Goal: Task Accomplishment & Management: Complete application form

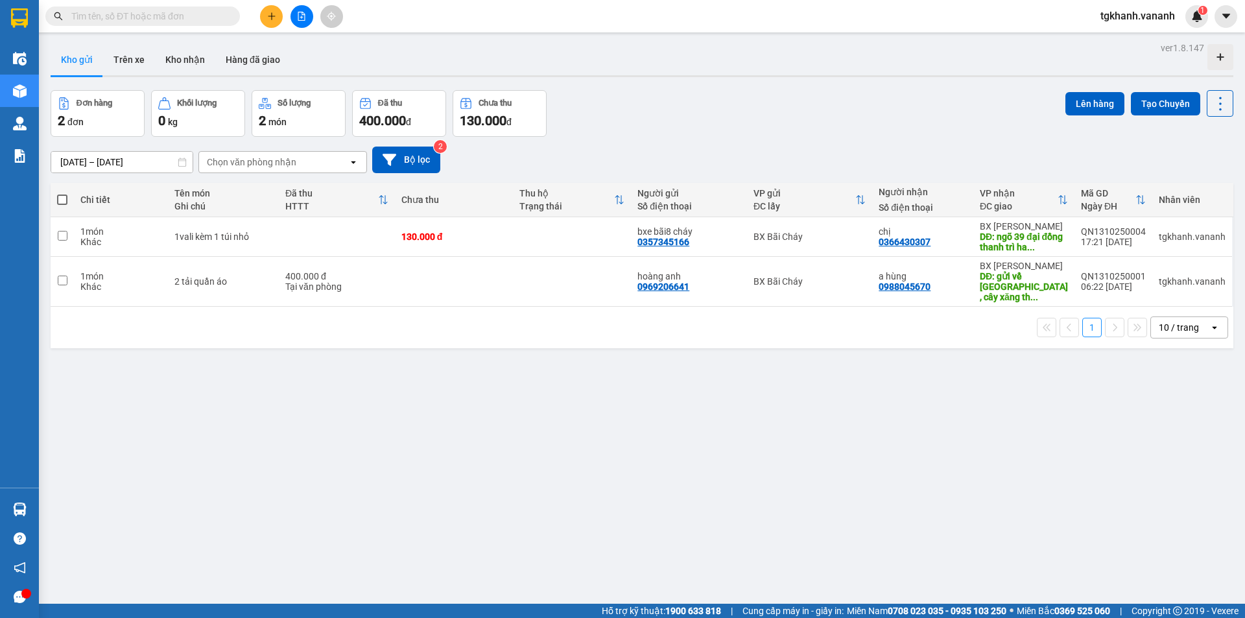
click at [193, 14] on input "text" at bounding box center [147, 16] width 153 height 14
click at [165, 16] on input "text" at bounding box center [147, 16] width 153 height 14
click at [283, 21] on span at bounding box center [271, 16] width 23 height 23
click at [275, 20] on icon "plus" at bounding box center [271, 16] width 9 height 9
click at [272, 14] on icon "plus" at bounding box center [271, 15] width 1 height 7
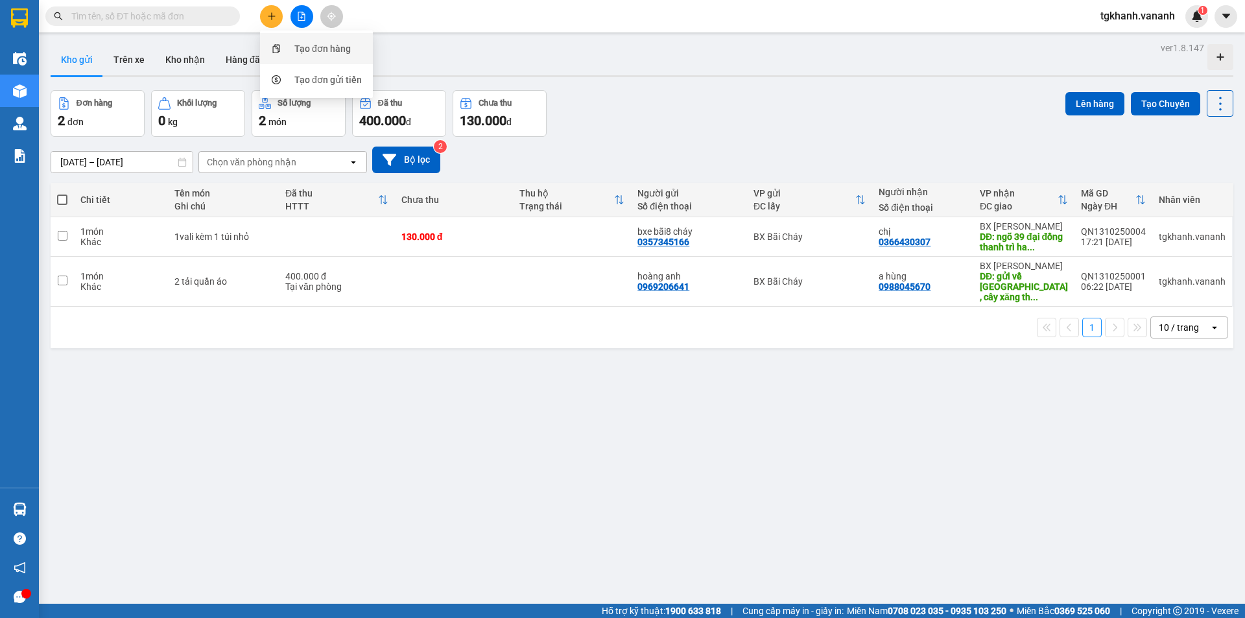
click at [296, 47] on div "Tạo đơn hàng" at bounding box center [322, 48] width 56 height 14
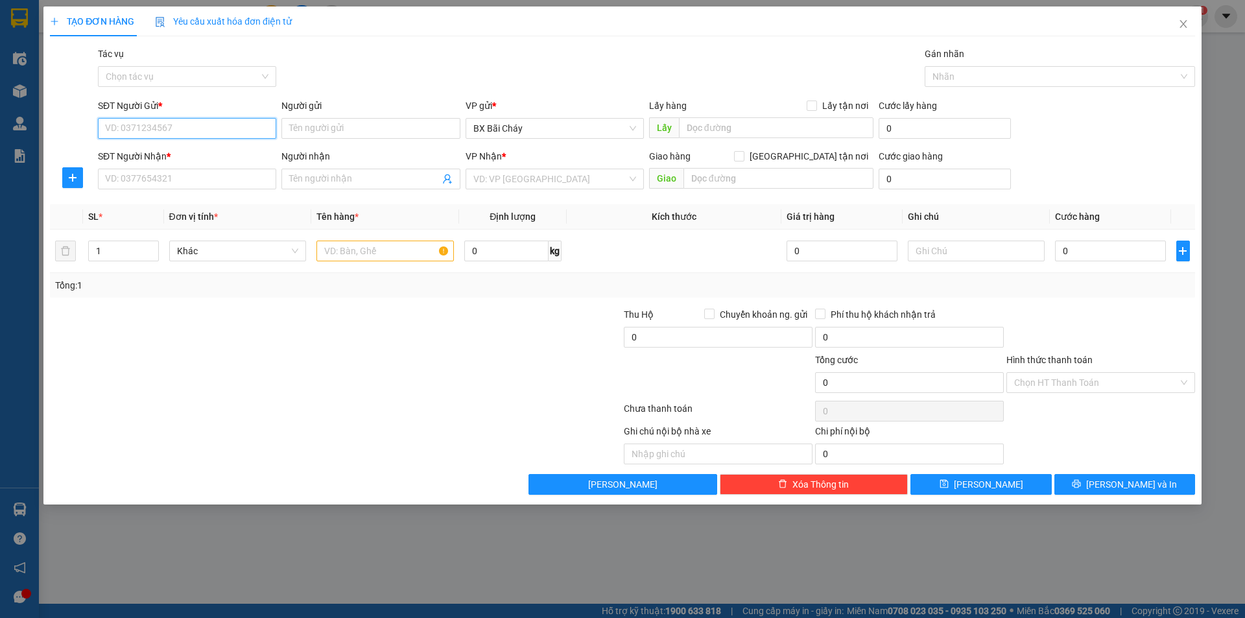
click at [213, 130] on input "SĐT Người Gửi *" at bounding box center [187, 128] width 178 height 21
type input "0388164258"
click at [328, 133] on input "Người gửi" at bounding box center [370, 128] width 178 height 21
type input "[PERSON_NAME]"
click at [199, 174] on input "SĐT Người Nhận *" at bounding box center [187, 179] width 178 height 21
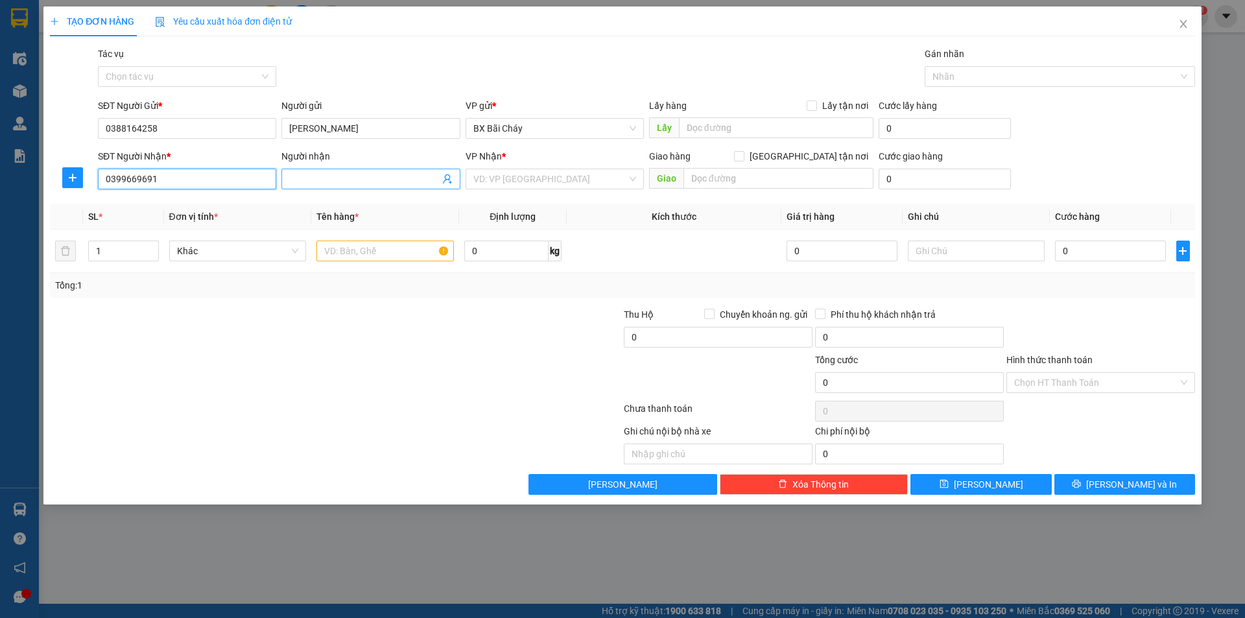
type input "0399669691"
click at [308, 185] on input "Người nhận" at bounding box center [364, 179] width 150 height 14
type input "[PERSON_NAME]"
click at [521, 180] on input "search" at bounding box center [550, 178] width 154 height 19
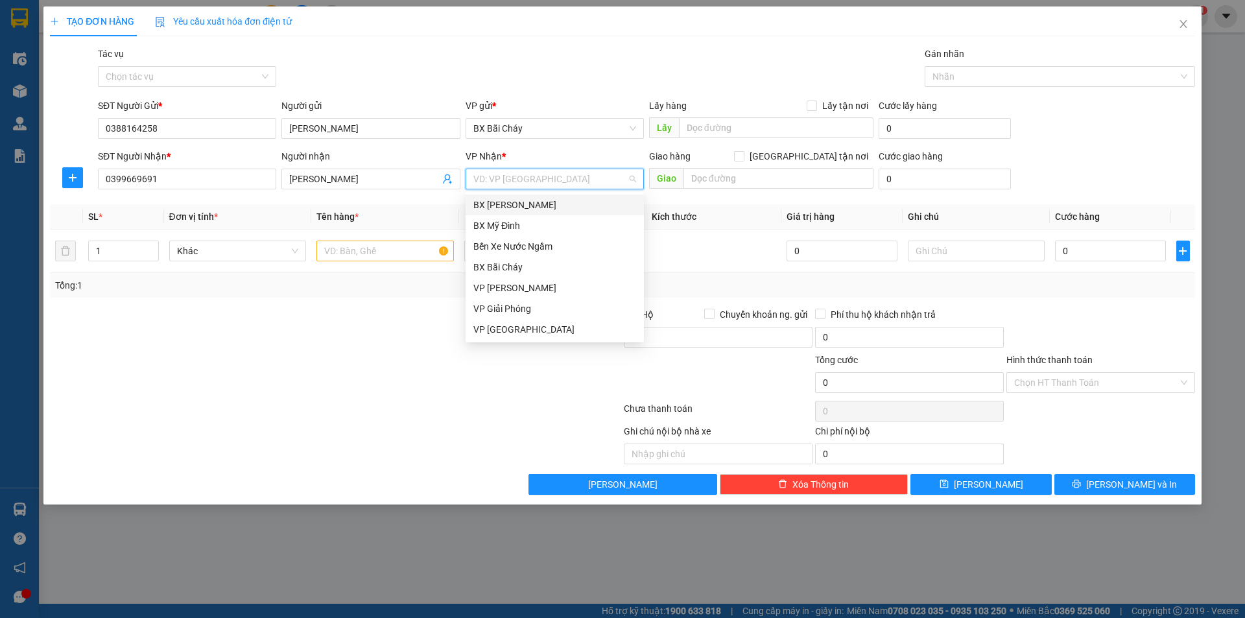
click at [528, 203] on div "BX [PERSON_NAME]" at bounding box center [554, 205] width 163 height 14
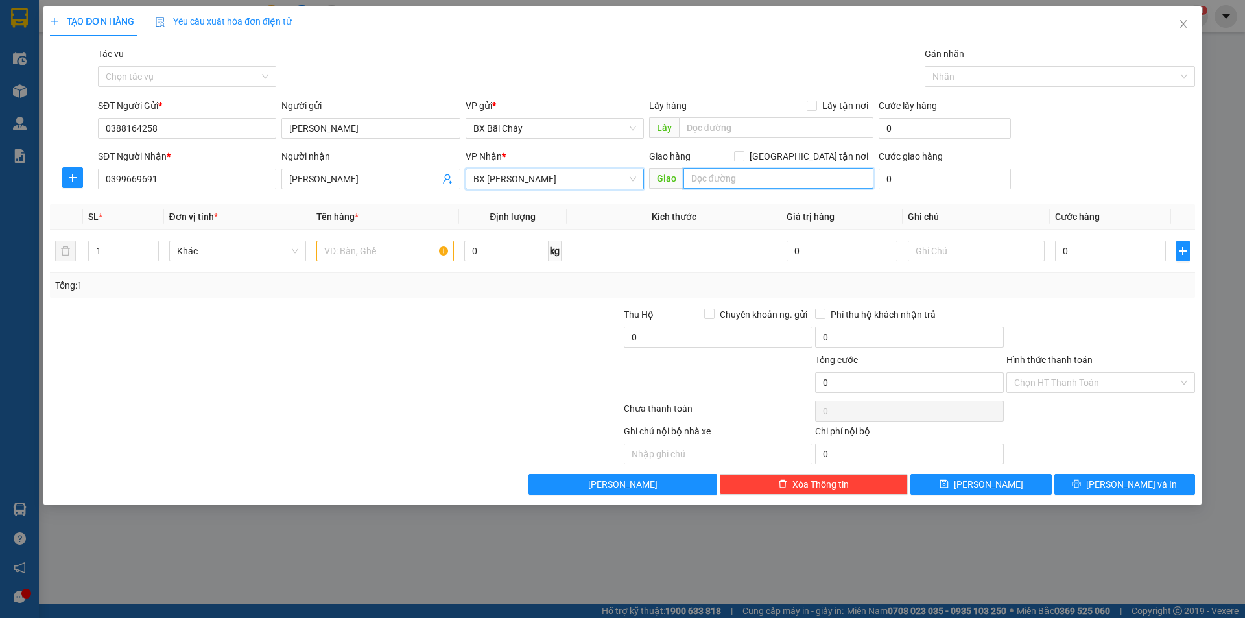
click at [725, 178] on input "text" at bounding box center [778, 178] width 190 height 21
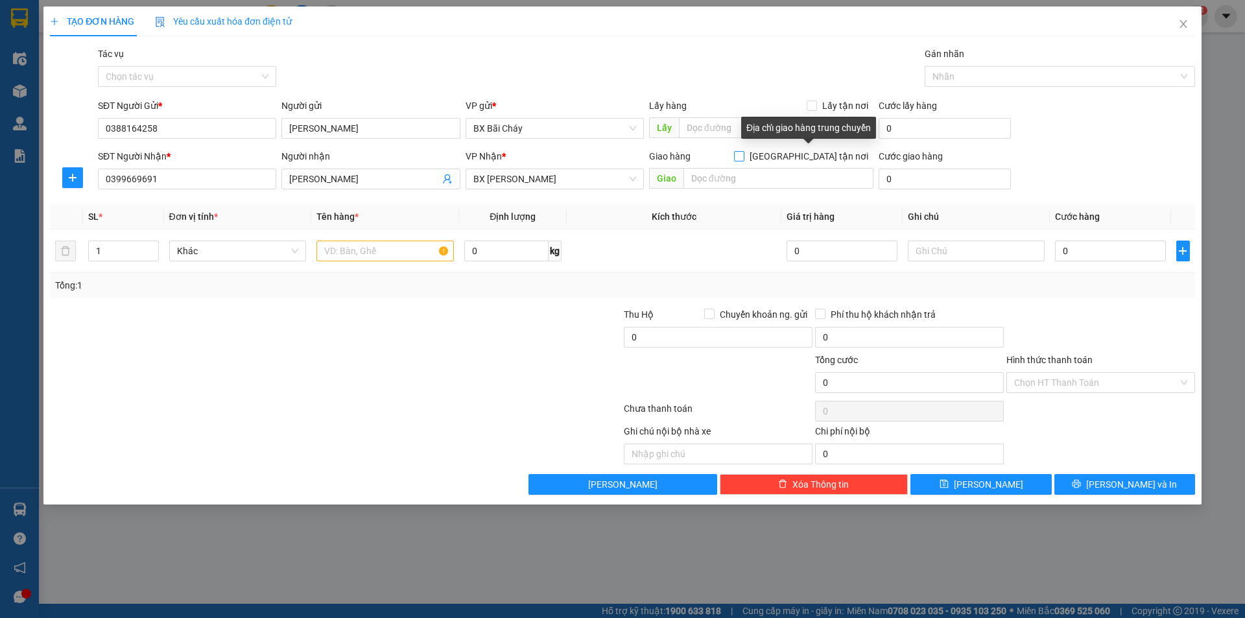
click at [817, 154] on span "[GEOGRAPHIC_DATA] tận nơi" at bounding box center [808, 156] width 129 height 14
click at [743, 154] on input "[GEOGRAPHIC_DATA] tận nơi" at bounding box center [738, 155] width 9 height 9
checkbox input "true"
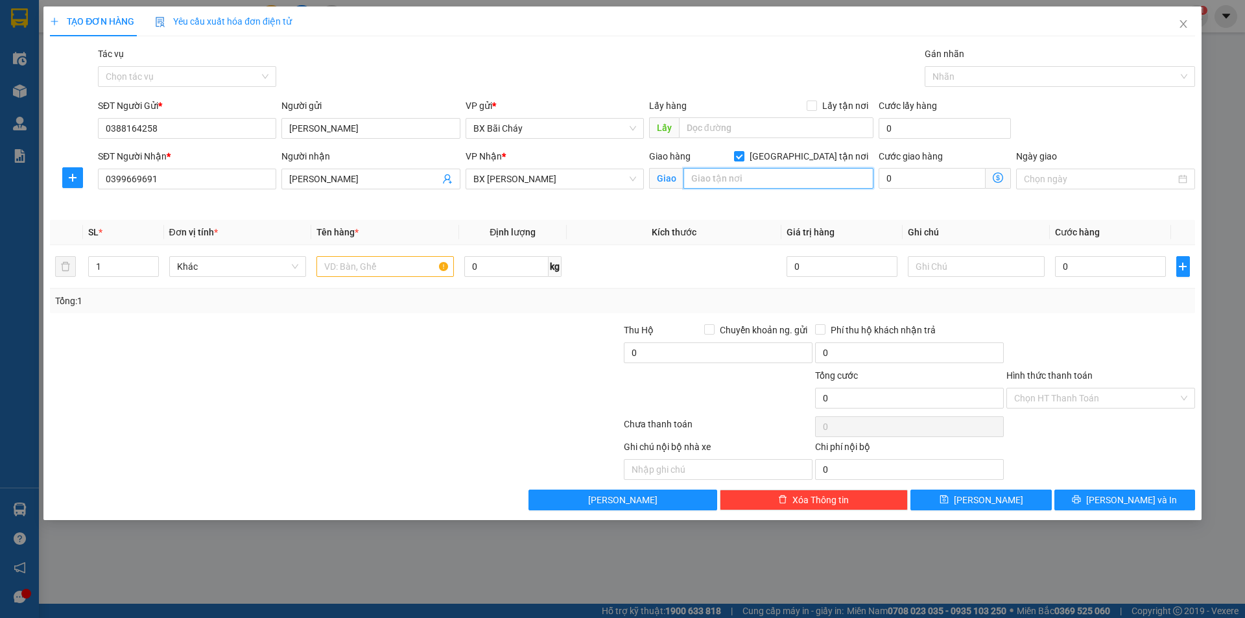
click at [754, 181] on input "text" at bounding box center [778, 178] width 190 height 21
type input "Tòa nhà Skoda, [STREET_ADDRESS][PERSON_NAME][PERSON_NAME]"
click at [1038, 212] on div "Transit Pickup Surcharge Ids Transit Deliver Surcharge Ids Transit Deliver Surc…" at bounding box center [622, 278] width 1145 height 463
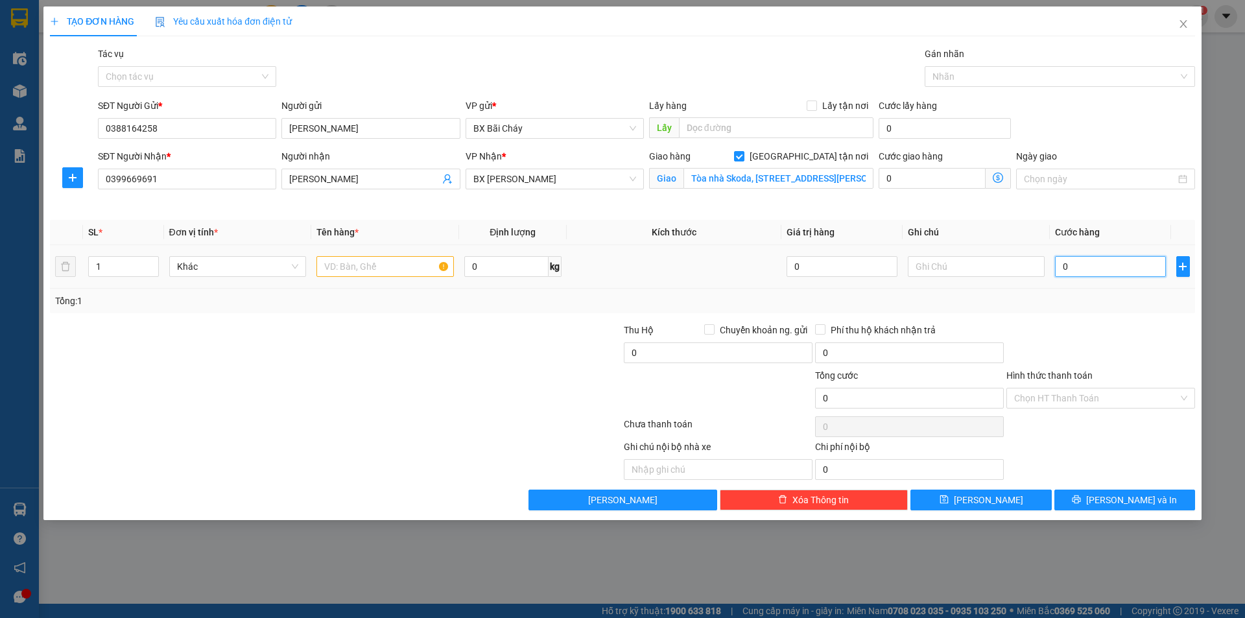
click at [1073, 263] on input "0" at bounding box center [1110, 266] width 110 height 21
click at [1059, 267] on input "0" at bounding box center [1110, 266] width 110 height 21
click at [663, 465] on input "text" at bounding box center [718, 469] width 189 height 21
type input "D"
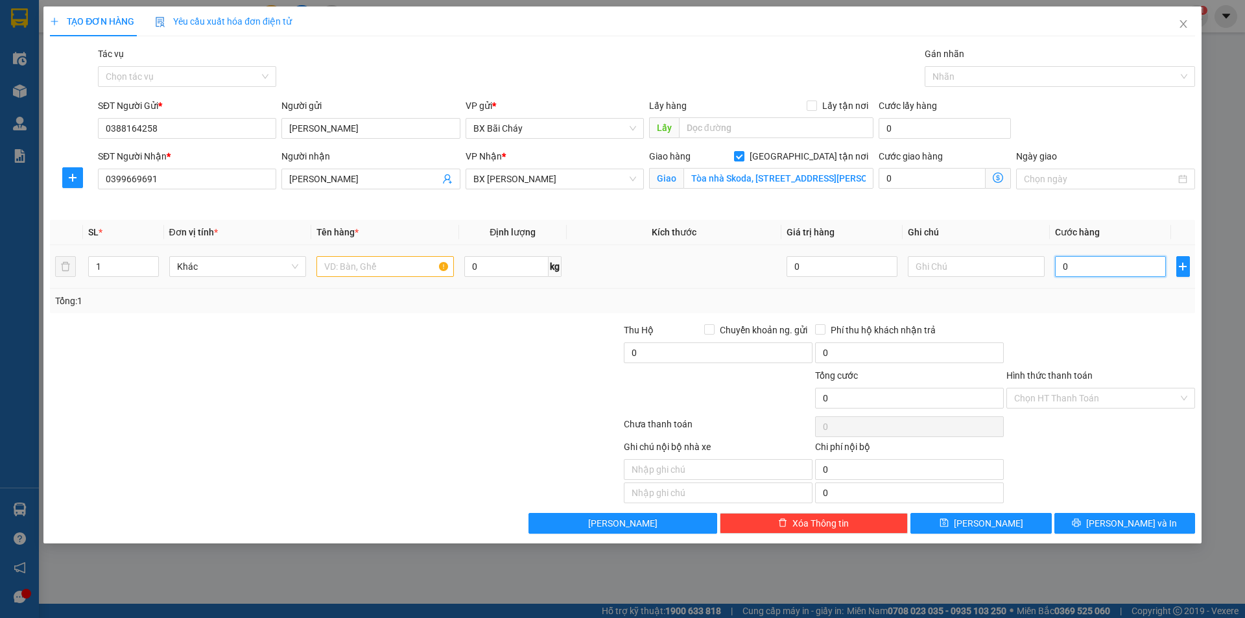
click at [1059, 264] on input "0" at bounding box center [1110, 266] width 110 height 21
click at [1064, 269] on input "0" at bounding box center [1110, 266] width 110 height 21
click at [882, 211] on div "Transit Pickup Surcharge Ids Transit Deliver Surcharge Ids Transit Deliver Surc…" at bounding box center [622, 290] width 1145 height 487
click at [395, 265] on input "text" at bounding box center [384, 266] width 137 height 21
click at [1057, 261] on input "0" at bounding box center [1110, 266] width 110 height 21
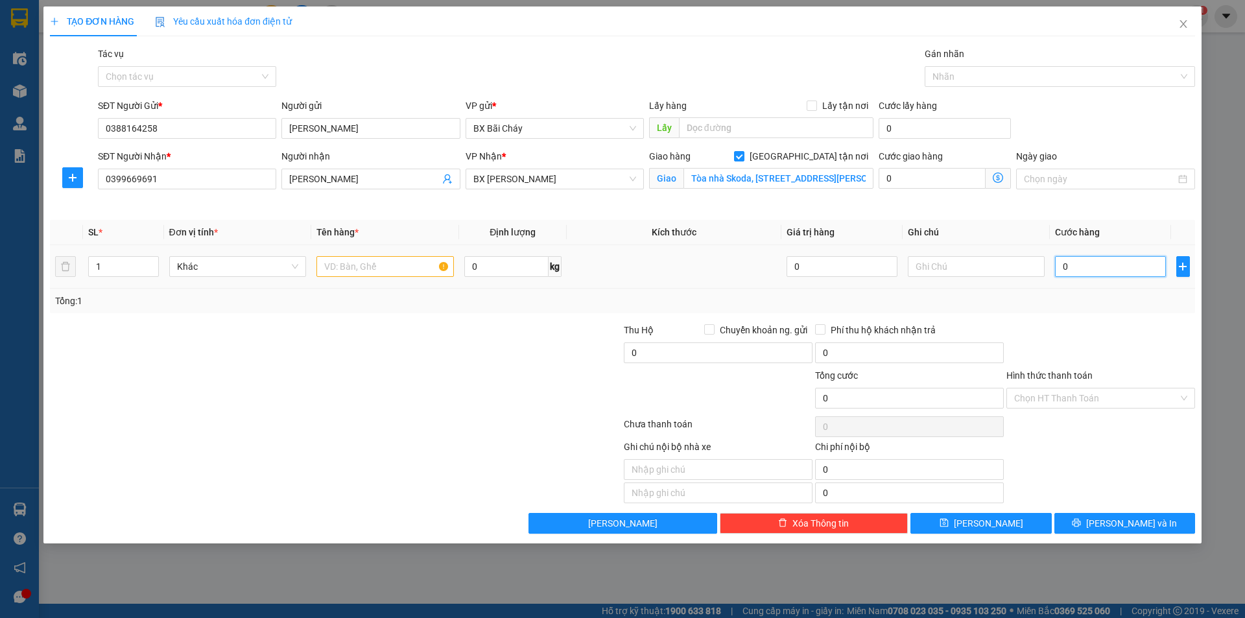
click at [1058, 261] on input "0" at bounding box center [1110, 266] width 110 height 21
type input "50"
type input "50.000"
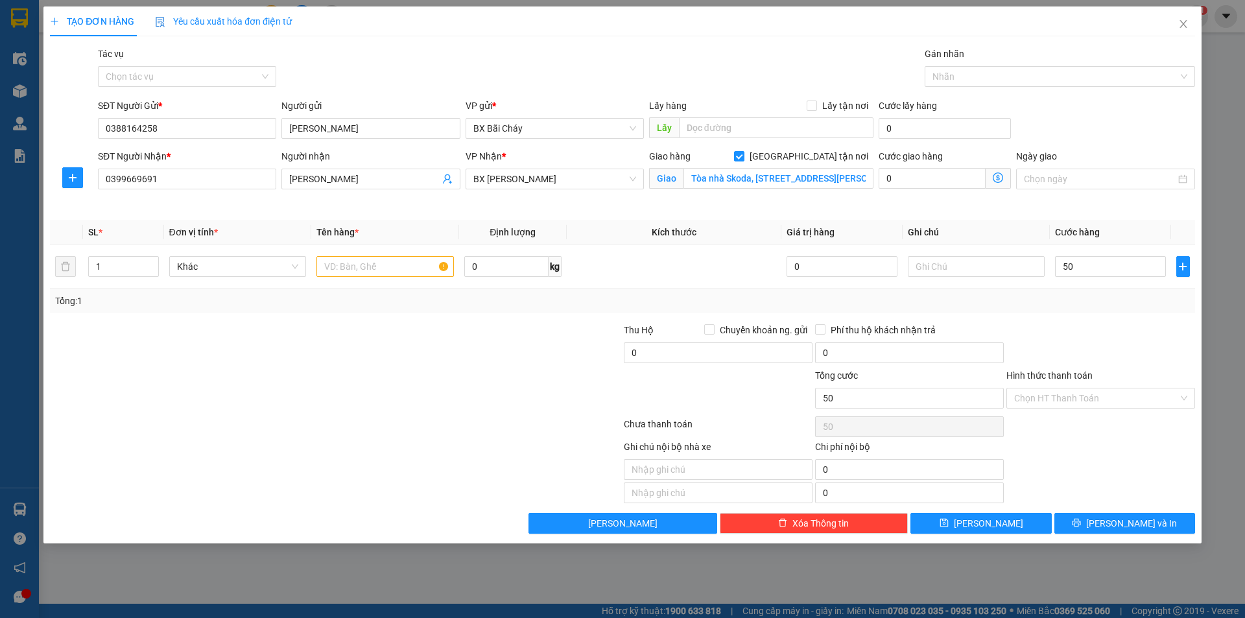
type input "50.000"
click at [1035, 307] on div "Tổng: 1" at bounding box center [622, 301] width 1134 height 14
click at [390, 267] on input "text" at bounding box center [384, 266] width 137 height 21
click at [471, 266] on input "0" at bounding box center [506, 266] width 84 height 21
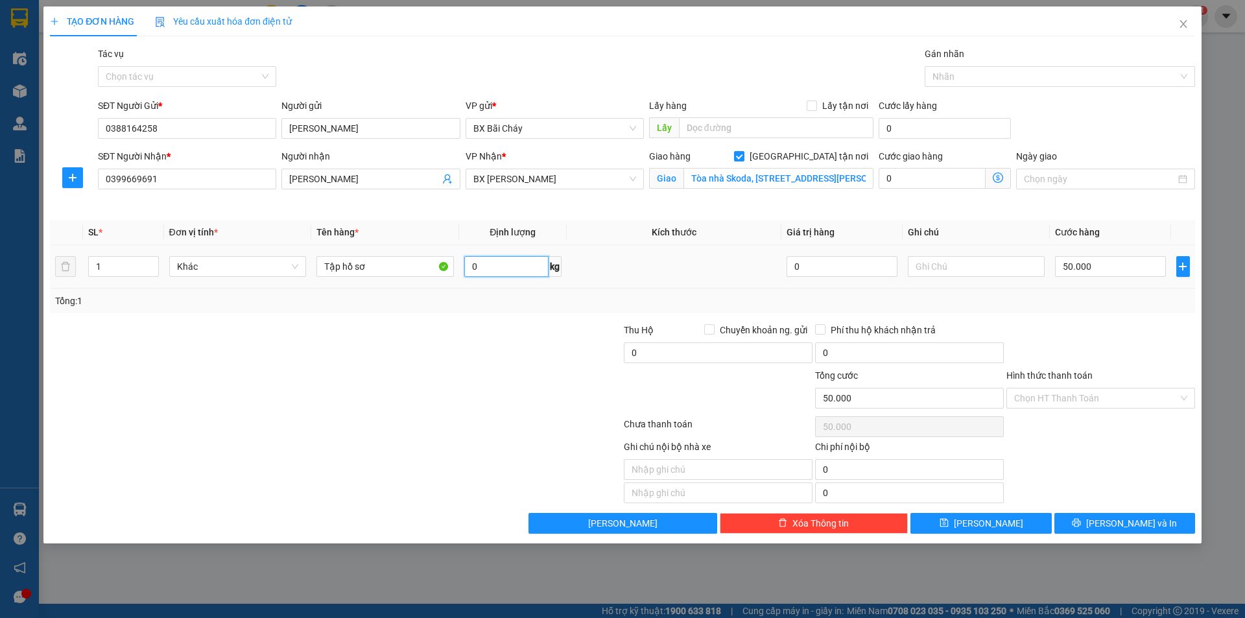
click at [482, 264] on input "0" at bounding box center [506, 266] width 84 height 21
click at [471, 266] on input "0" at bounding box center [506, 266] width 84 height 21
click at [342, 268] on input "Tập hồ sơ" at bounding box center [384, 266] width 137 height 21
type input "1 hồ sơ"
click at [469, 271] on input "0" at bounding box center [506, 266] width 84 height 21
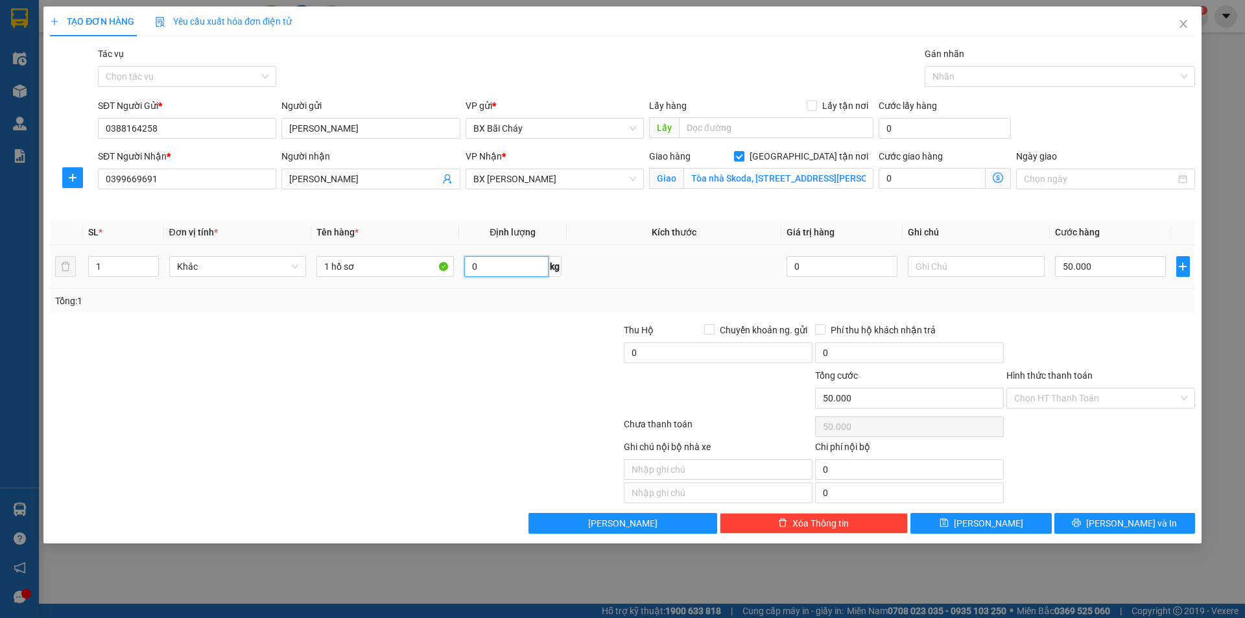
click at [469, 271] on input "0" at bounding box center [506, 266] width 84 height 21
click at [641, 274] on td at bounding box center [674, 266] width 215 height 43
type input "0"
click at [505, 270] on input "0" at bounding box center [506, 266] width 84 height 21
click at [484, 269] on input "0" at bounding box center [506, 266] width 84 height 21
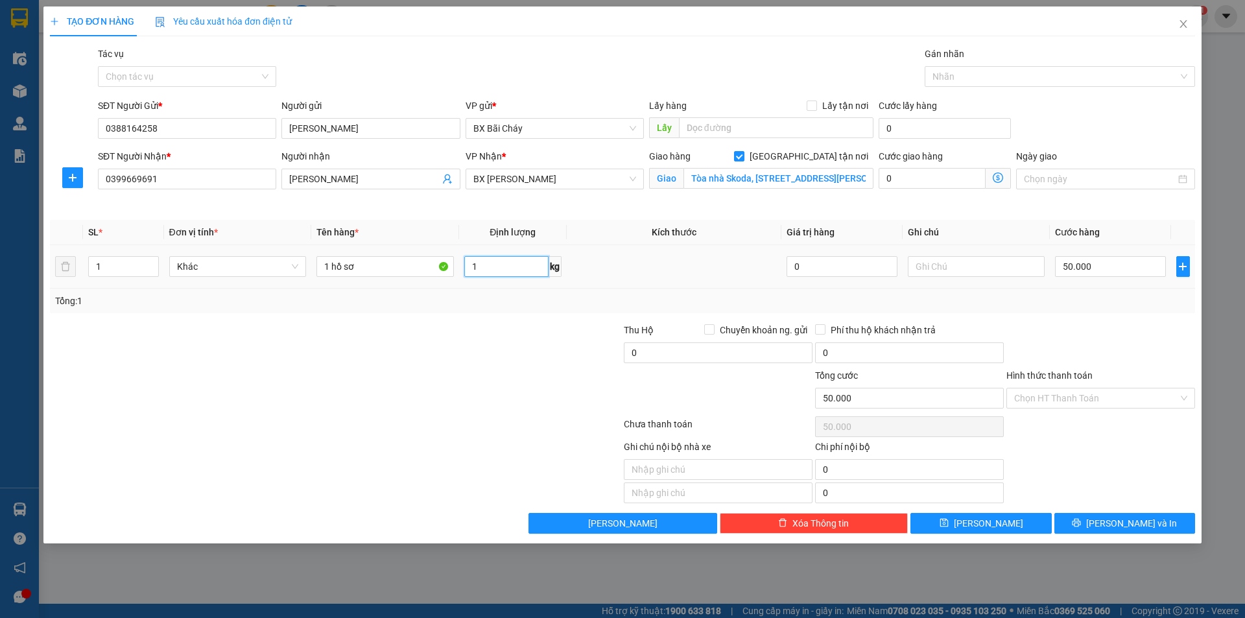
type input "1"
click at [618, 279] on td at bounding box center [674, 266] width 215 height 43
click at [702, 475] on input "text" at bounding box center [718, 469] width 189 height 21
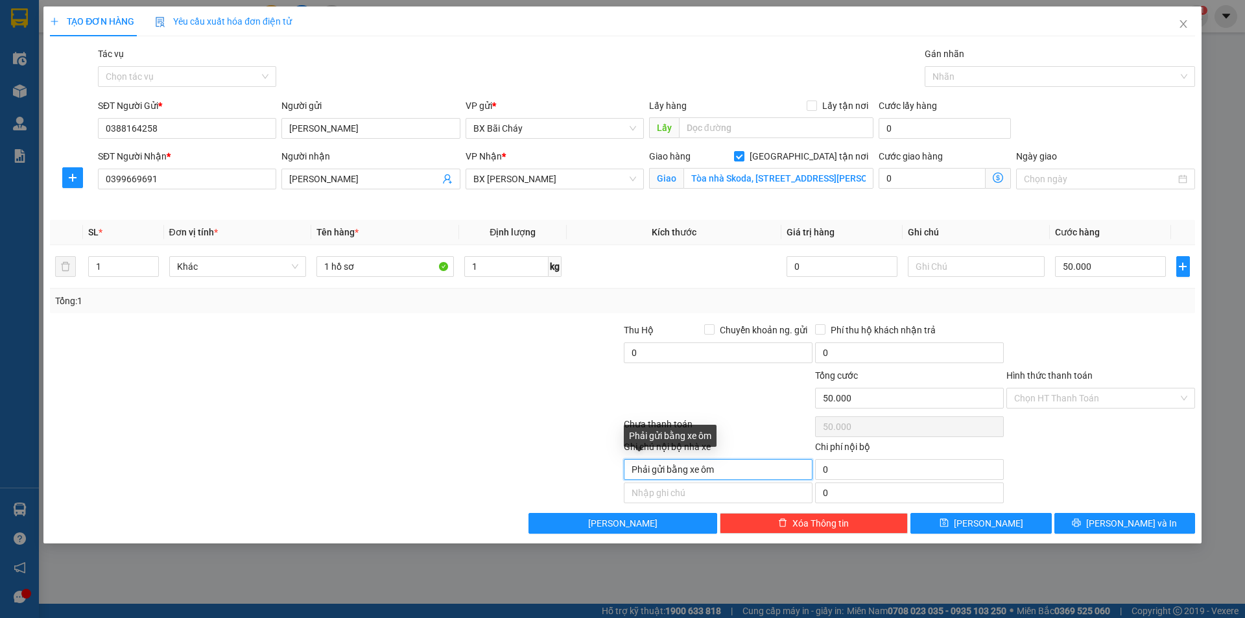
click at [630, 471] on input "Phải gửi bằng xe ôm" at bounding box center [718, 469] width 189 height 21
click at [774, 466] on input "Bắt buộc Phải gửi bằng xe ôm" at bounding box center [718, 469] width 189 height 21
type input "Bắt buộc Phải gửi bằng xe ôm và chụp lại"
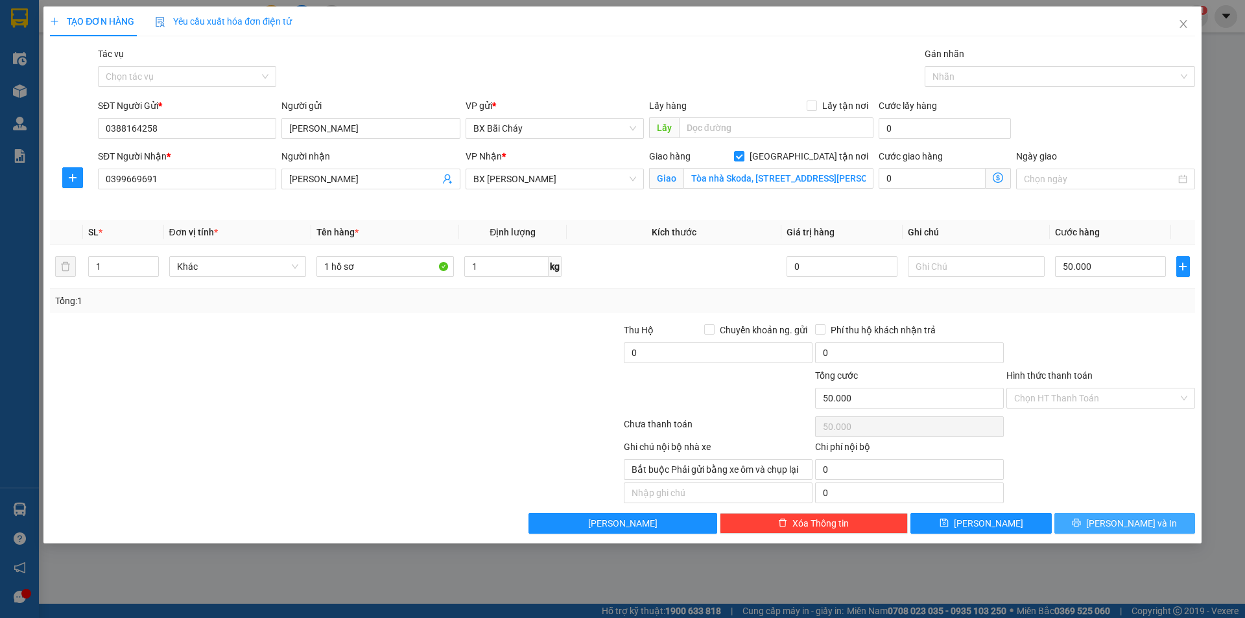
click at [1081, 526] on icon "printer" at bounding box center [1076, 523] width 8 height 8
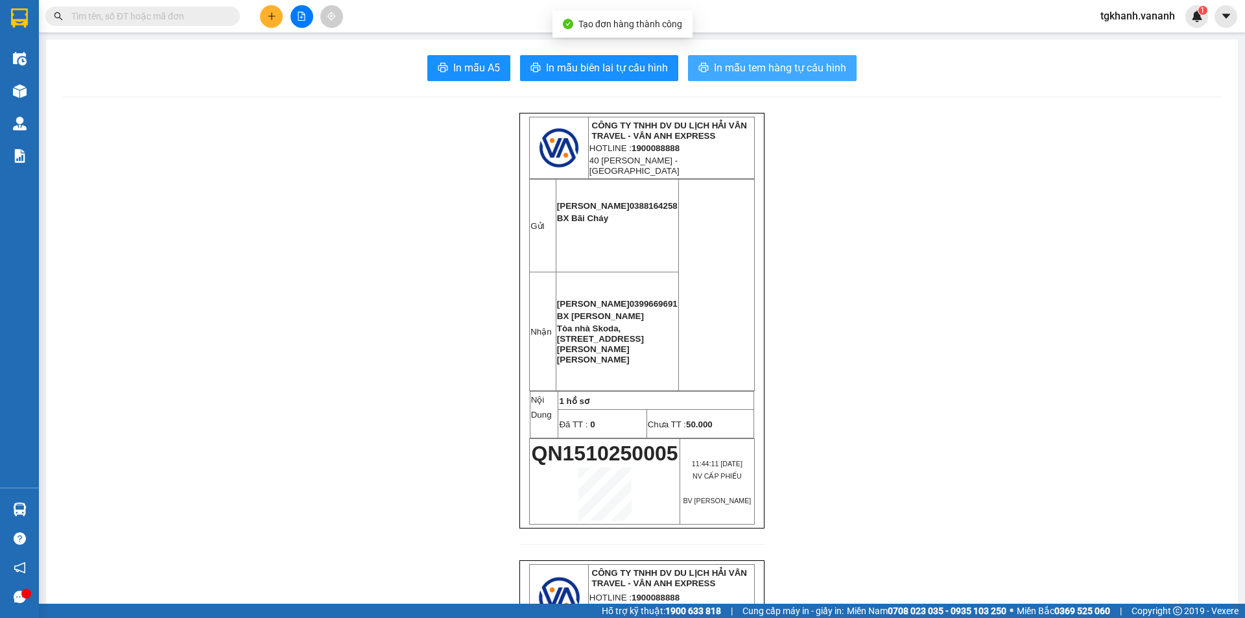
click at [730, 69] on span "In mẫu tem hàng tự cấu hình" at bounding box center [780, 68] width 132 height 16
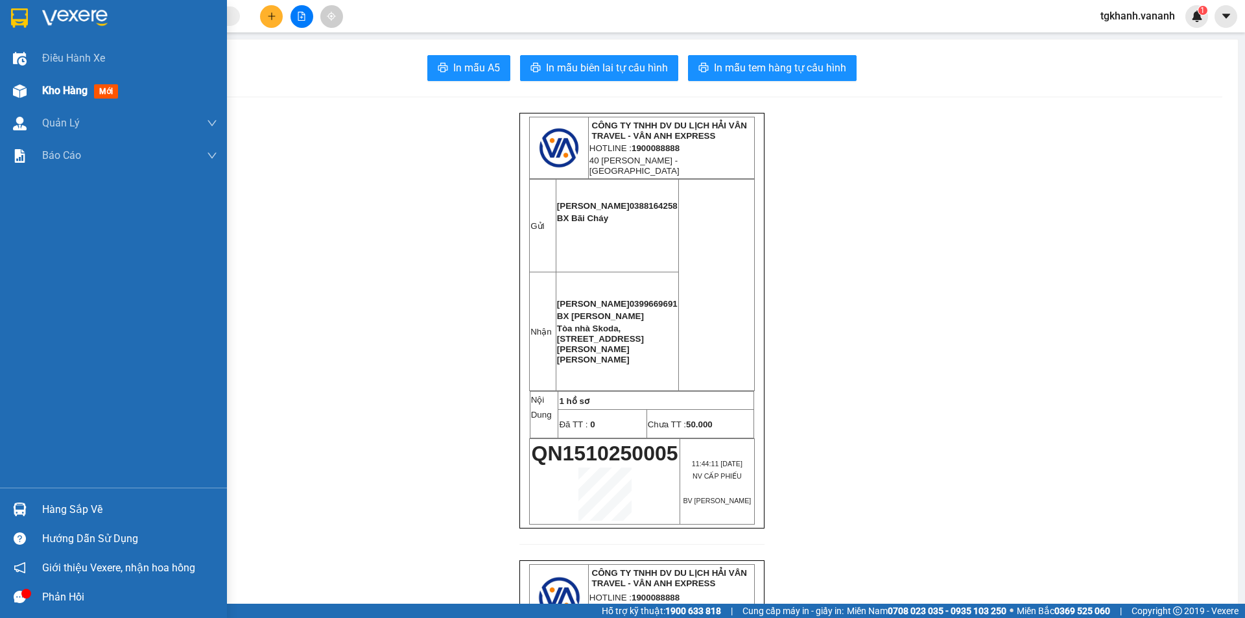
click at [25, 91] on img at bounding box center [20, 91] width 14 height 14
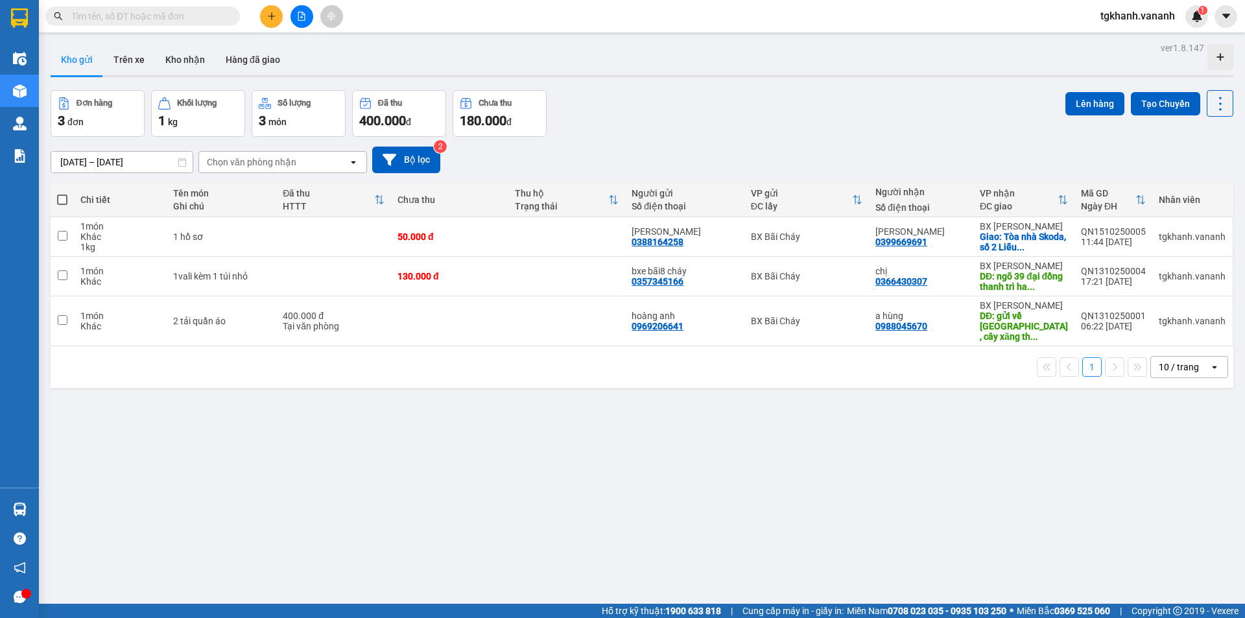
click at [270, 17] on icon "plus" at bounding box center [271, 16] width 9 height 9
click at [304, 53] on div "Tạo đơn hàng" at bounding box center [322, 48] width 56 height 14
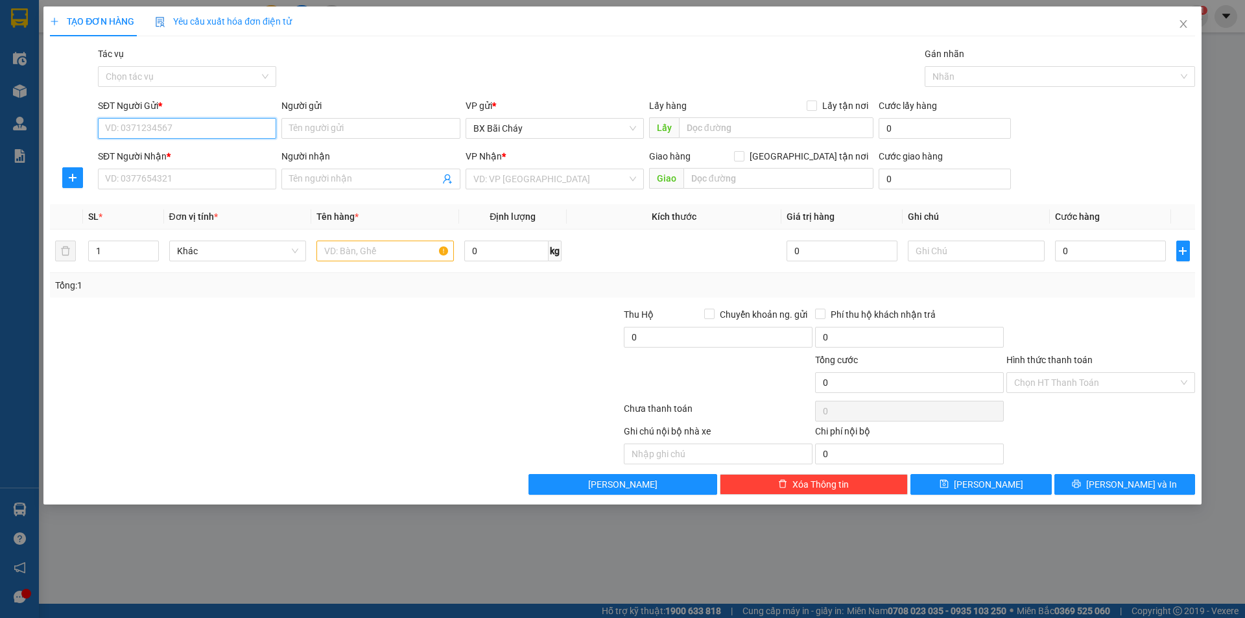
click at [193, 128] on input "SĐT Người Gửi *" at bounding box center [187, 128] width 178 height 21
click at [359, 128] on input "Người gửi" at bounding box center [370, 128] width 178 height 21
type input "[PERSON_NAME]"
click at [202, 132] on input "SĐT Người Gửi *" at bounding box center [187, 128] width 178 height 21
click at [126, 127] on input "0988.129.295" at bounding box center [187, 128] width 178 height 21
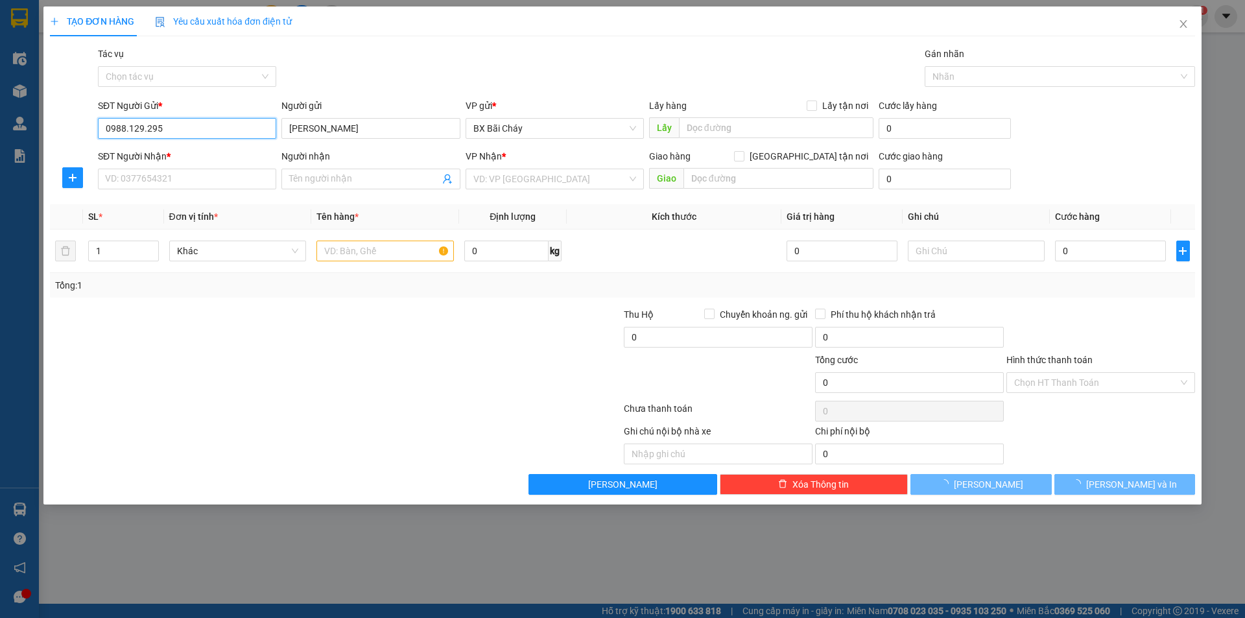
click at [128, 132] on input "0988.129.295" at bounding box center [187, 128] width 178 height 21
type input "0988129295"
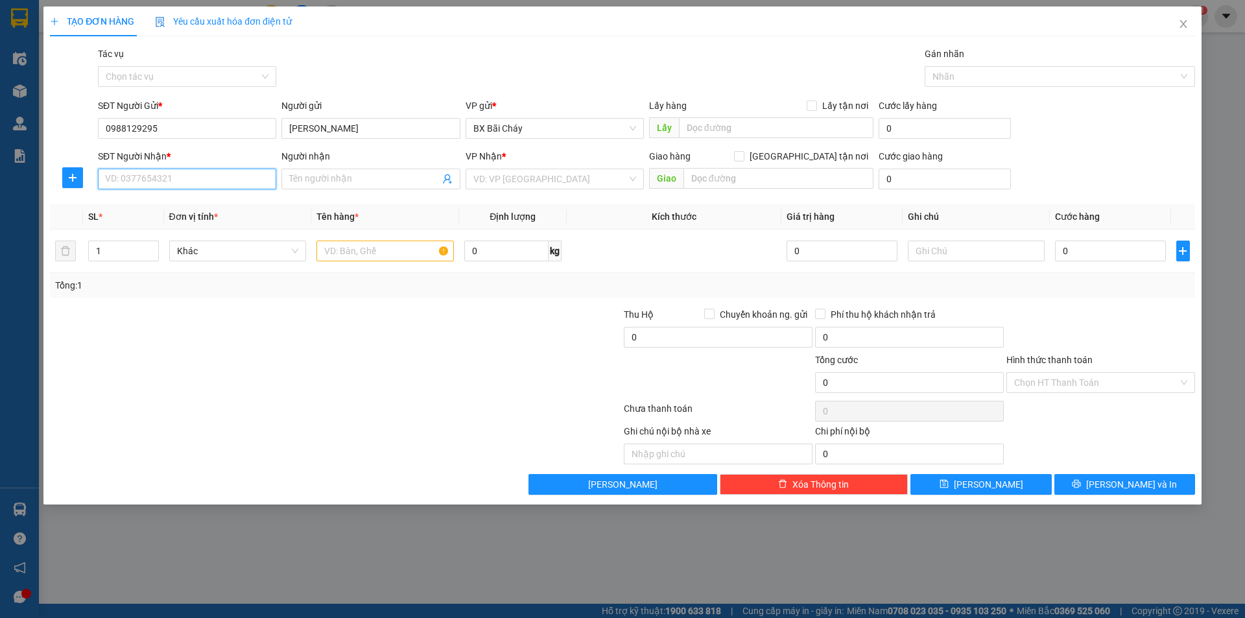
click at [174, 182] on input "SĐT Người Nhận *" at bounding box center [187, 179] width 178 height 21
type input "0"
click at [192, 180] on input "0" at bounding box center [187, 179] width 178 height 21
type input "0946908186"
click at [325, 178] on input "Người nhận" at bounding box center [364, 179] width 150 height 14
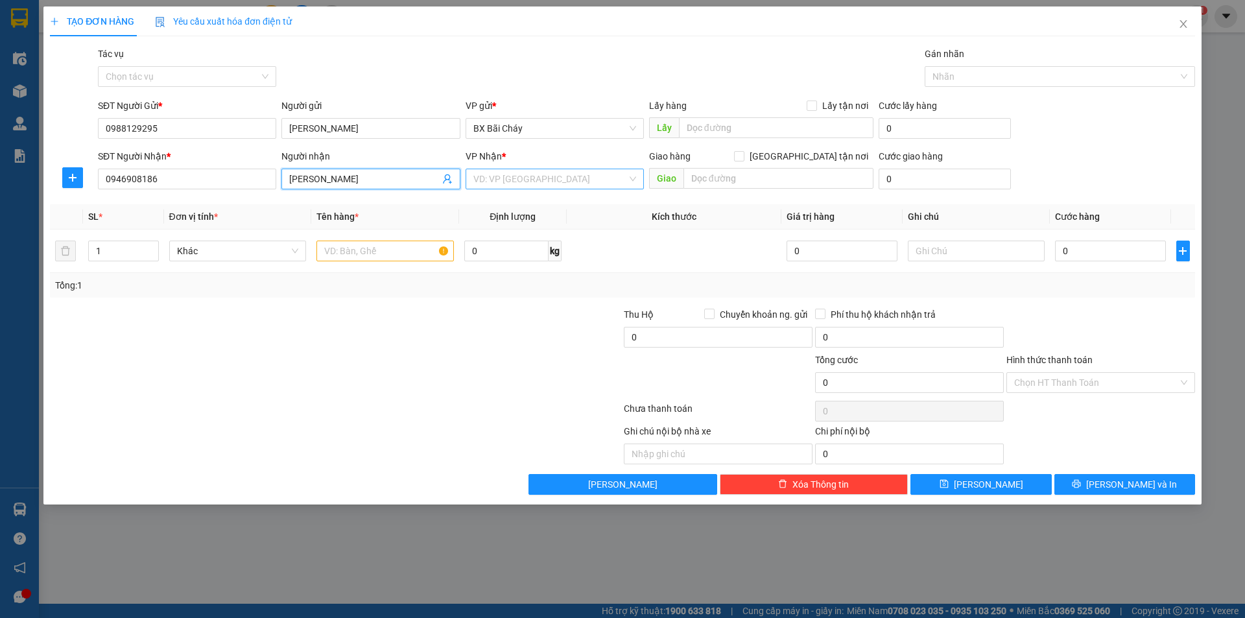
type input "[PERSON_NAME]"
click at [500, 173] on input "search" at bounding box center [550, 178] width 154 height 19
type input "Tầng 10 thành công tower, Dịch Vọng Hậu, [GEOGRAPHIC_DATA], HN"
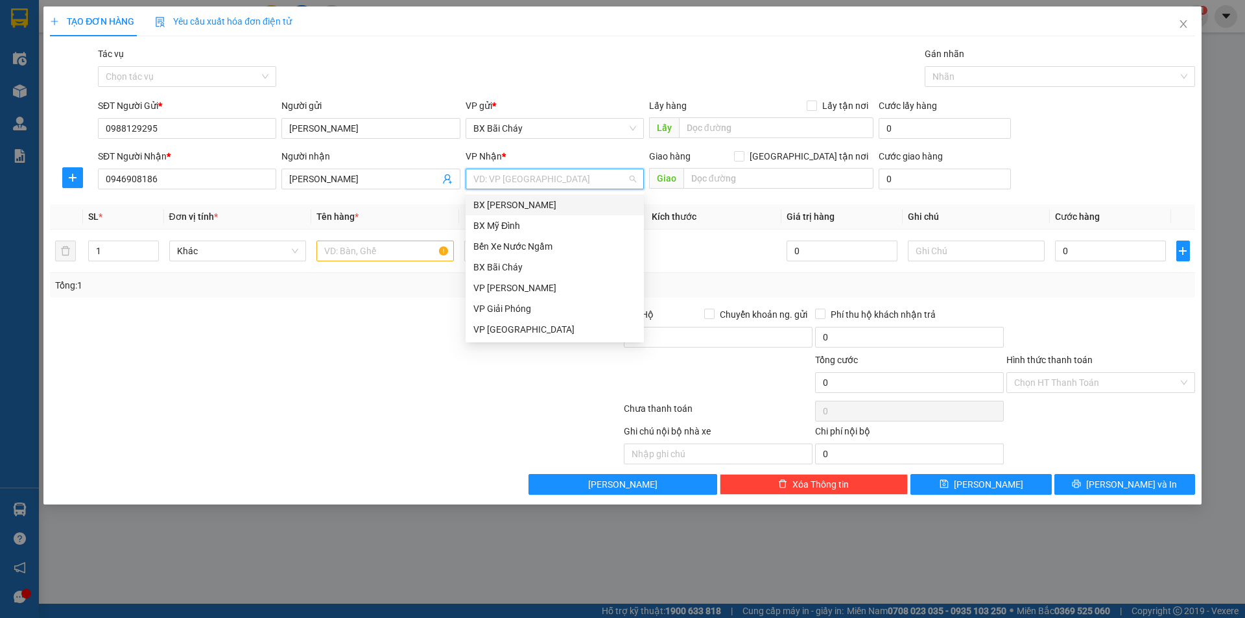
click at [517, 198] on div "BX [PERSON_NAME]" at bounding box center [554, 205] width 163 height 14
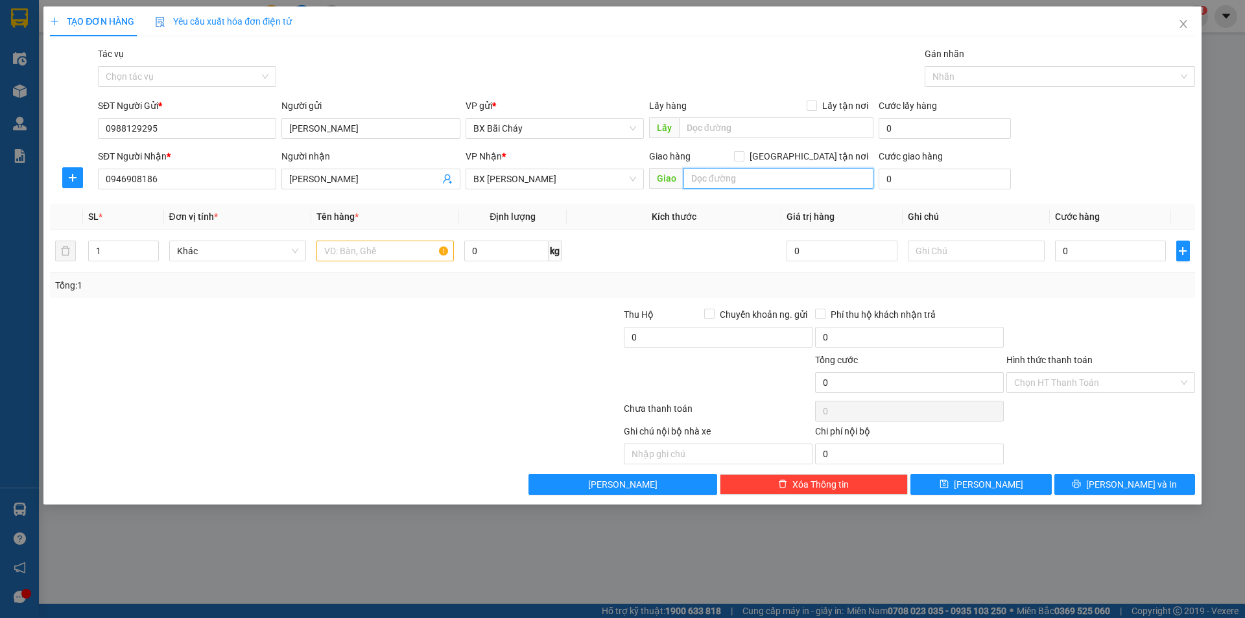
click at [718, 185] on input "text" at bounding box center [778, 178] width 190 height 21
click at [743, 158] on input "[GEOGRAPHIC_DATA] tận nơi" at bounding box center [738, 155] width 9 height 9
checkbox input "true"
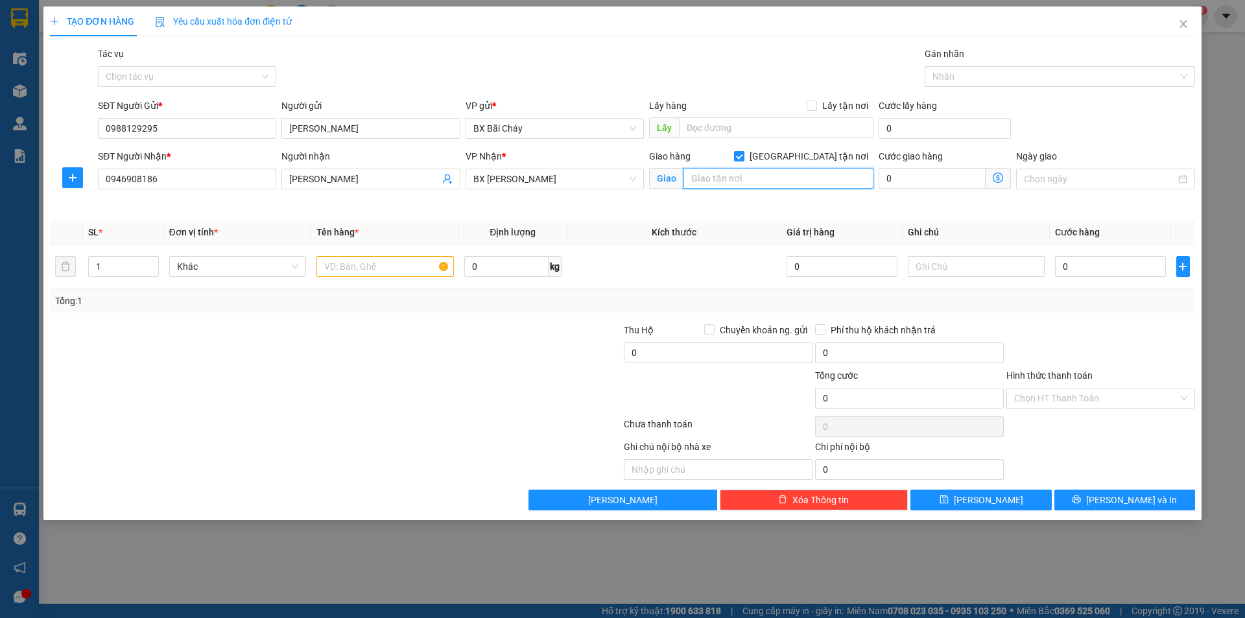
click at [781, 187] on input "text" at bounding box center [778, 178] width 190 height 21
type input "Tầng 10 Thành công tower, dịch vọng hậu, cầu giấy"
click at [878, 206] on div "Cước giao hàng 0" at bounding box center [944, 179] width 137 height 61
click at [404, 257] on input "text" at bounding box center [384, 266] width 137 height 21
type input "tập hồ sơ"
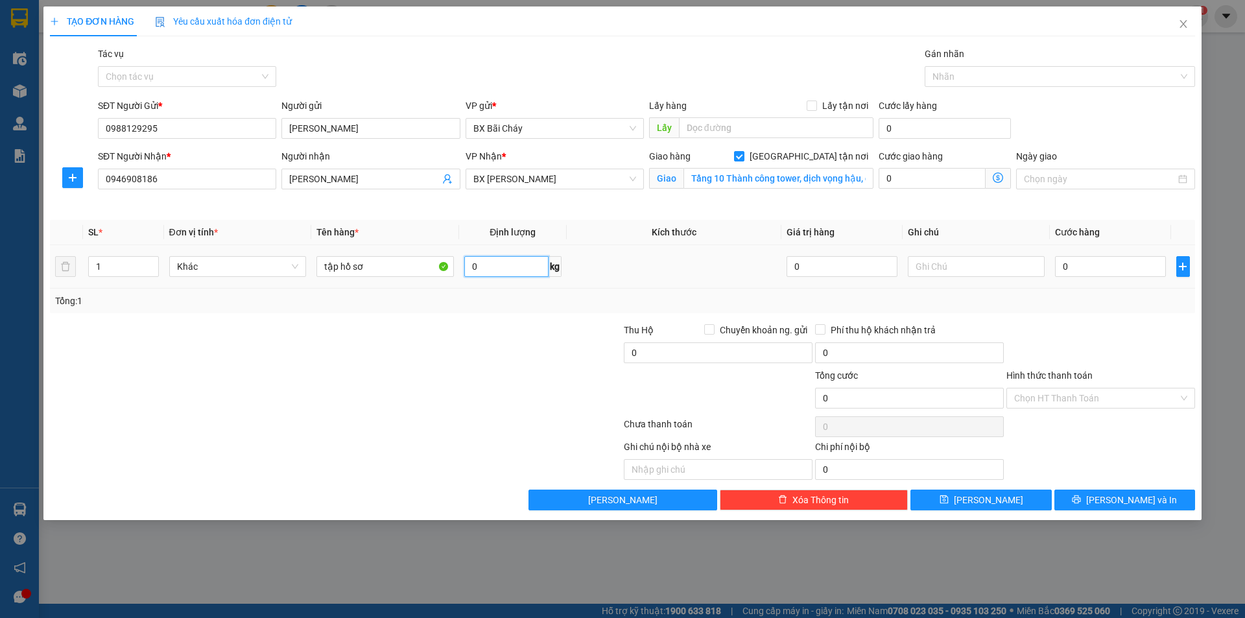
click at [471, 266] on input "0" at bounding box center [506, 266] width 84 height 21
click at [472, 265] on input "0" at bounding box center [506, 266] width 84 height 21
click at [487, 269] on input "0" at bounding box center [506, 266] width 84 height 21
click at [471, 272] on input "0" at bounding box center [506, 266] width 84 height 21
type input "2"
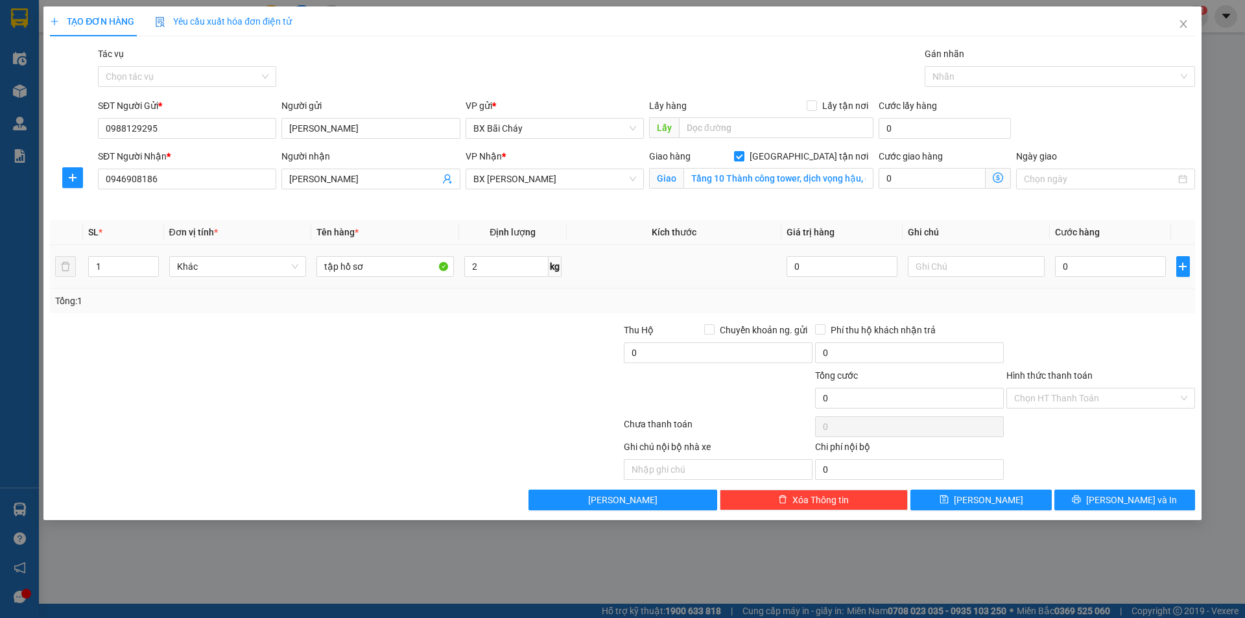
click at [618, 277] on td at bounding box center [674, 266] width 215 height 43
click at [1064, 266] on input "0" at bounding box center [1110, 266] width 110 height 21
click at [1060, 266] on input "0" at bounding box center [1110, 266] width 110 height 21
type input "10"
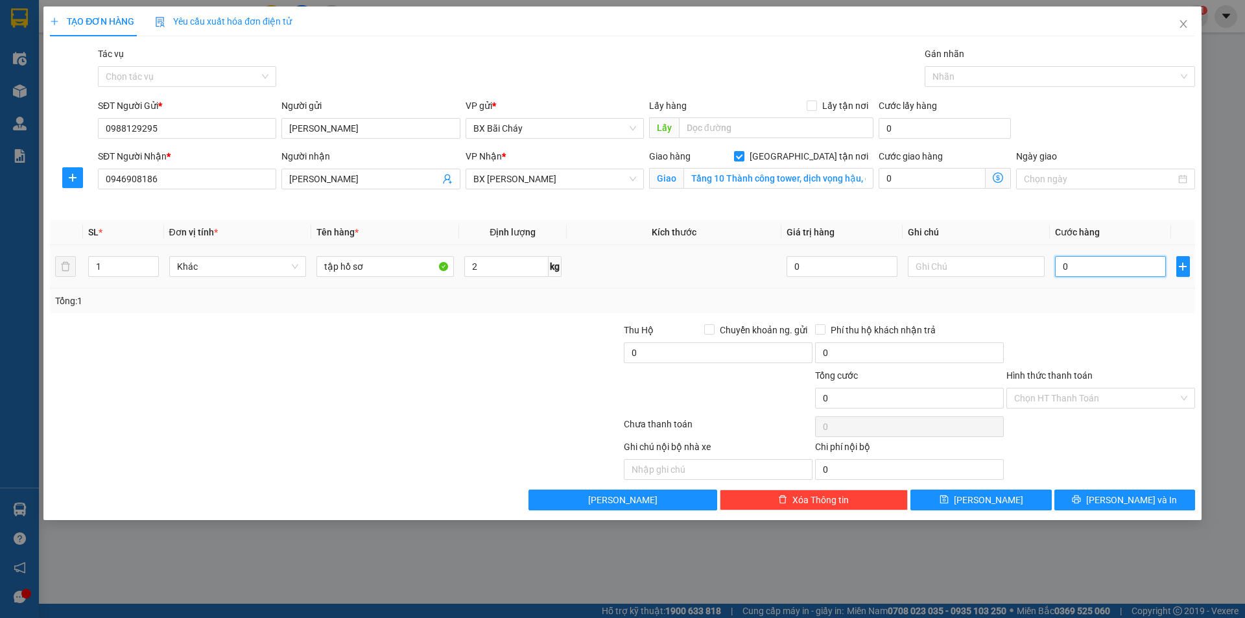
type input "10"
type input "140"
type input "1.400"
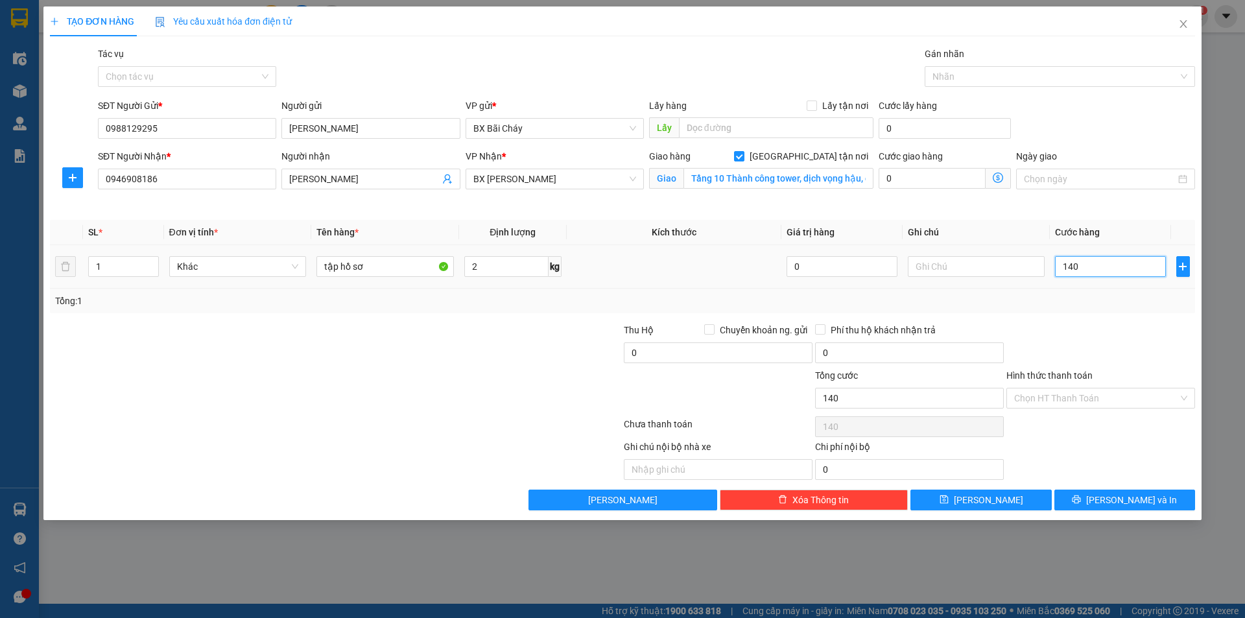
type input "1.400"
type input "0.140"
type input "140"
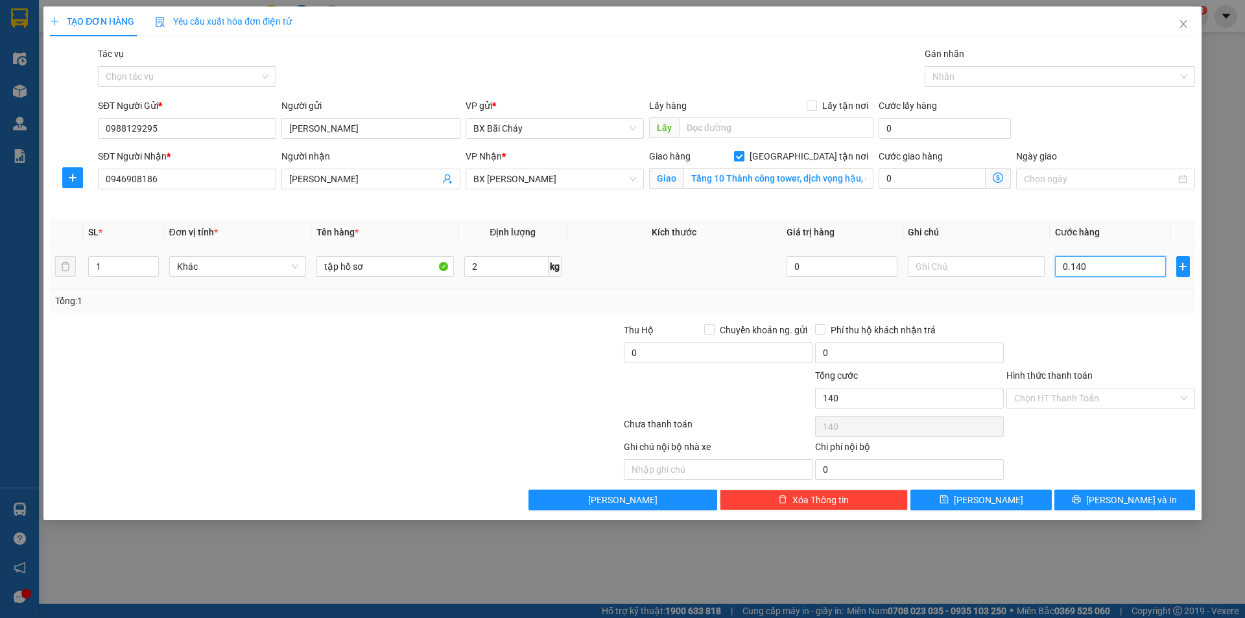
click at [1085, 264] on input "0.140" at bounding box center [1110, 266] width 110 height 21
type input "014"
type input "14"
type input "01"
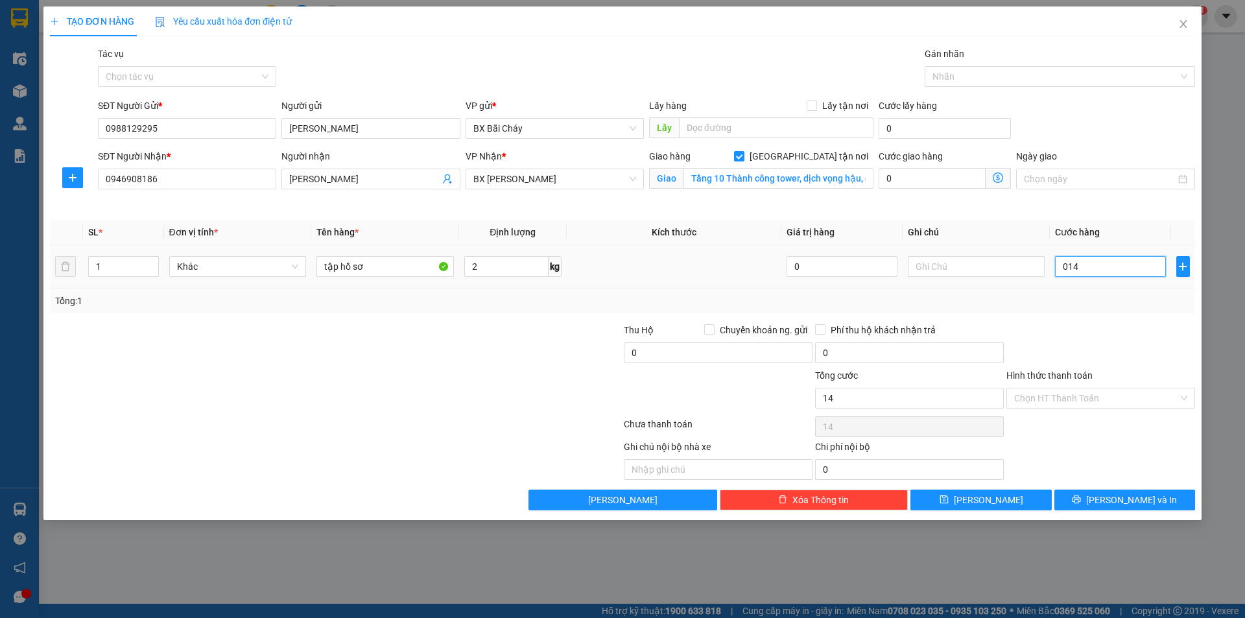
type input "1"
type input "0"
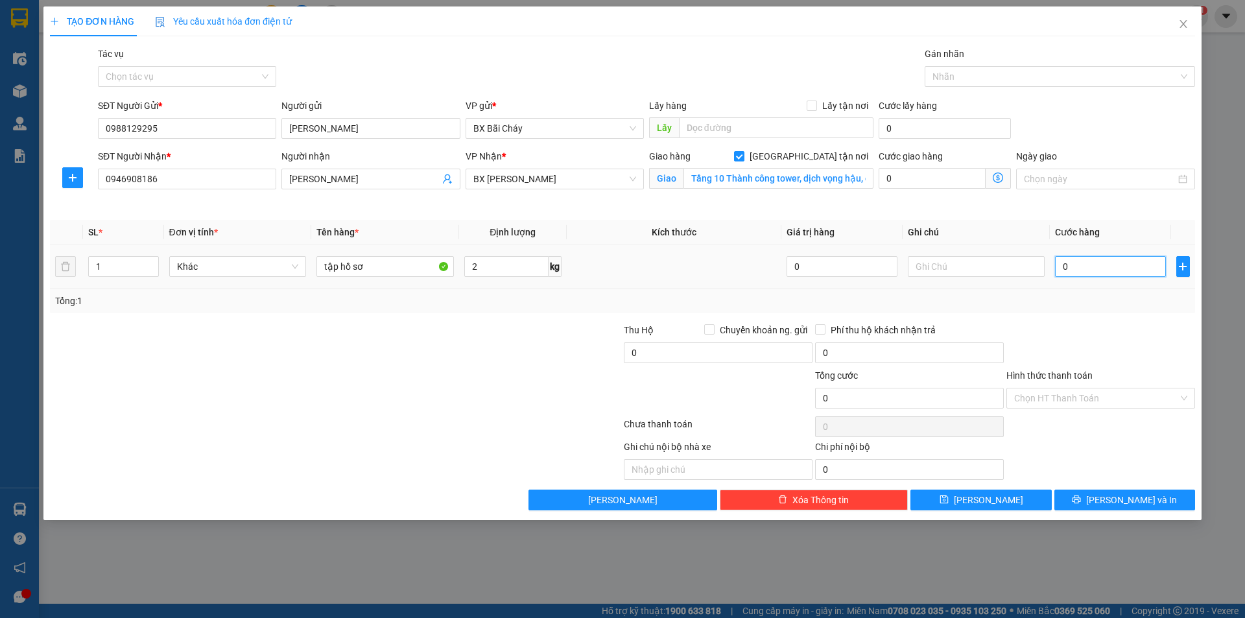
type input "10"
type input "140"
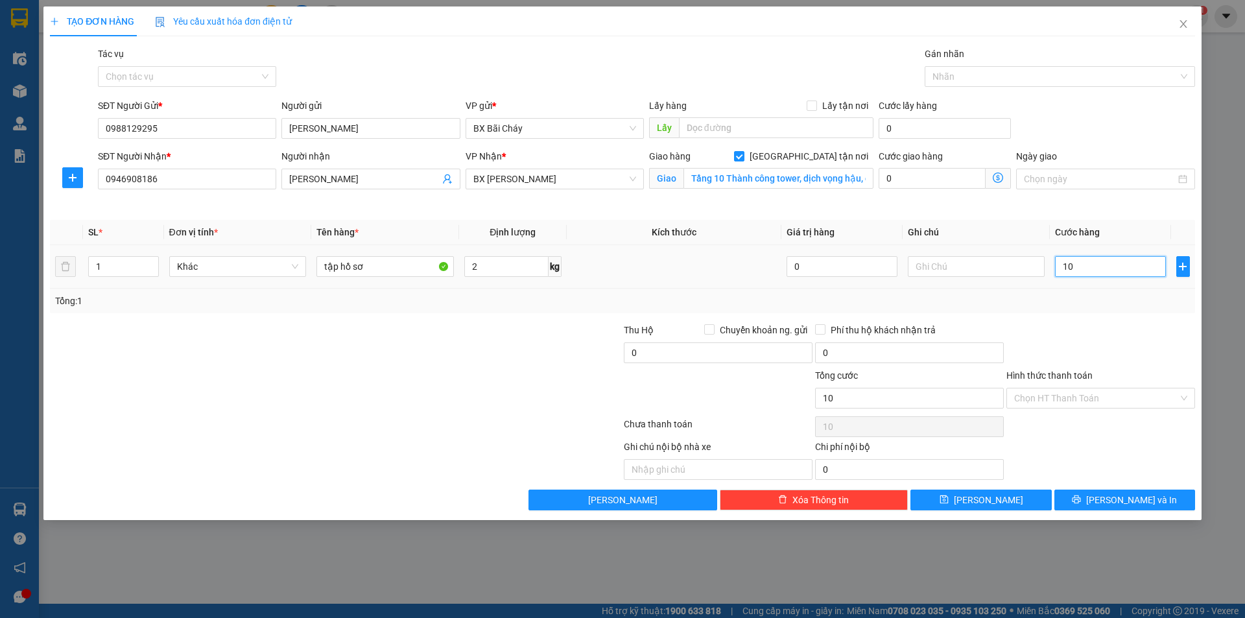
type input "140"
type input "140.000"
click at [1095, 287] on td "140.000" at bounding box center [1109, 266] width 121 height 43
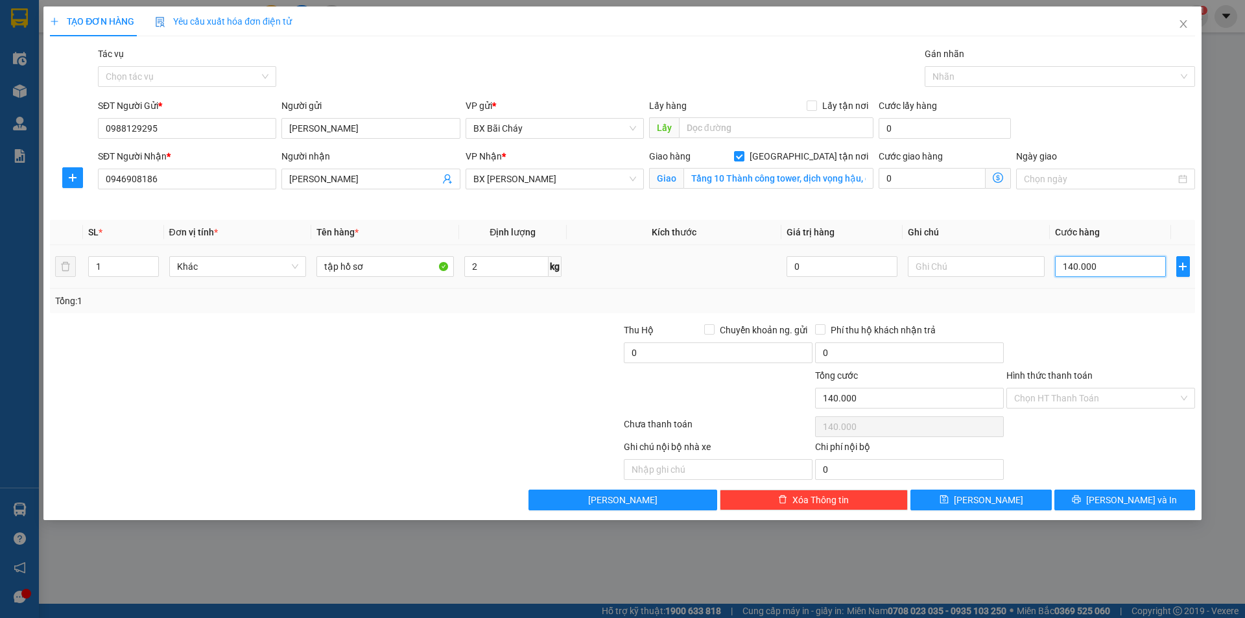
click at [1068, 265] on input "140.000" at bounding box center [1110, 266] width 110 height 21
click at [1072, 268] on input "140.000" at bounding box center [1110, 266] width 110 height 21
click at [1077, 268] on input "140.000" at bounding box center [1110, 266] width 110 height 21
click at [1107, 282] on td "140.000" at bounding box center [1109, 266] width 121 height 43
click at [1063, 266] on input "140.000" at bounding box center [1110, 266] width 110 height 21
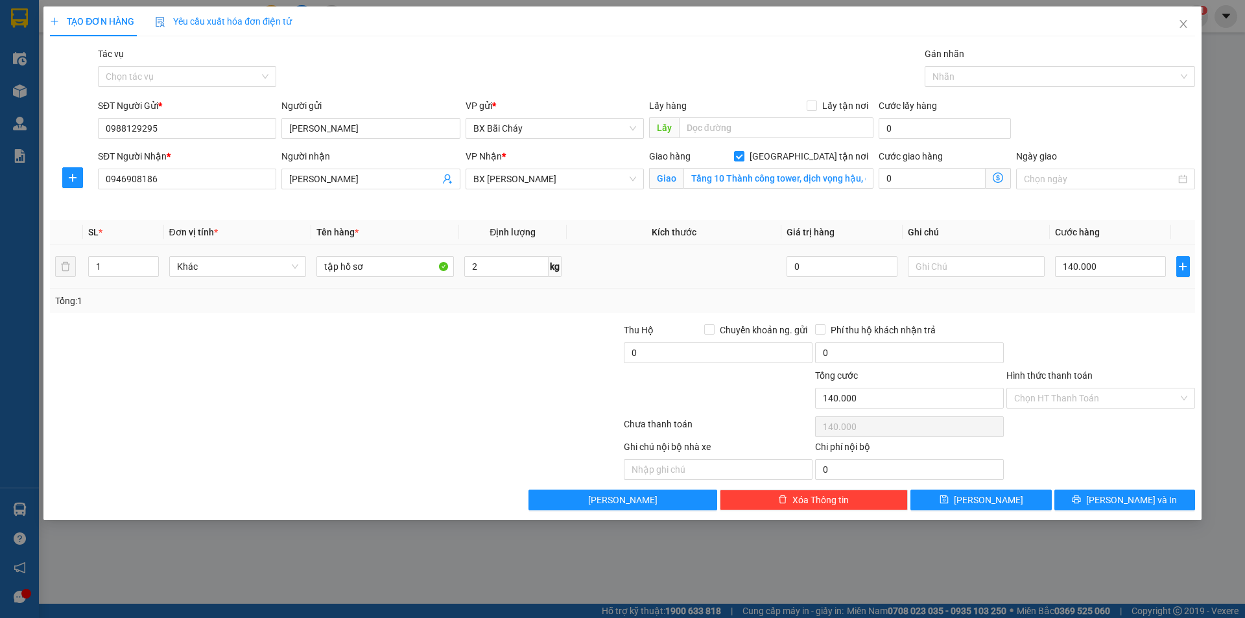
click at [1090, 287] on td "140.000" at bounding box center [1109, 266] width 121 height 43
click at [1074, 264] on input "140.000" at bounding box center [1110, 266] width 110 height 21
click at [1108, 272] on input "140.000" at bounding box center [1110, 266] width 110 height 21
click at [1068, 264] on input "140.000" at bounding box center [1110, 266] width 110 height 21
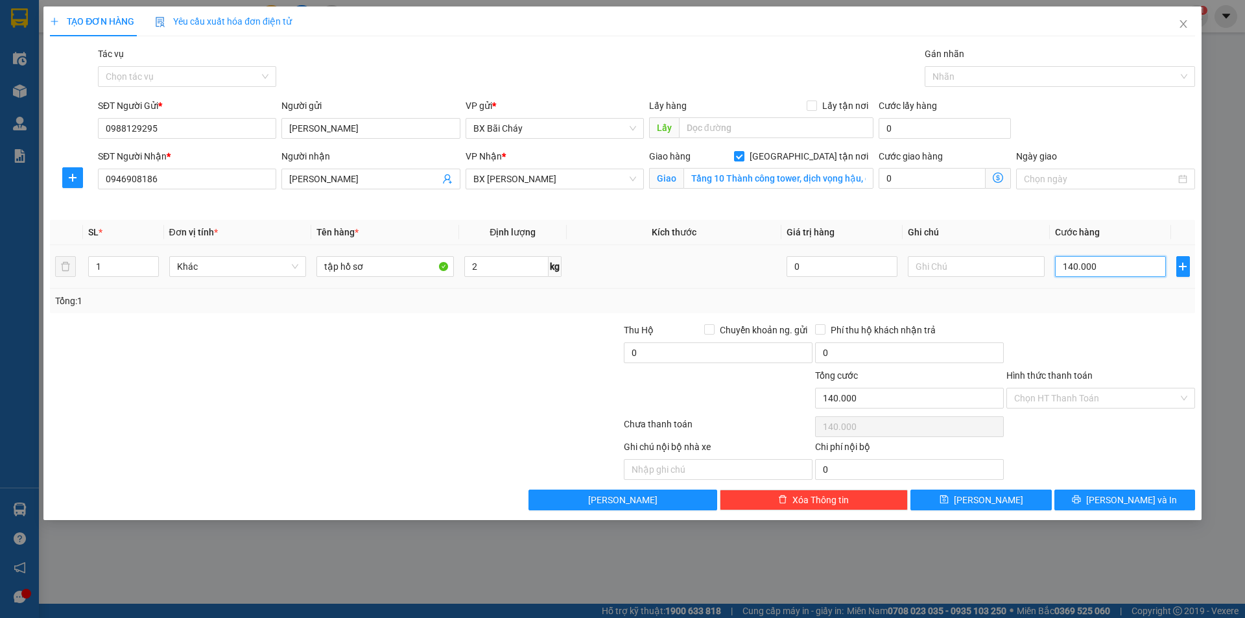
click at [1072, 264] on input "140.000" at bounding box center [1110, 266] width 110 height 21
click at [1080, 265] on input "140.000" at bounding box center [1110, 266] width 110 height 21
type input "14.000"
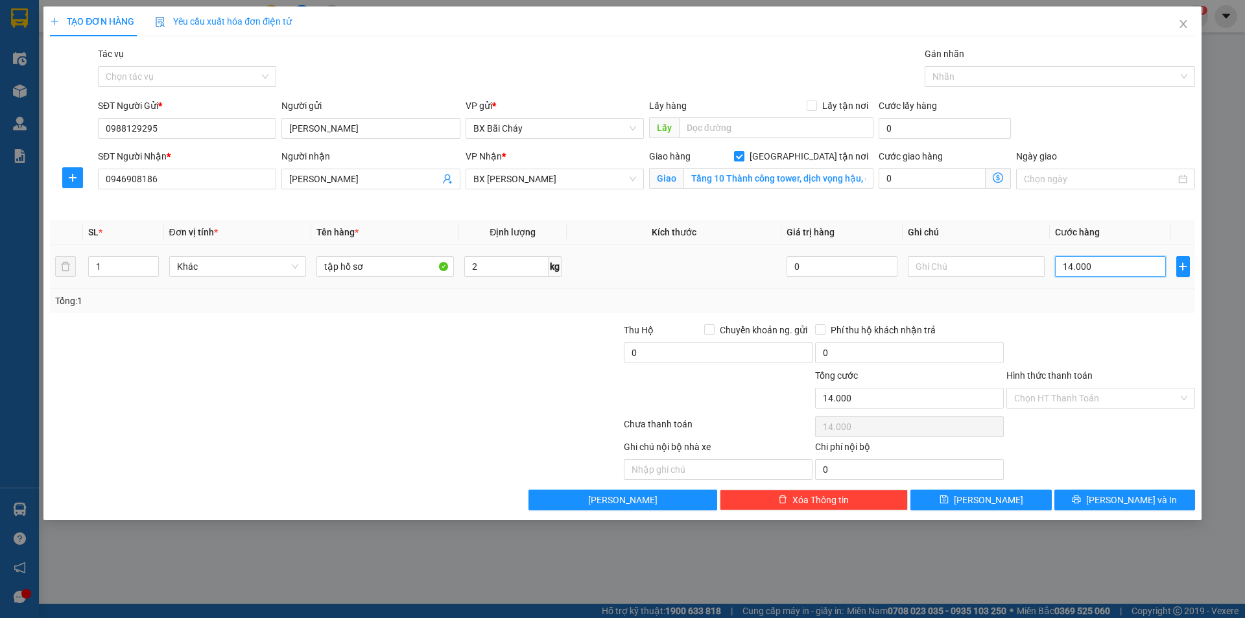
type input "1.000"
type input "00.012"
type input "12"
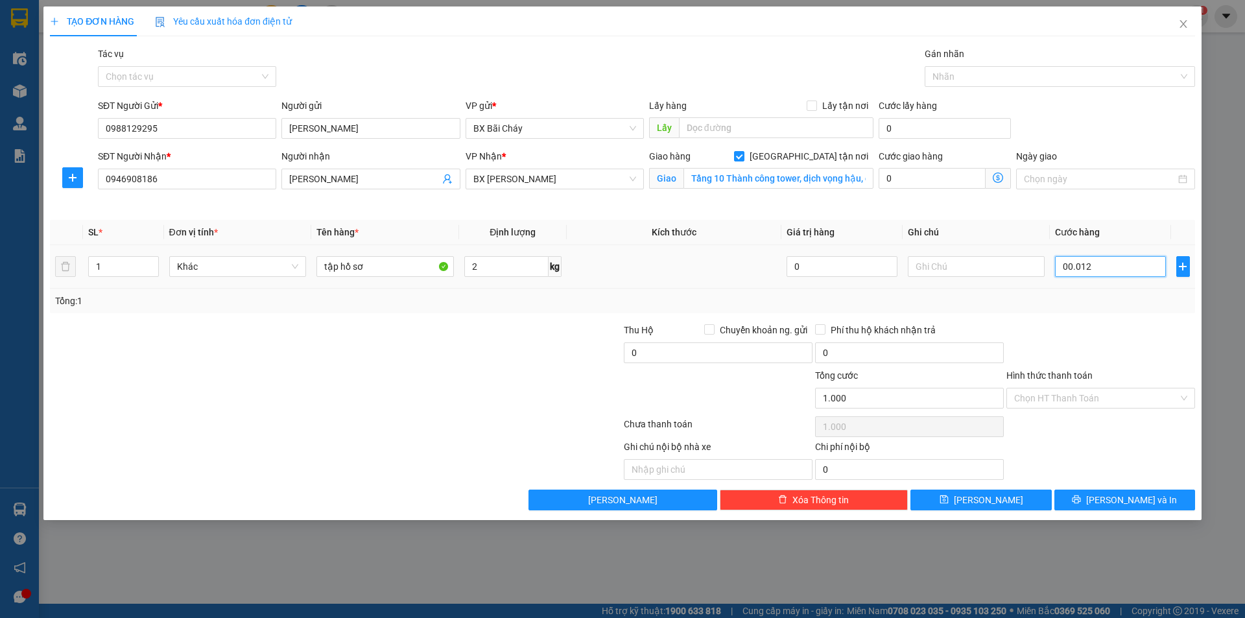
type input "12"
type input "000.125"
type input "125"
type input "00.012"
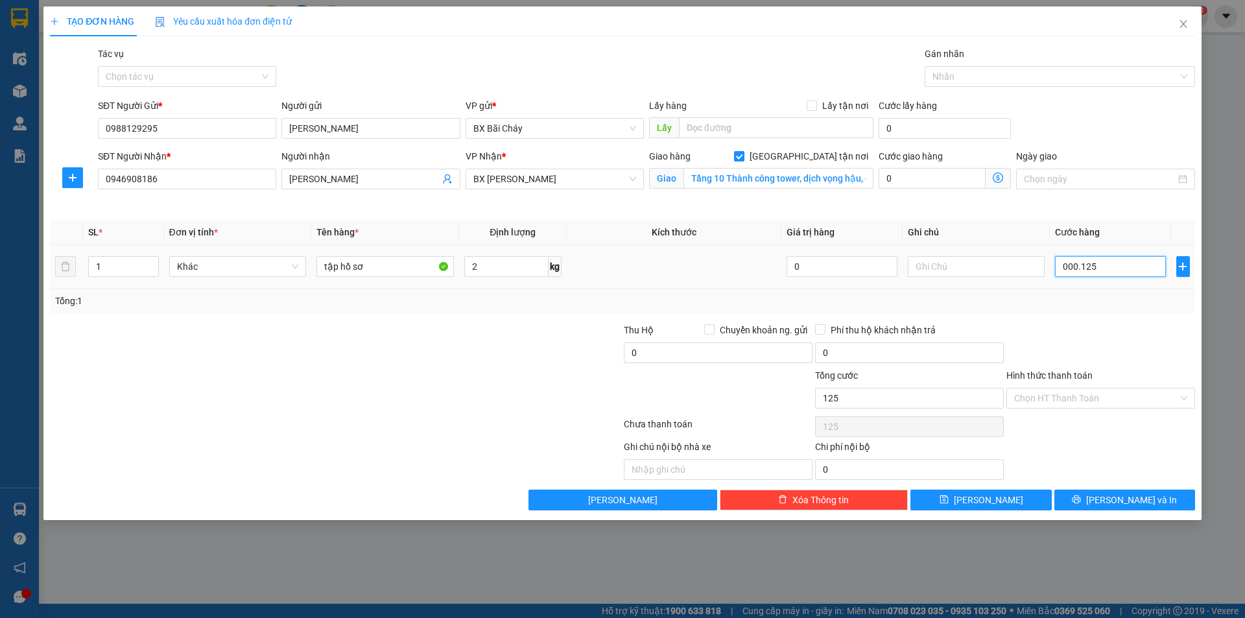
type input "12"
type input "0.001"
type input "1"
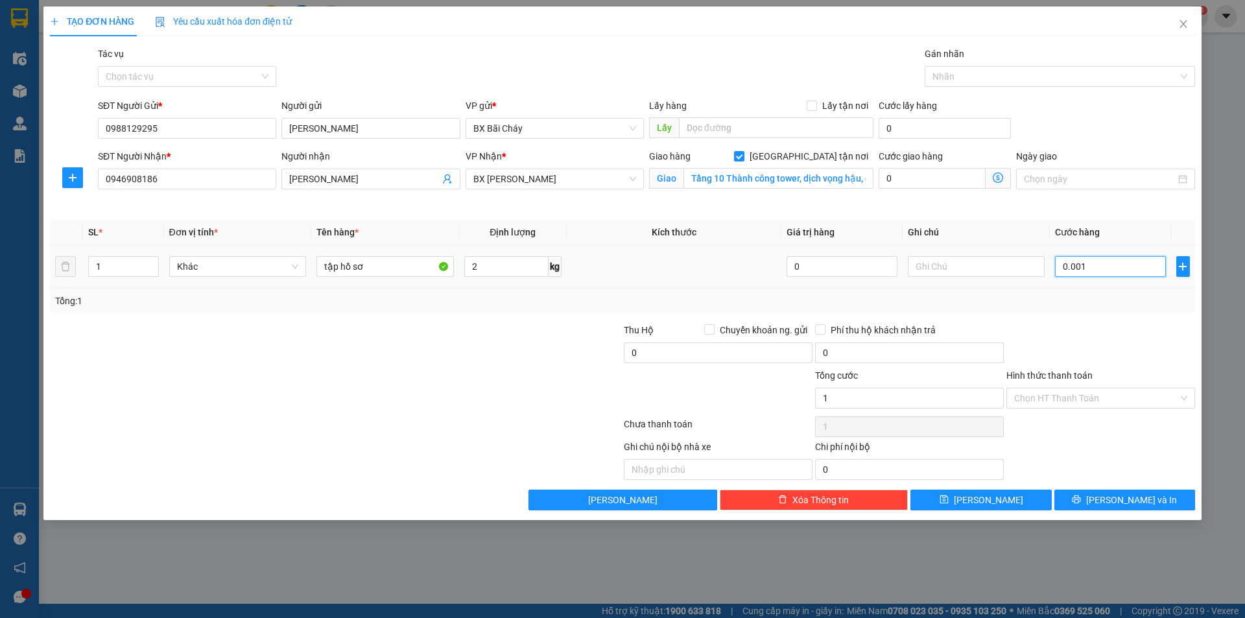
type input "000"
type input "0"
type input "20"
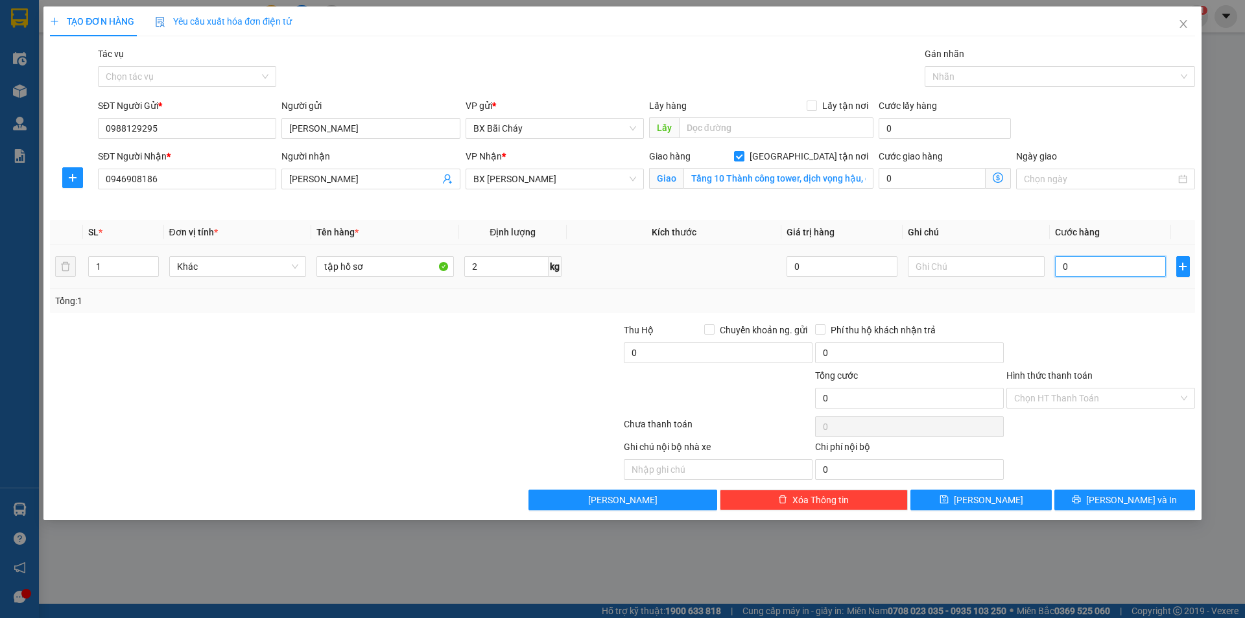
type input "20"
type input "0"
type input "10"
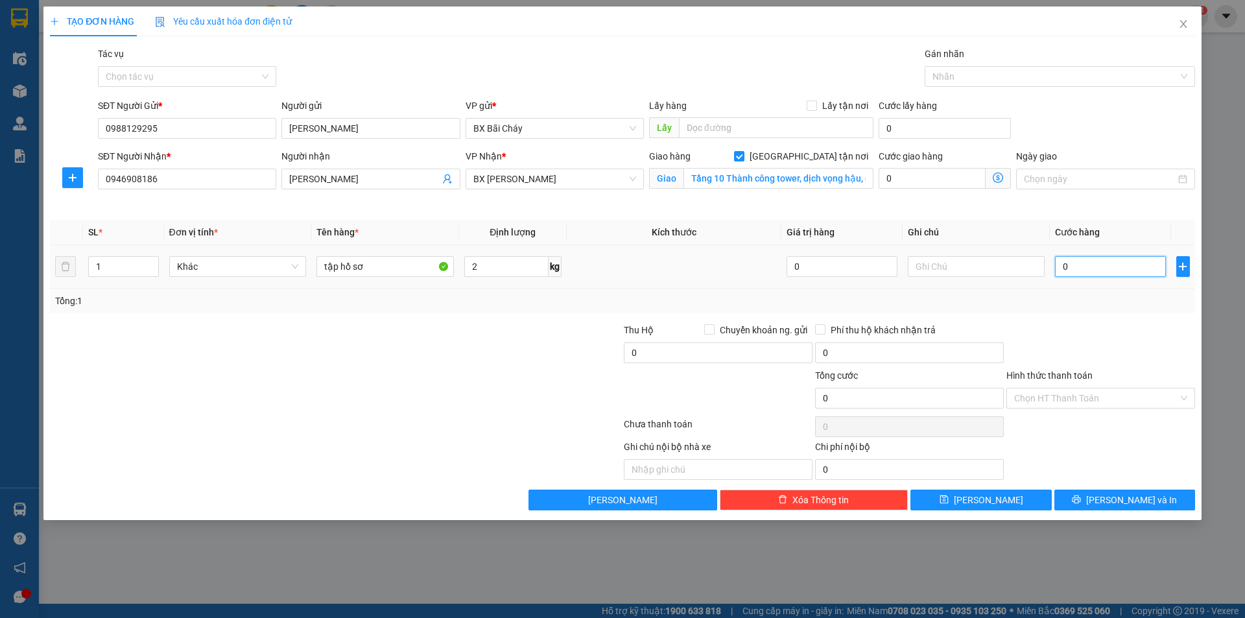
type input "10"
type input "120"
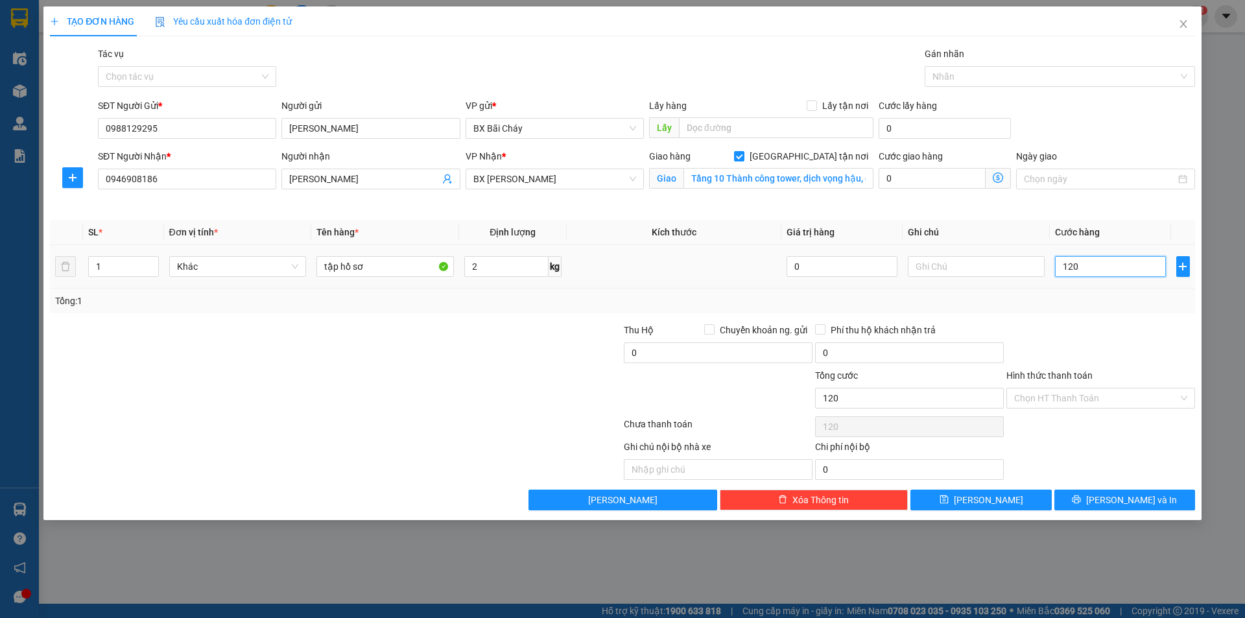
type input "1.250"
type input "125.000"
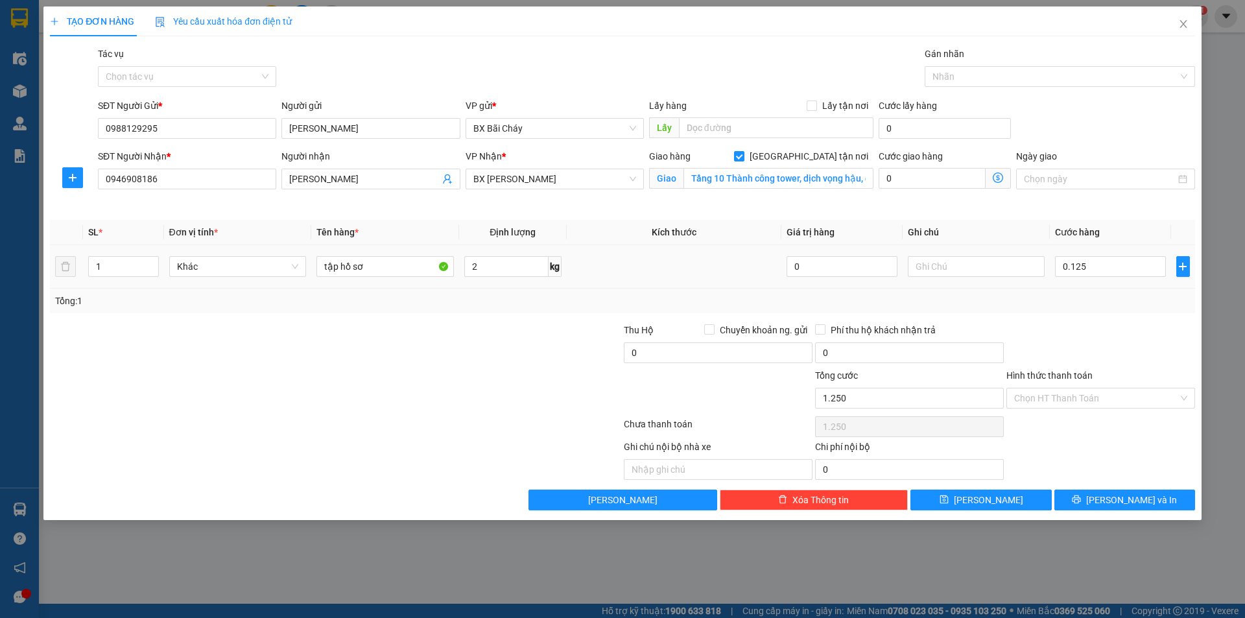
type input "125.000"
click at [1086, 334] on div at bounding box center [1100, 345] width 191 height 45
click at [669, 465] on input "text" at bounding box center [718, 469] width 189 height 21
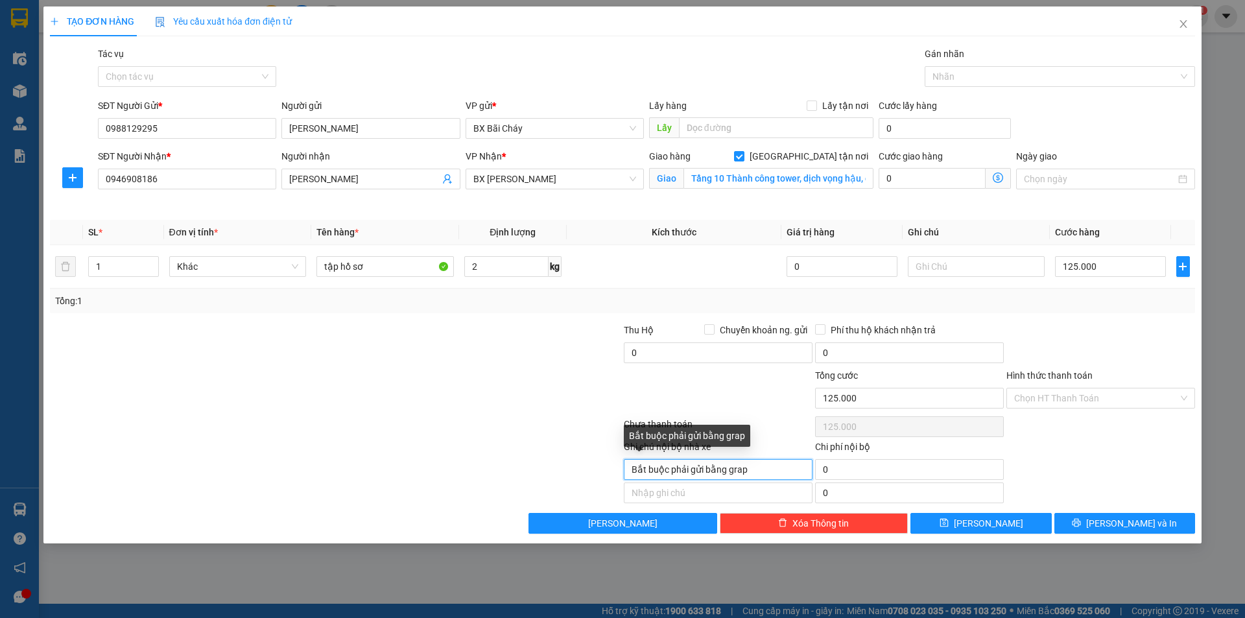
click at [757, 467] on input "Bắt buộc phải gửi bằng grap" at bounding box center [718, 469] width 189 height 21
type input "Bắt buộc phải gửi bằng grap"
click at [744, 493] on input "text" at bounding box center [718, 492] width 189 height 21
click at [763, 476] on input "Bắt buộc phải gửi bằng grap" at bounding box center [718, 469] width 189 height 21
click at [775, 467] on input "Bắt buộc phải gửi bằng grap" at bounding box center [718, 469] width 189 height 21
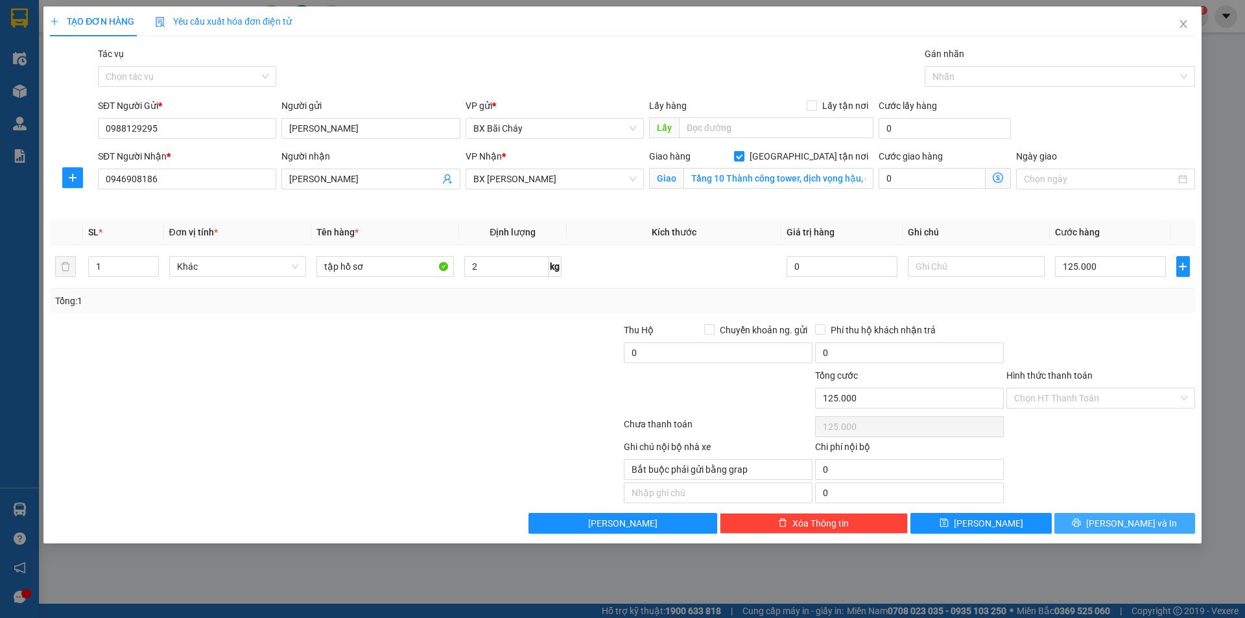
click at [1081, 521] on icon "printer" at bounding box center [1076, 523] width 8 height 8
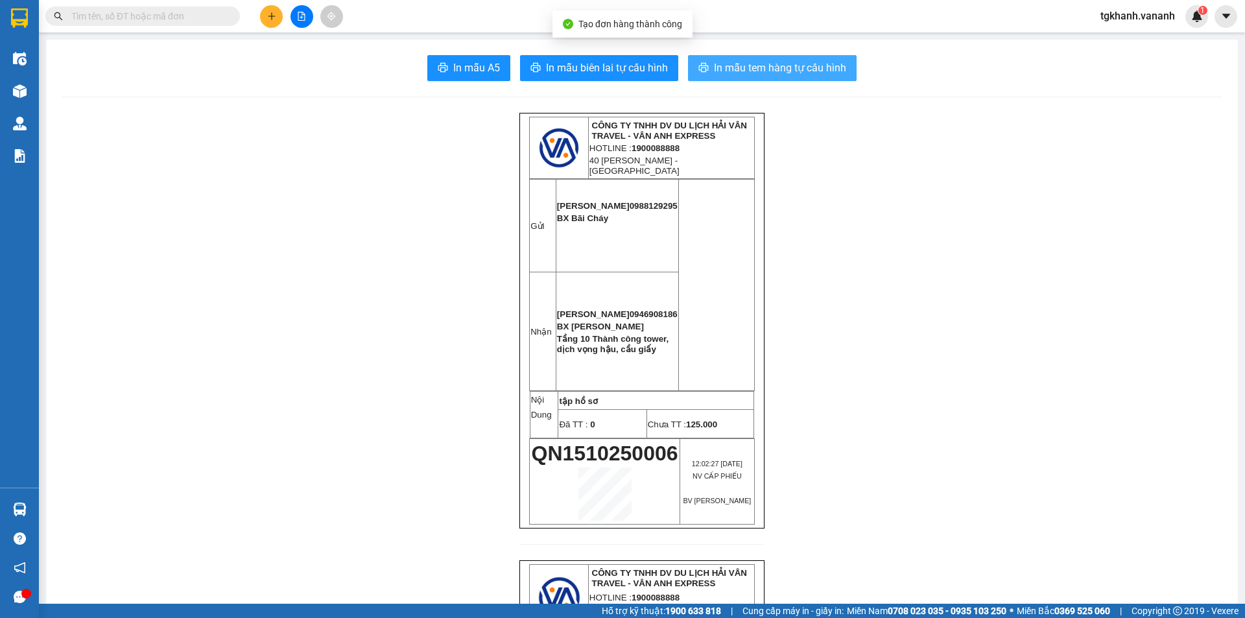
click at [745, 66] on span "In mẫu tem hàng tự cấu hình" at bounding box center [780, 68] width 132 height 16
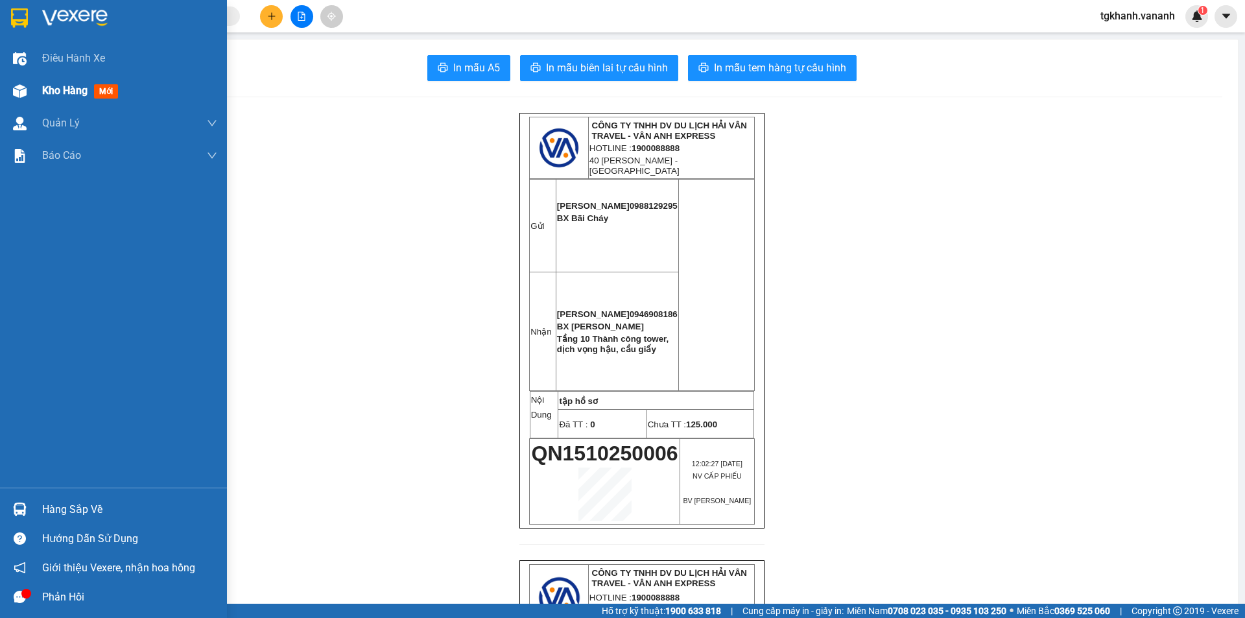
click at [17, 92] on img at bounding box center [20, 91] width 14 height 14
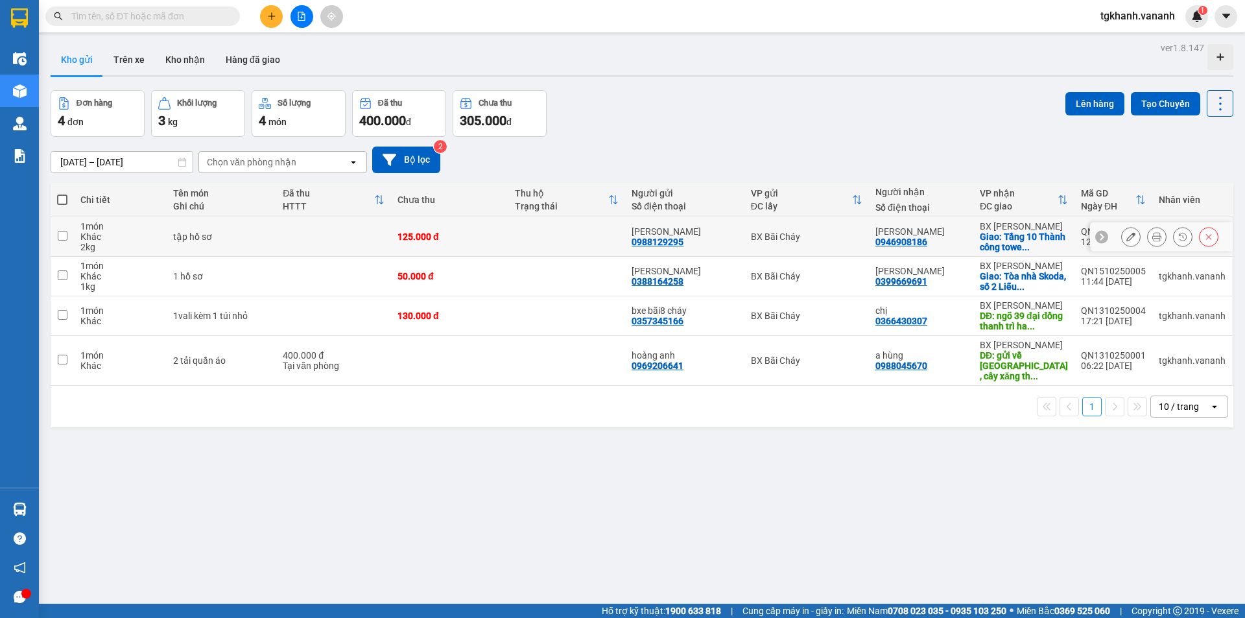
click at [508, 228] on td "125.000 đ" at bounding box center [449, 237] width 117 height 40
checkbox input "true"
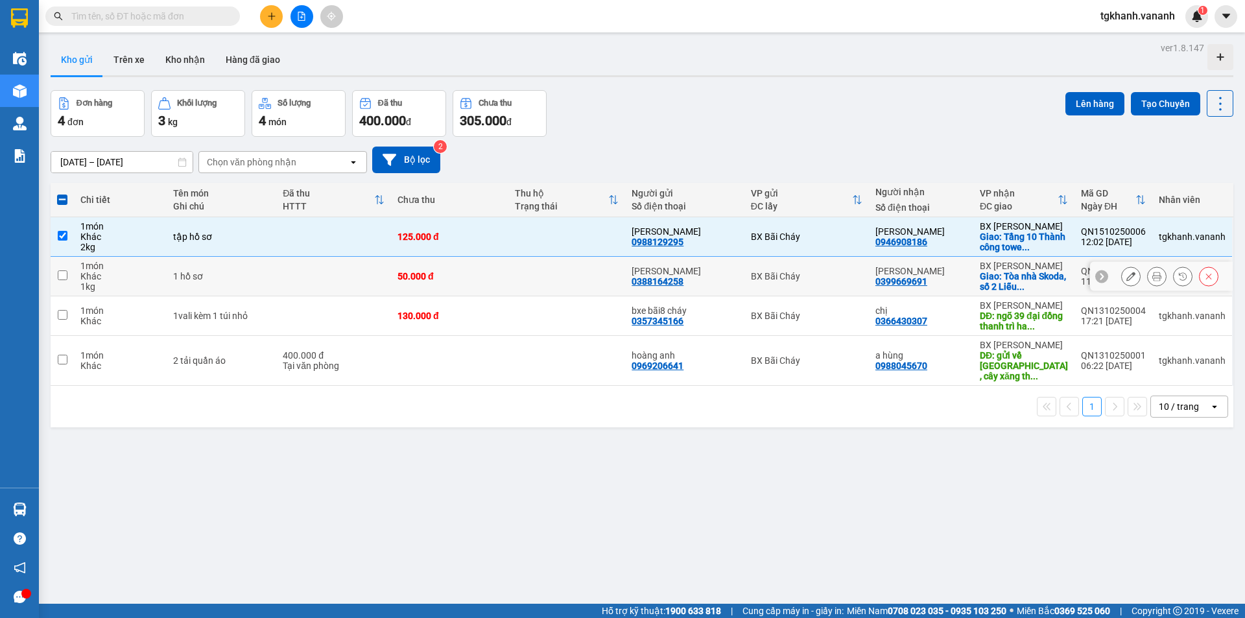
click at [784, 275] on div "BX Bãi Cháy" at bounding box center [806, 276] width 111 height 10
checkbox input "true"
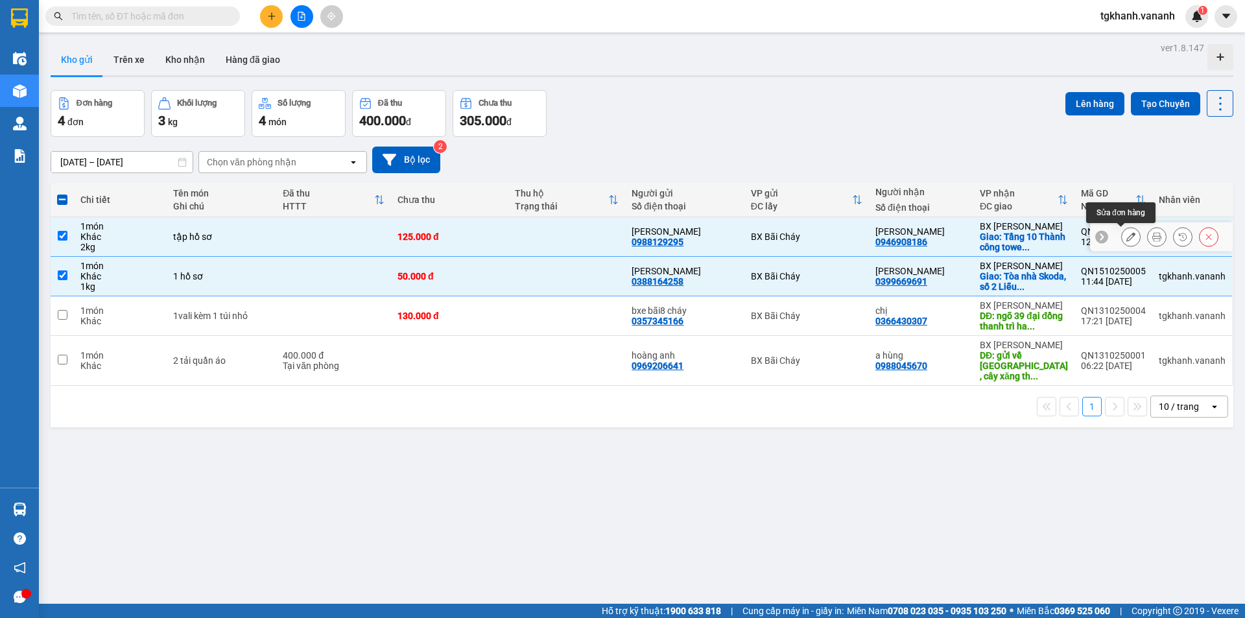
click at [1126, 237] on icon at bounding box center [1130, 236] width 9 height 9
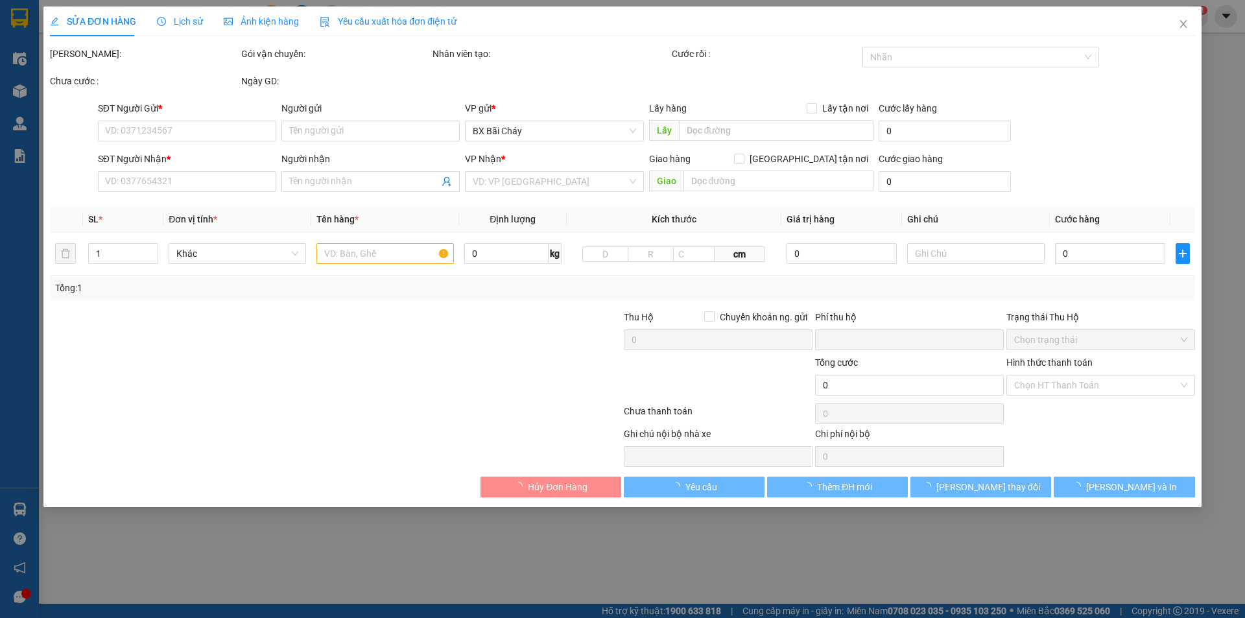
type input "0988129295"
type input "[PERSON_NAME]"
type input "0946908186"
type input "[PERSON_NAME]"
checkbox input "true"
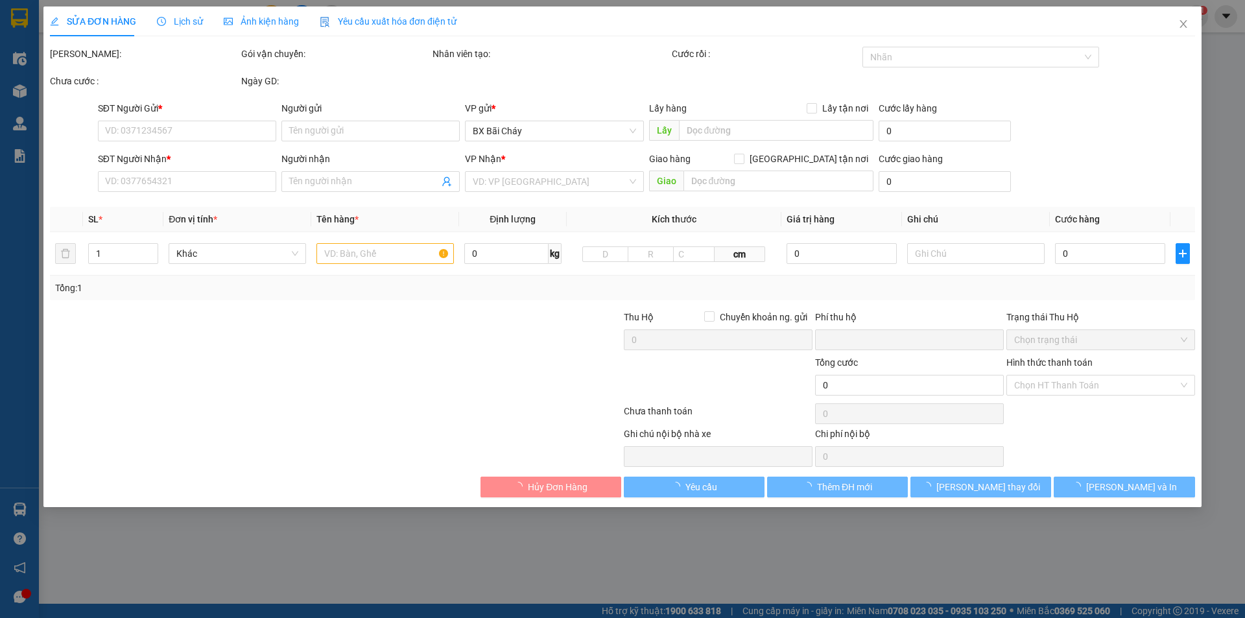
type input "Tầng 10 Thành công tower, dịch vọng hậu, cầu giấy"
type input "0"
type input "125.000"
type input "Bắt buộc phải gửi bằng grap"
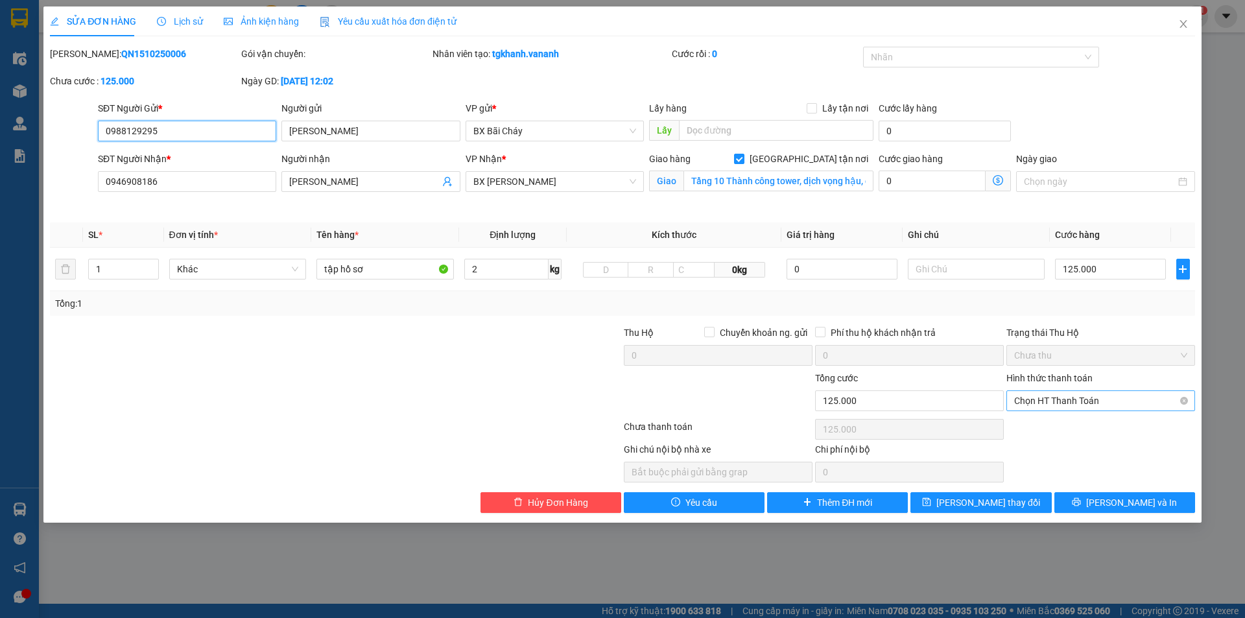
click at [1052, 401] on span "Chọn HT Thanh Toán" at bounding box center [1100, 400] width 173 height 19
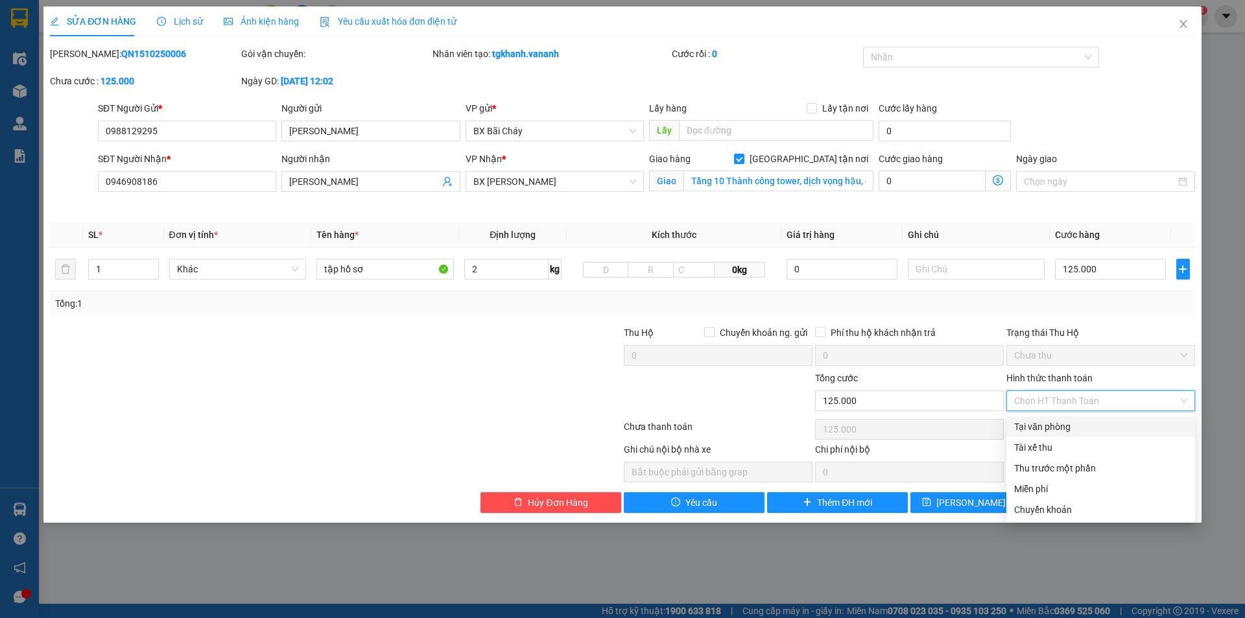
click at [1045, 428] on div "Tại văn phòng" at bounding box center [1100, 426] width 173 height 14
type input "0"
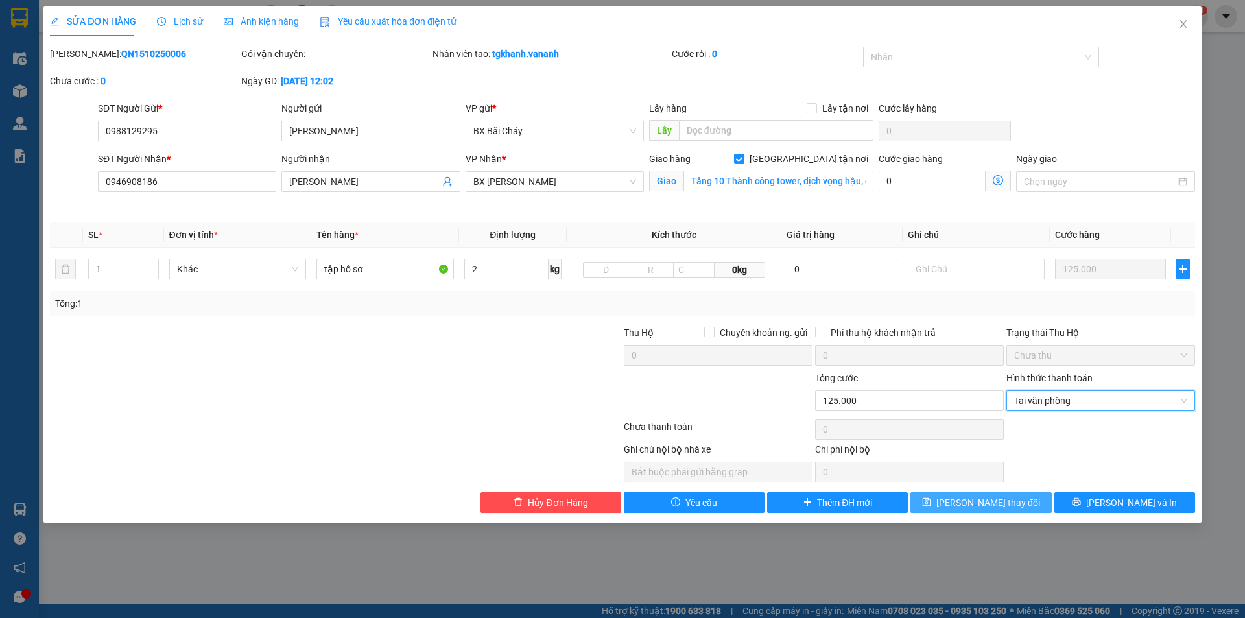
click at [1015, 506] on button "[PERSON_NAME] thay đổi" at bounding box center [980, 502] width 141 height 21
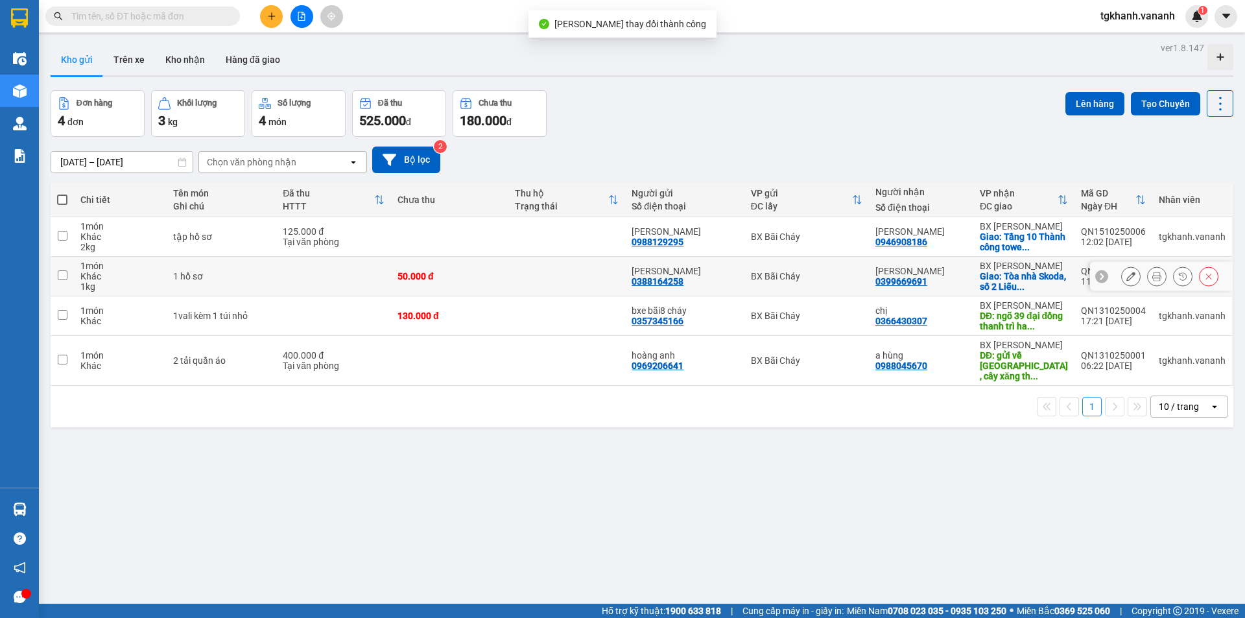
click at [565, 278] on td at bounding box center [566, 277] width 117 height 40
checkbox input "true"
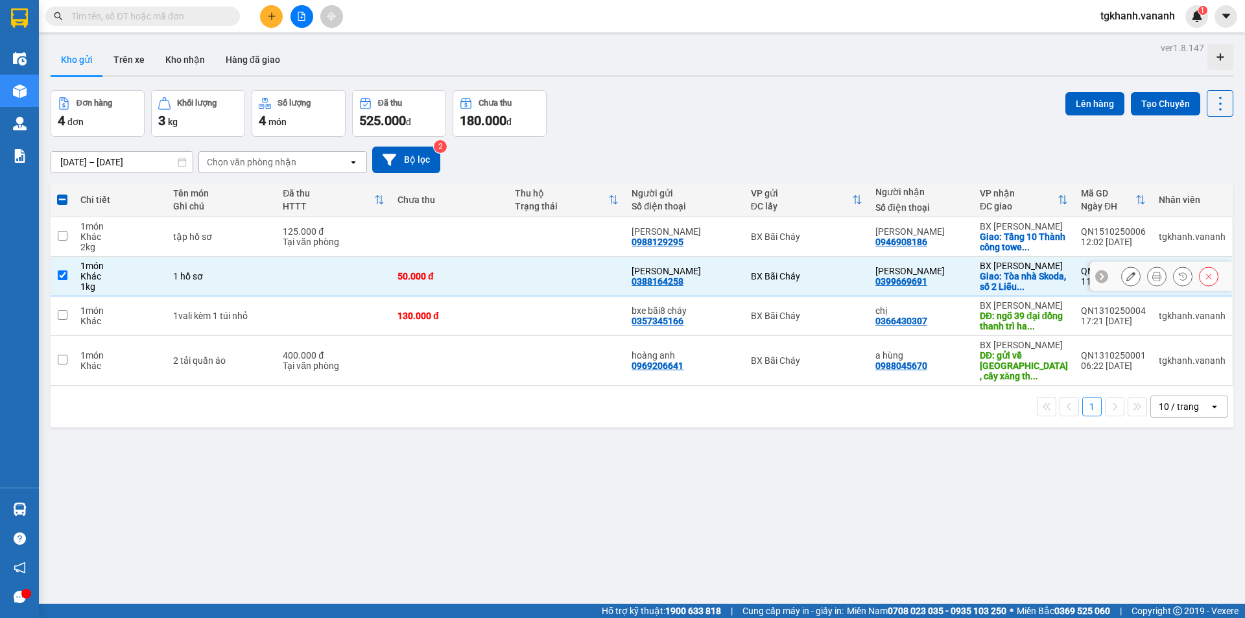
click at [1126, 277] on icon at bounding box center [1130, 276] width 9 height 9
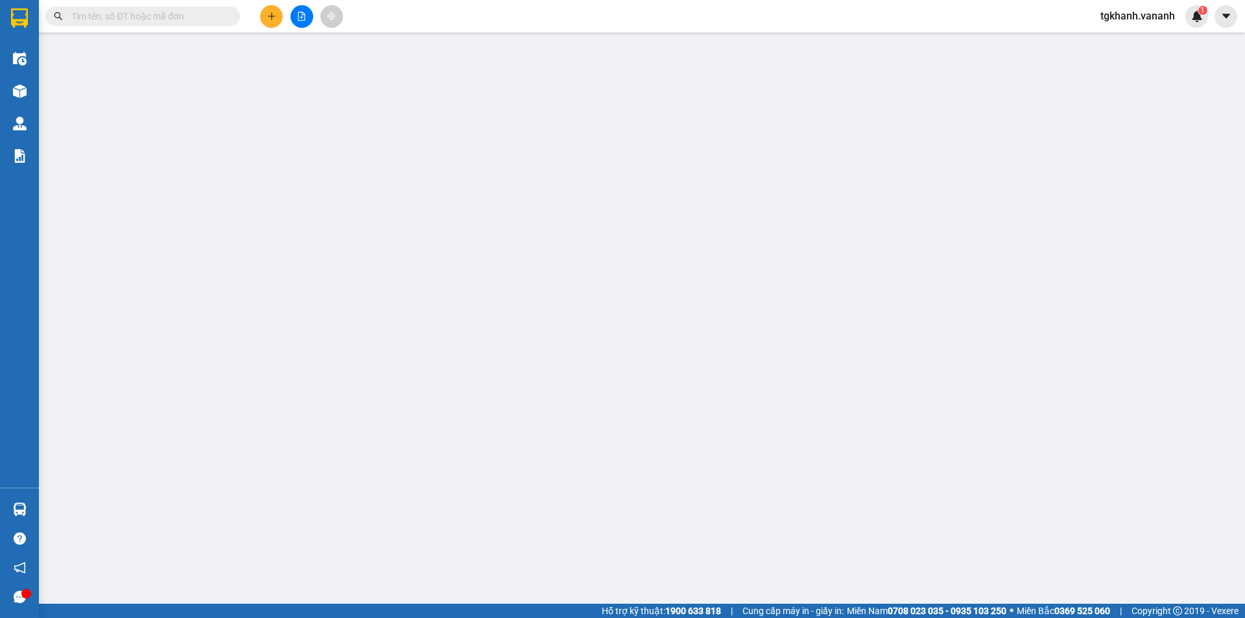
type input "0388164258"
type input "[PERSON_NAME]"
type input "0399669691"
type input "[PERSON_NAME]"
checkbox input "true"
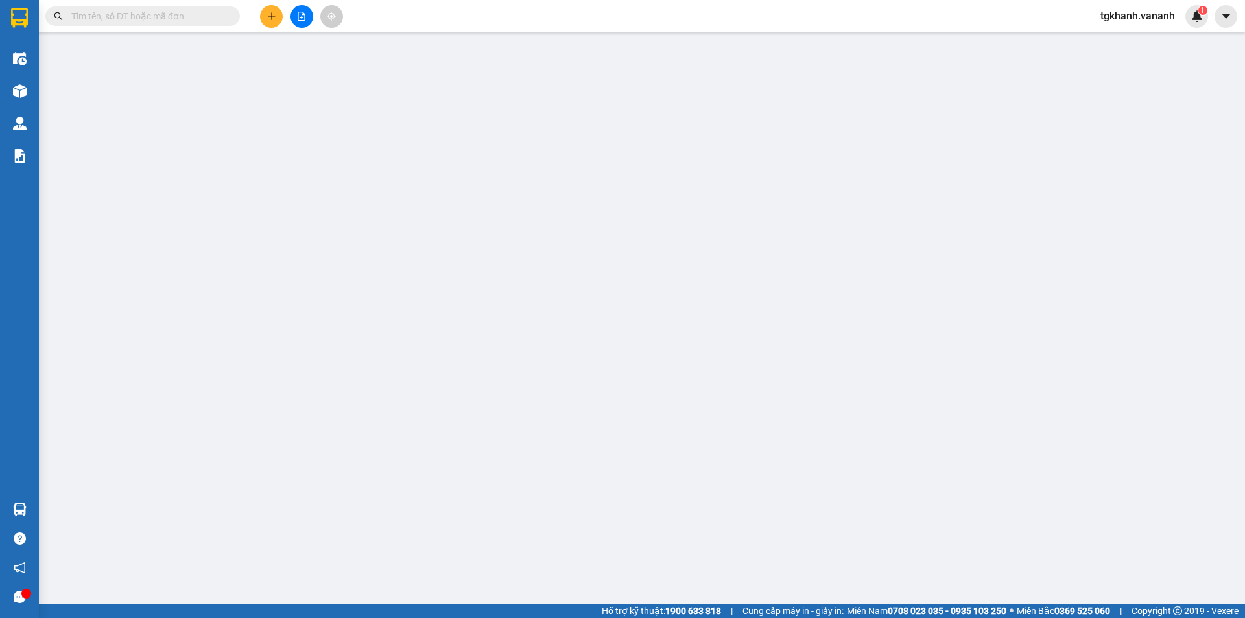
type input "Tòa nhà Skoda, [STREET_ADDRESS][PERSON_NAME][PERSON_NAME]"
type input "0"
type input "50.000"
type input "Bắt buộc Phải gửi bằng xe ôm và chụp lại"
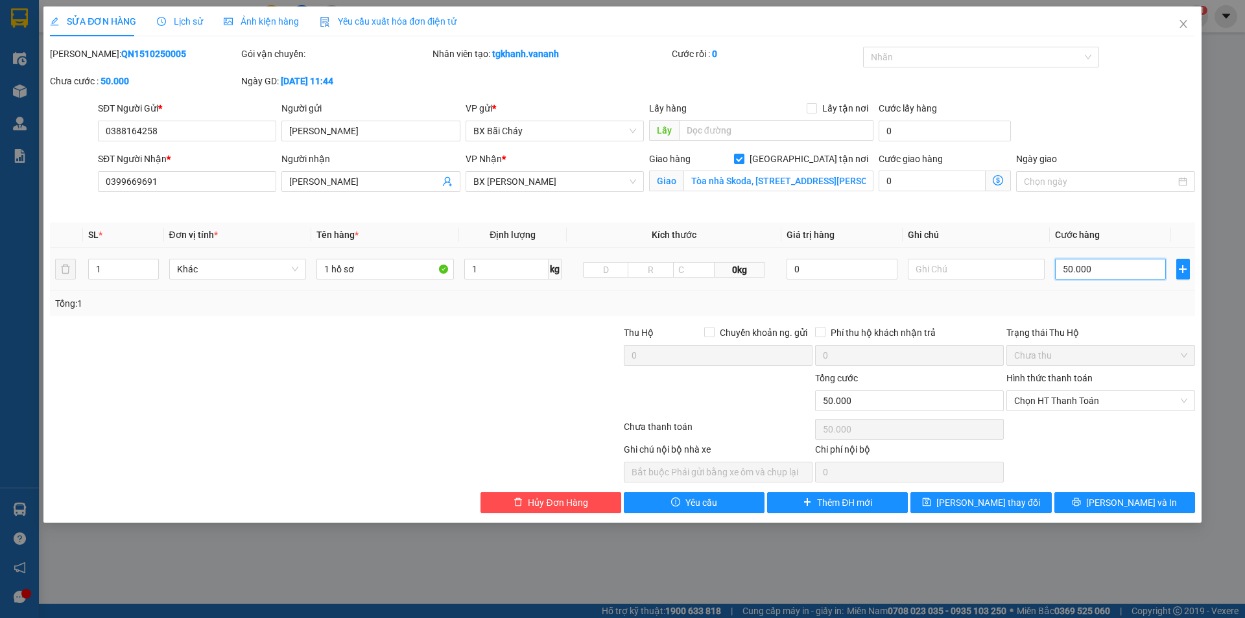
click at [1069, 270] on input "50.000" at bounding box center [1110, 269] width 110 height 21
click at [1071, 270] on input "50.000" at bounding box center [1110, 269] width 110 height 21
type input "5.000"
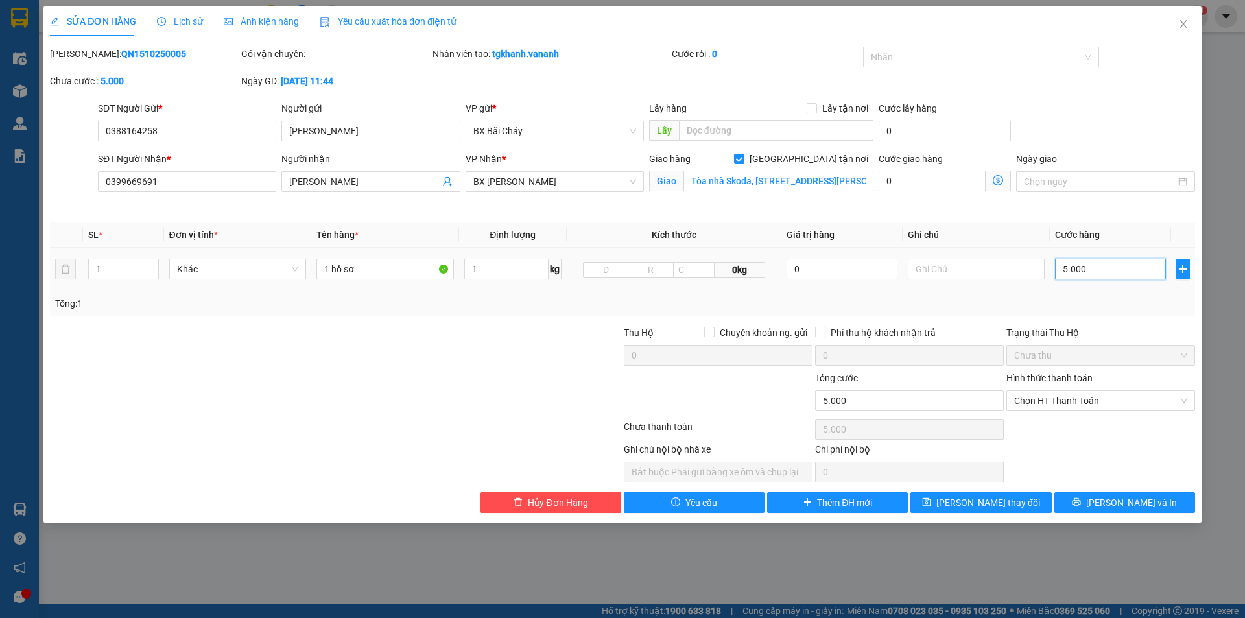
type input "0"
type input "10"
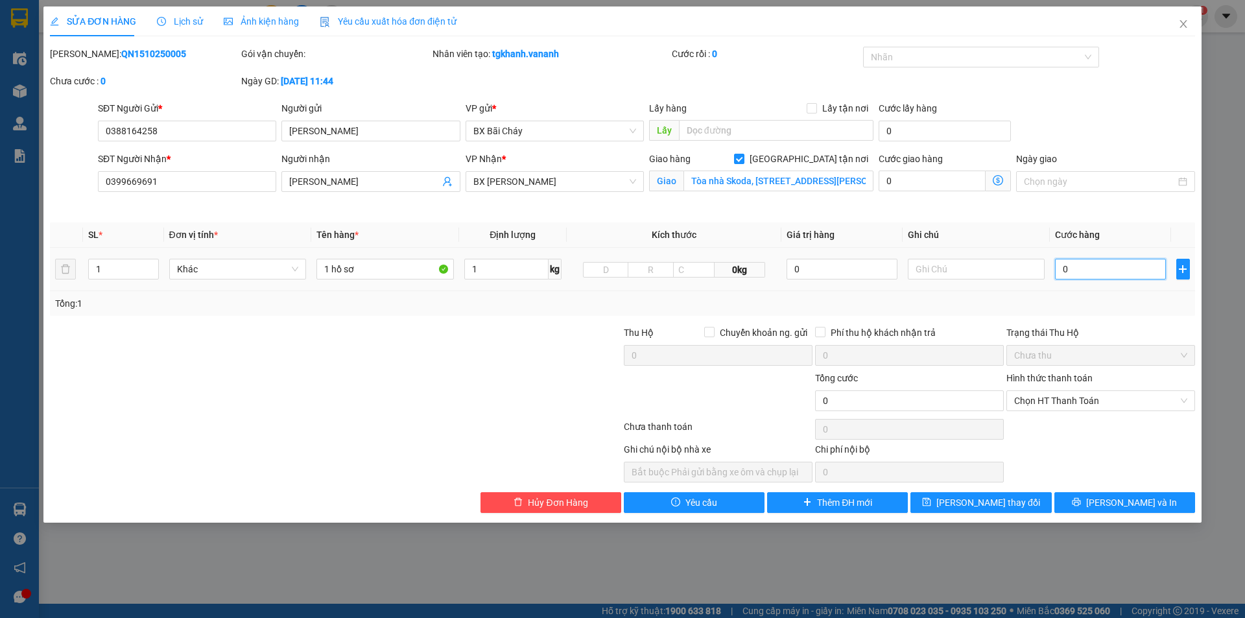
type input "10"
type input "120"
type input "1.250"
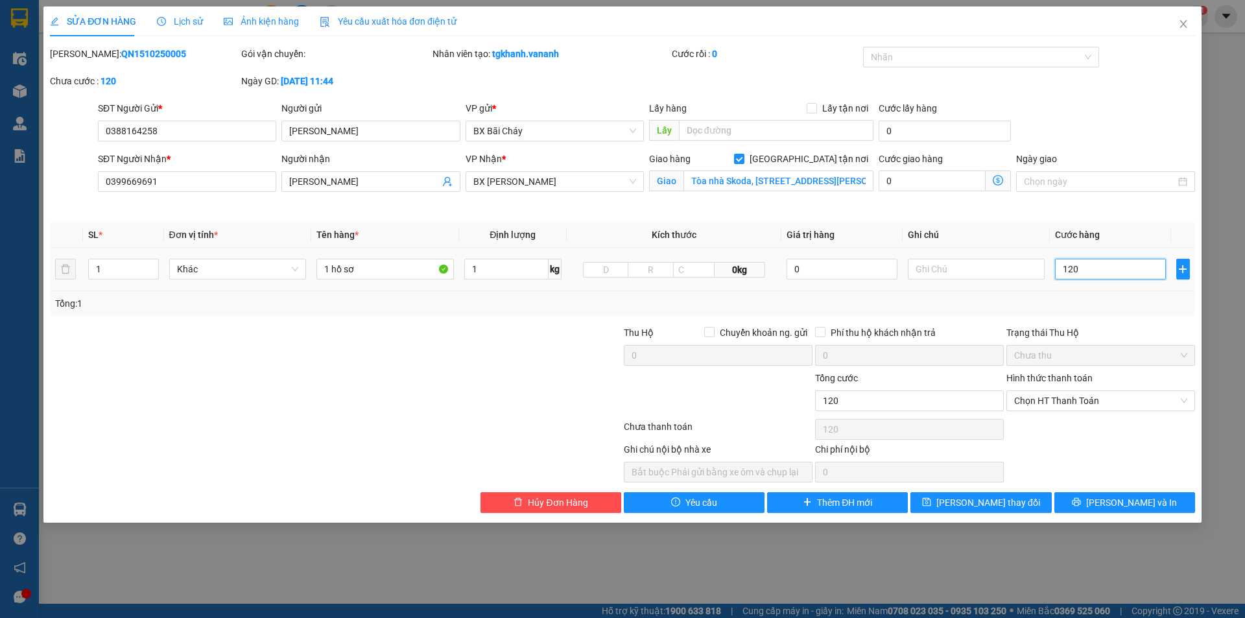
type input "1.250"
type input "0.125"
click at [1103, 310] on div "Tổng: 1" at bounding box center [622, 303] width 1134 height 14
type input "125.000"
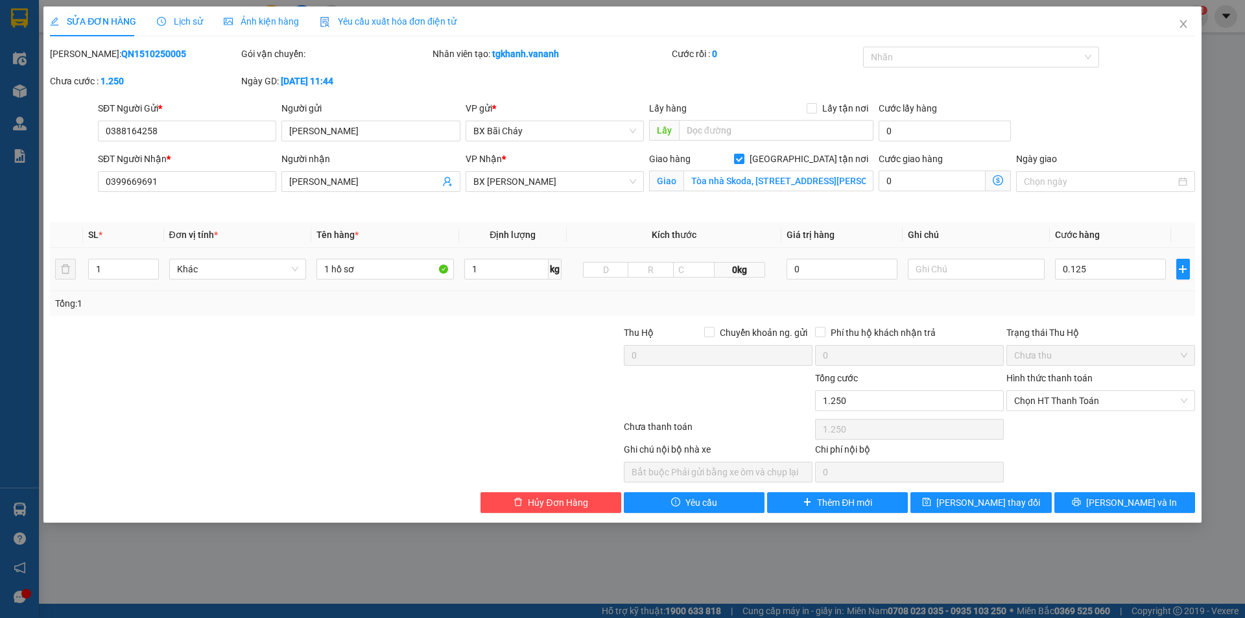
type input "125.000"
click at [1079, 404] on span "Chọn HT Thanh Toán" at bounding box center [1100, 400] width 173 height 19
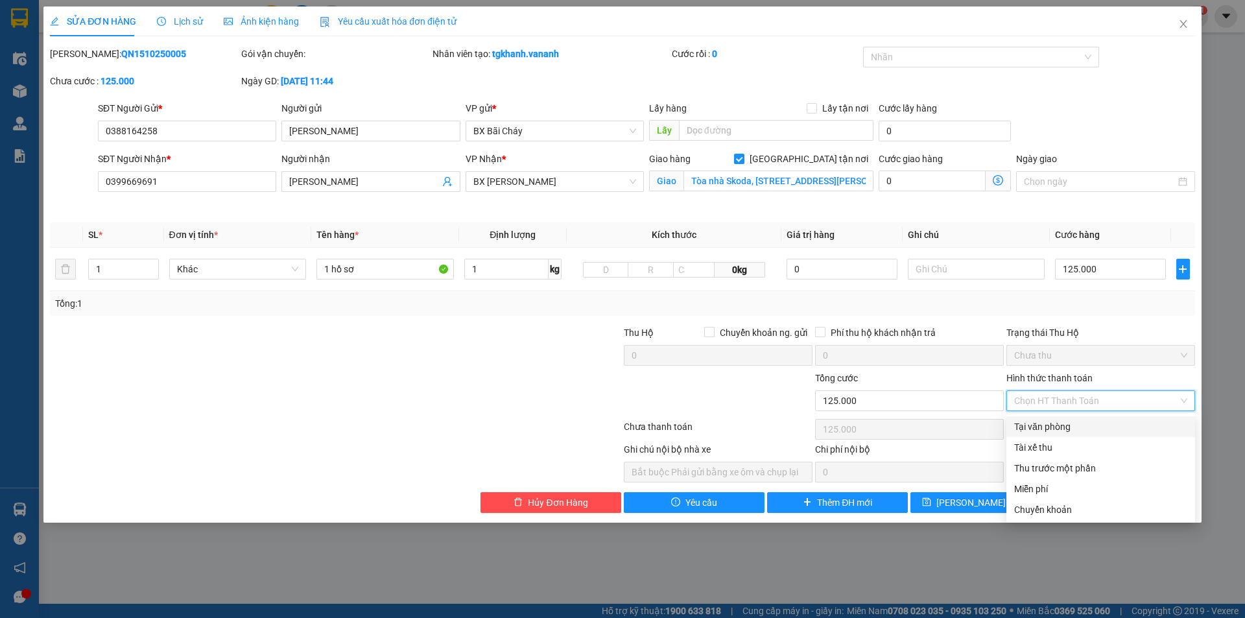
click at [1058, 430] on div "Tại văn phòng" at bounding box center [1100, 426] width 173 height 14
type input "0"
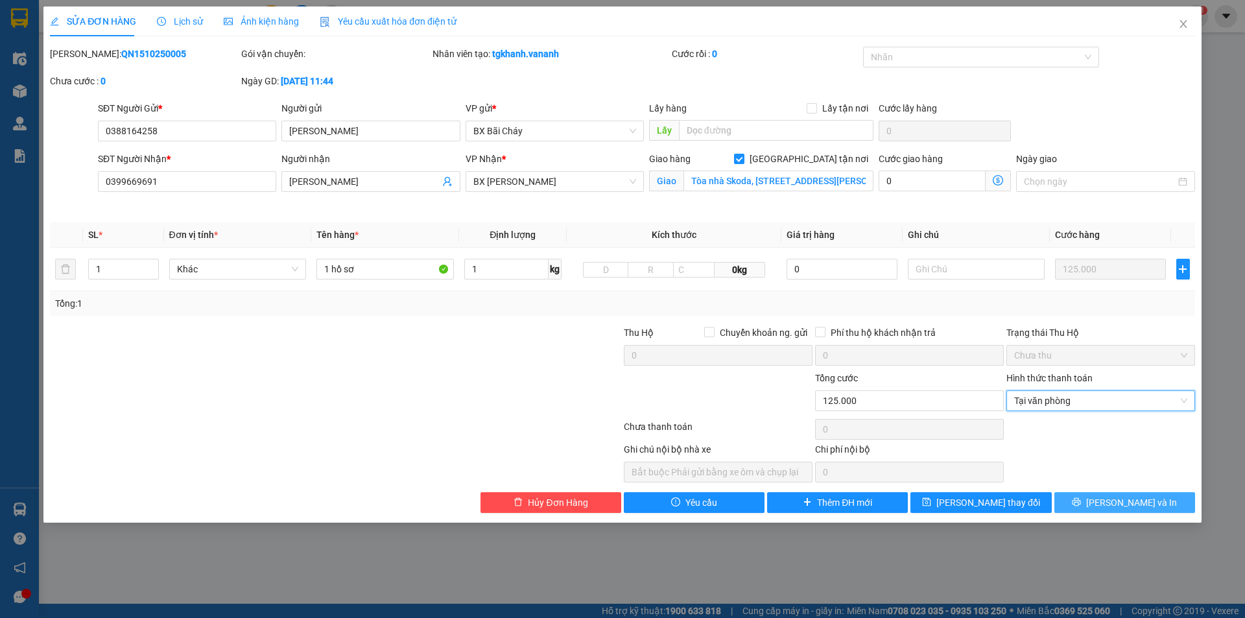
click at [1079, 502] on button "[PERSON_NAME] và In" at bounding box center [1124, 502] width 141 height 21
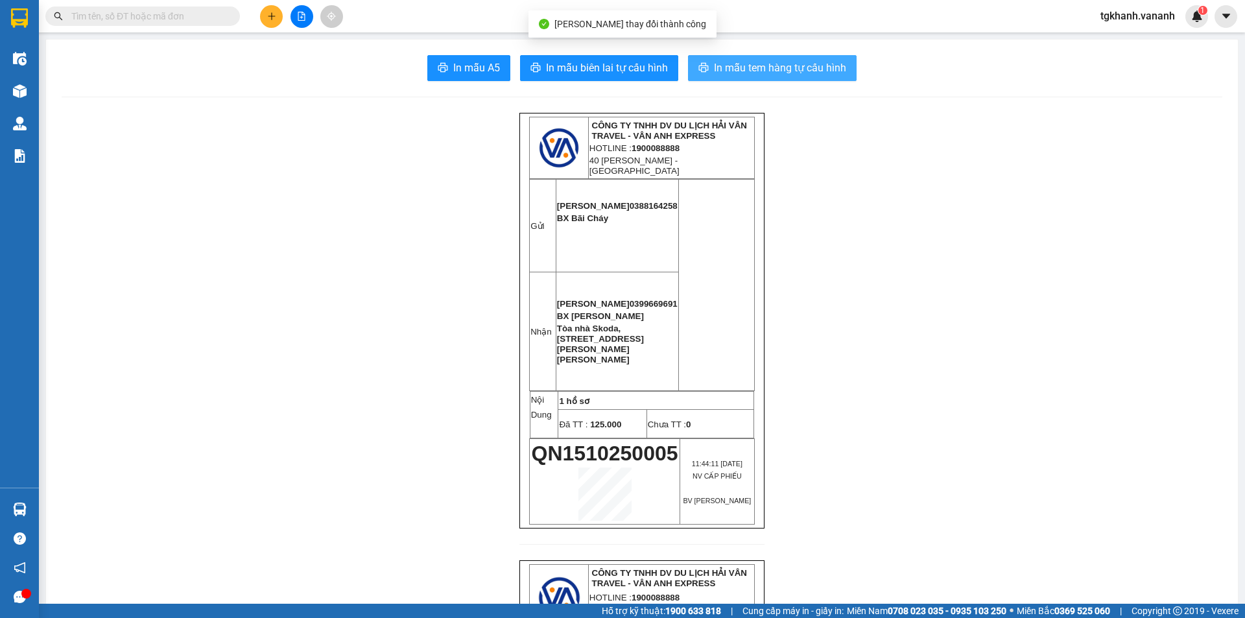
click at [780, 70] on span "In mẫu tem hàng tự cấu hình" at bounding box center [780, 68] width 132 height 16
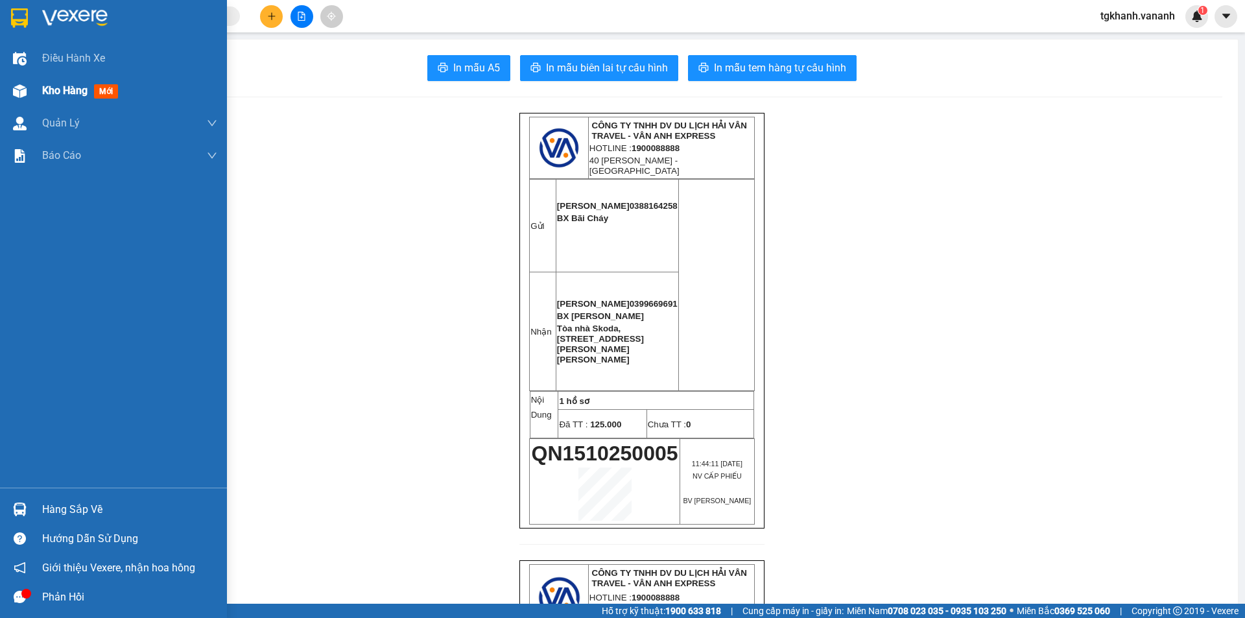
click at [62, 88] on span "Kho hàng" at bounding box center [64, 90] width 45 height 12
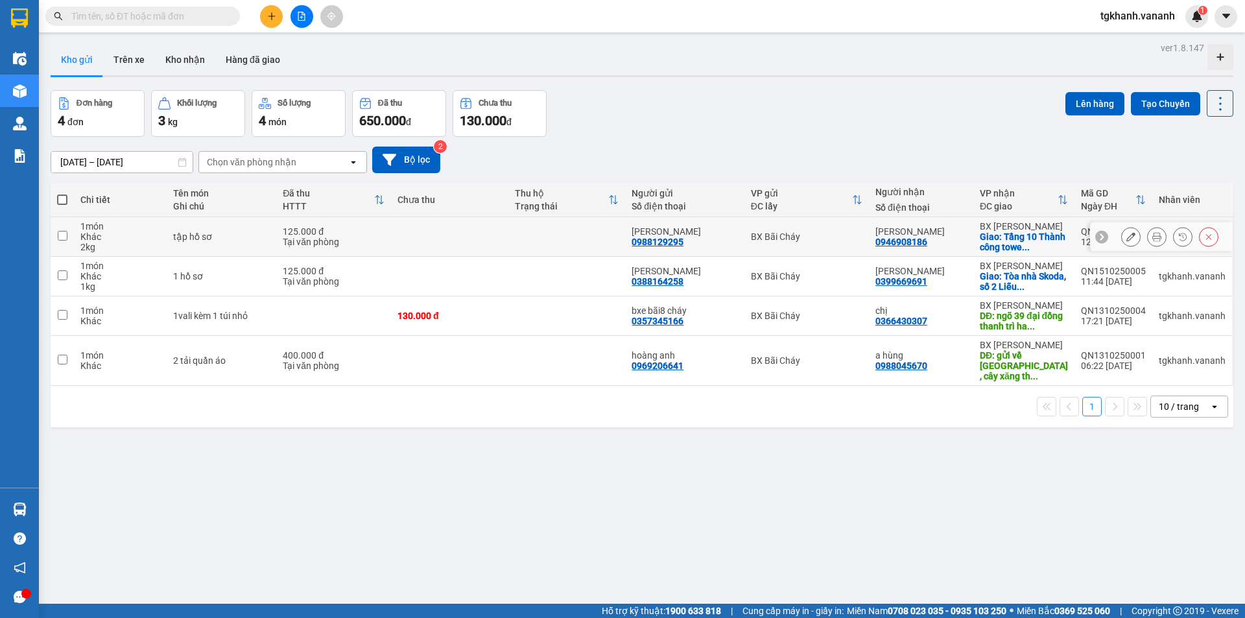
click at [450, 232] on td at bounding box center [449, 237] width 117 height 40
checkbox input "true"
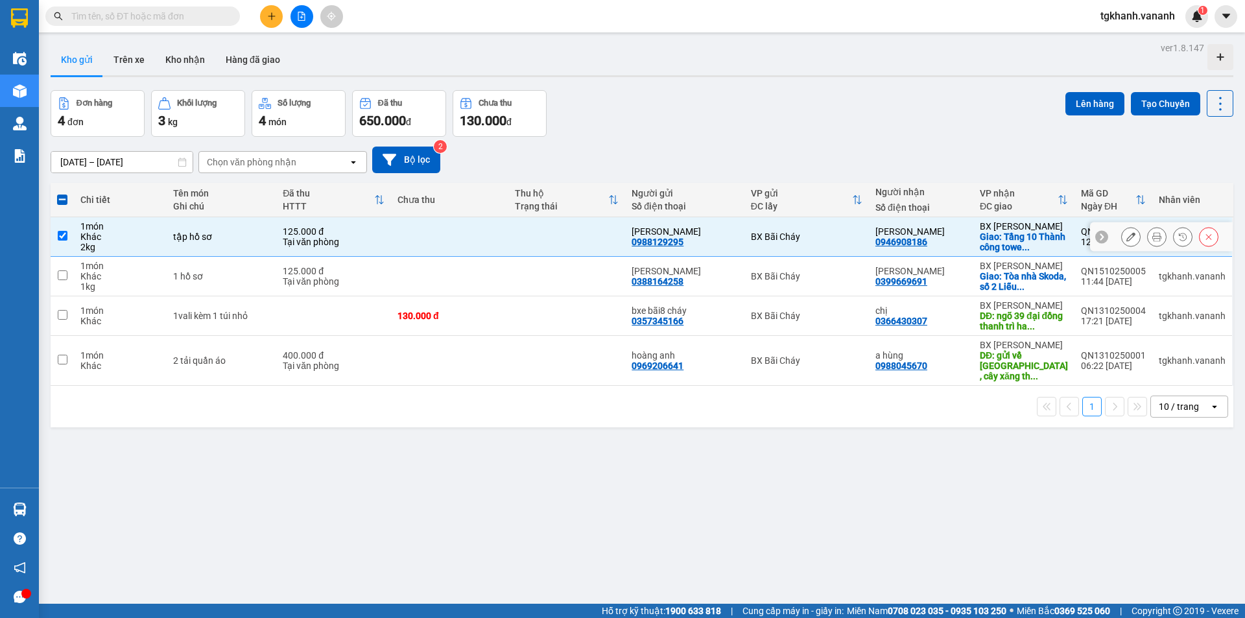
click at [1126, 237] on icon at bounding box center [1130, 236] width 9 height 9
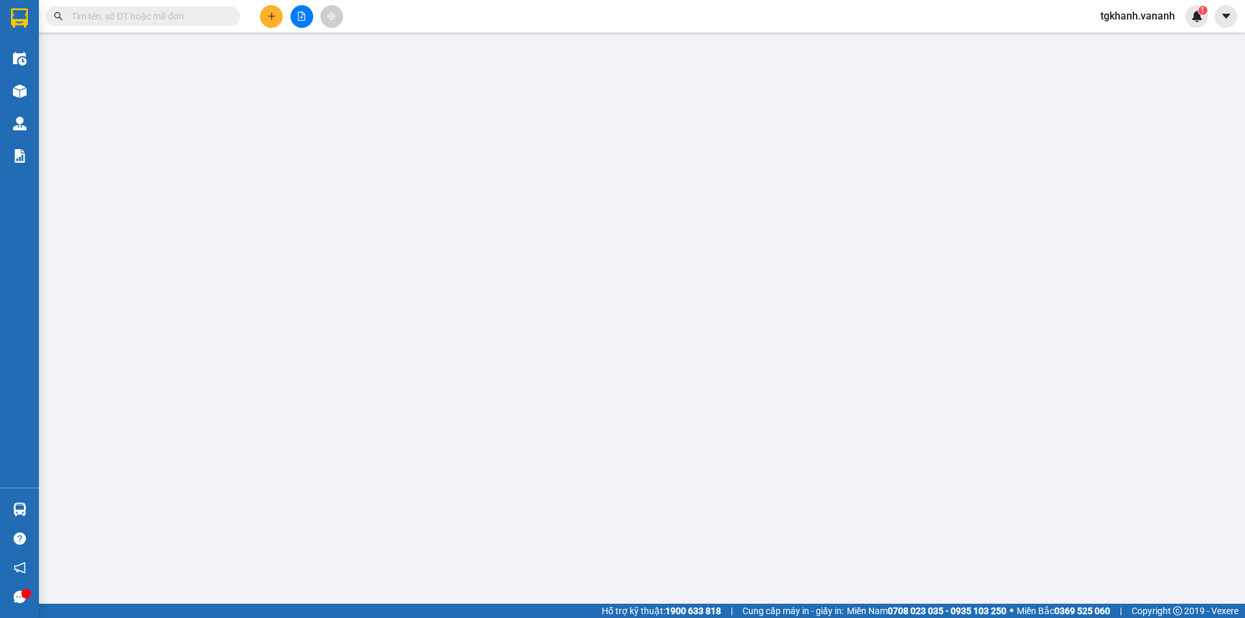
type input "0988129295"
type input "[PERSON_NAME]"
type input "0946908186"
type input "[PERSON_NAME]"
checkbox input "true"
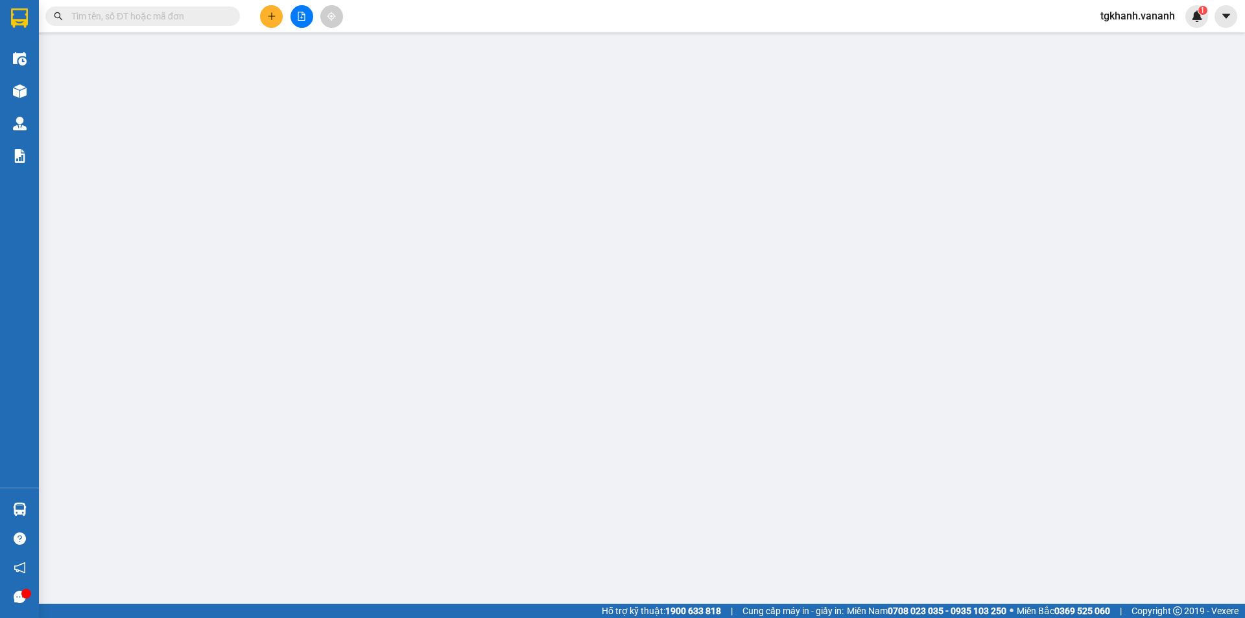
type input "Tầng 10 Thành công tower, dịch vọng hậu, cầu giấy"
type input "0"
type input "125.000"
type input "Bắt buộc phải gửi bằng grap"
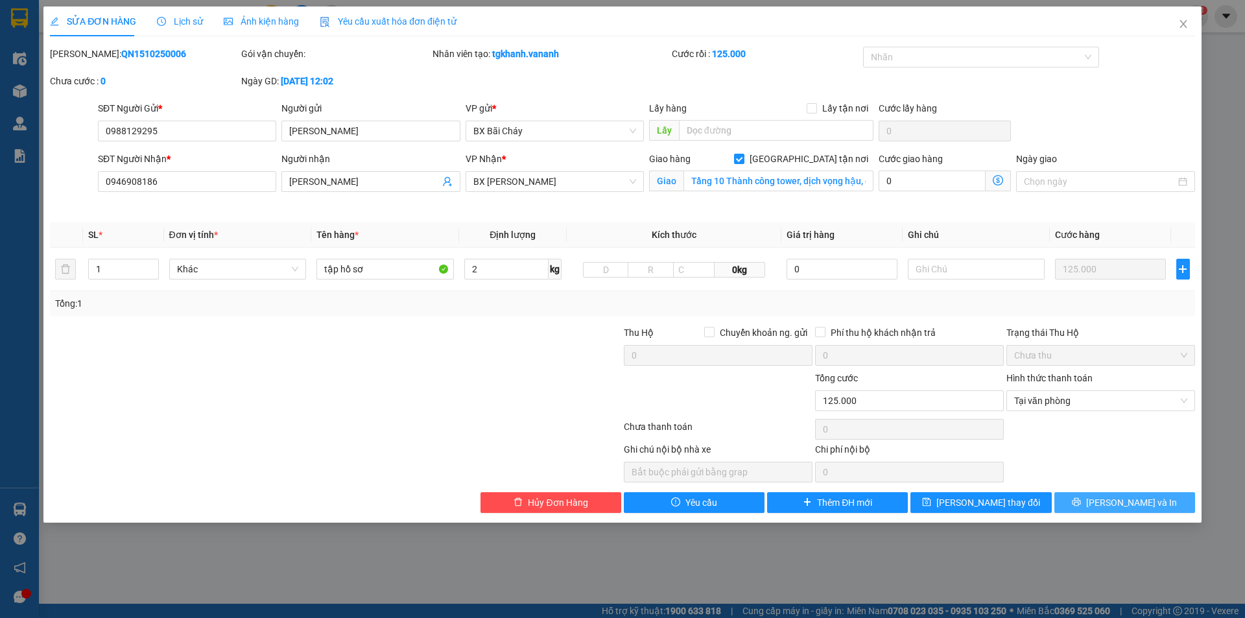
click at [1107, 508] on button "[PERSON_NAME] và In" at bounding box center [1124, 502] width 141 height 21
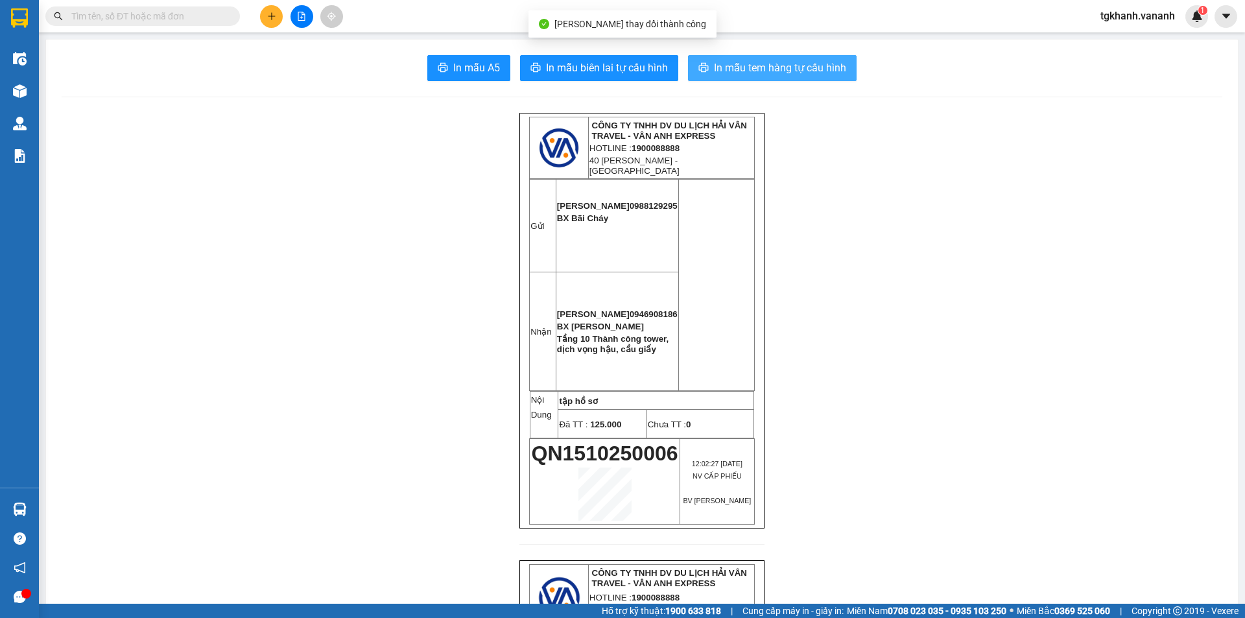
click at [742, 74] on span "In mẫu tem hàng tự cấu hình" at bounding box center [780, 68] width 132 height 16
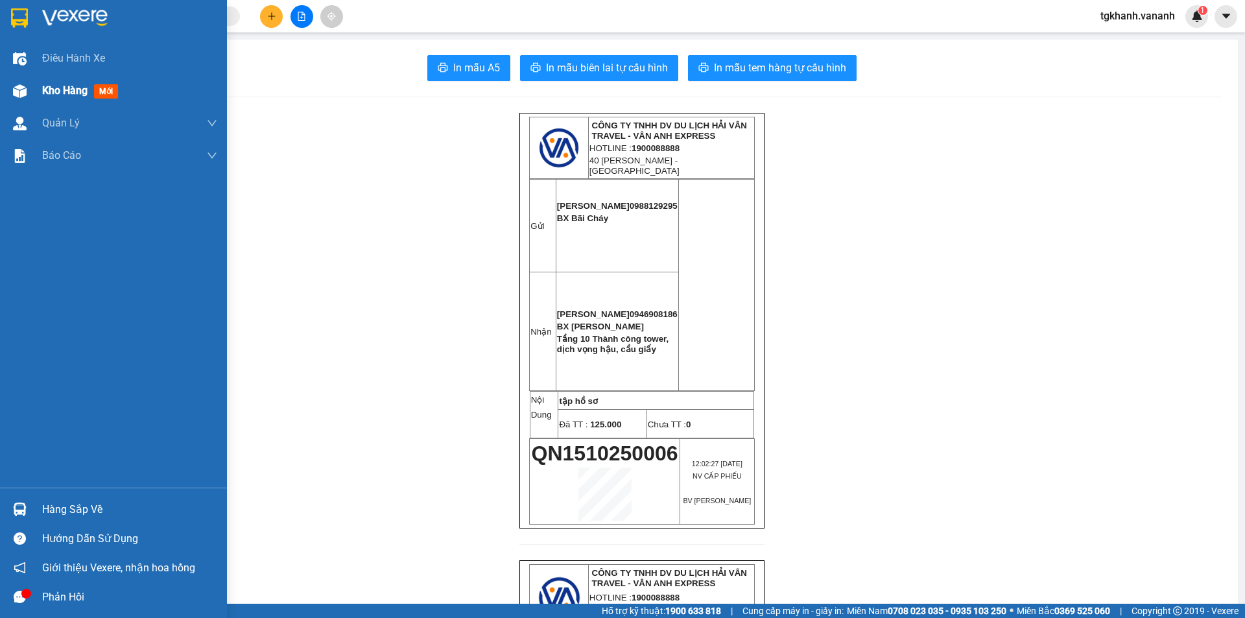
click at [34, 92] on div "Kho hàng mới" at bounding box center [113, 91] width 227 height 32
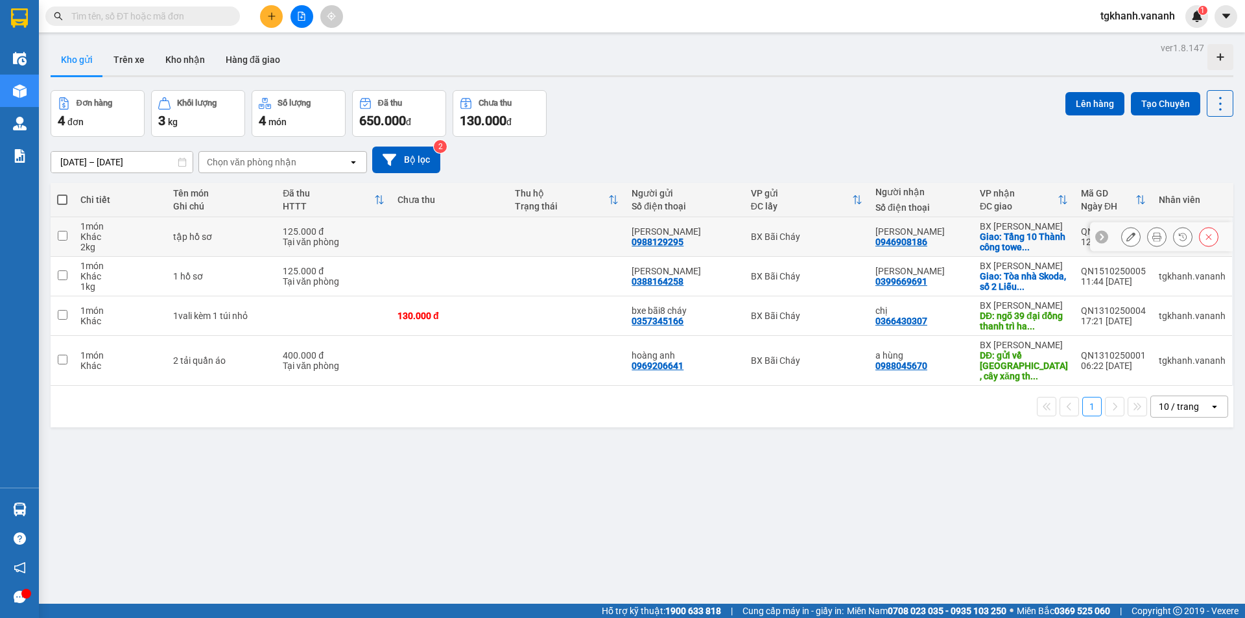
click at [100, 234] on div "Khác" at bounding box center [120, 236] width 80 height 10
checkbox input "true"
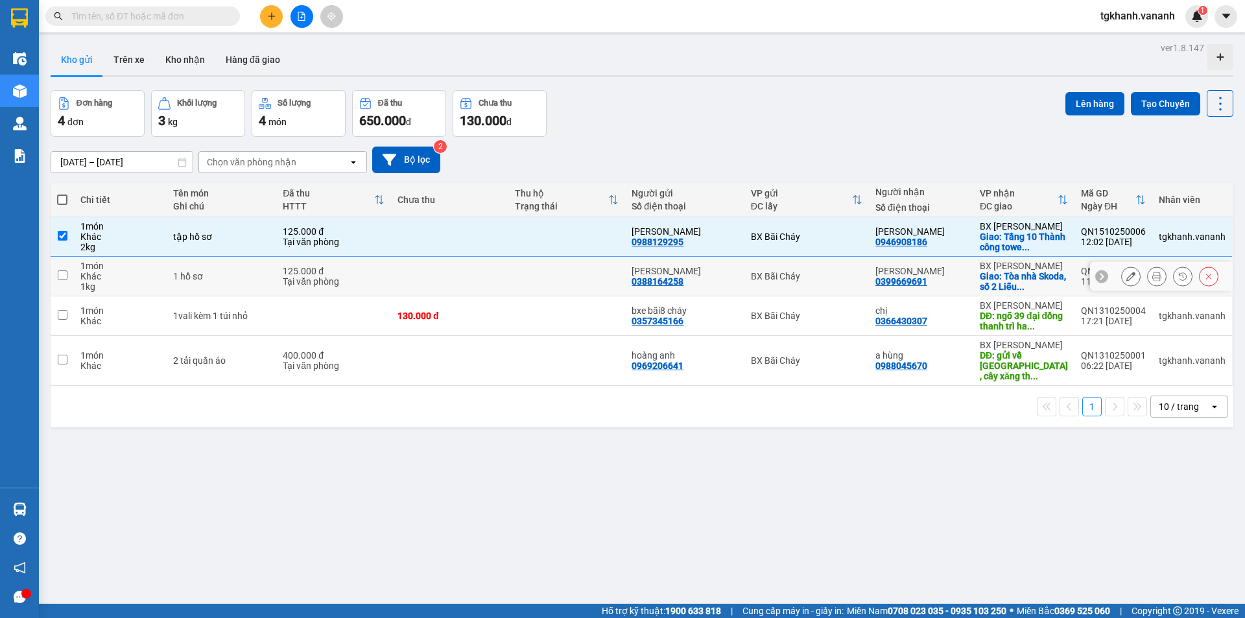
click at [128, 267] on div "1 món" at bounding box center [120, 266] width 80 height 10
checkbox input "true"
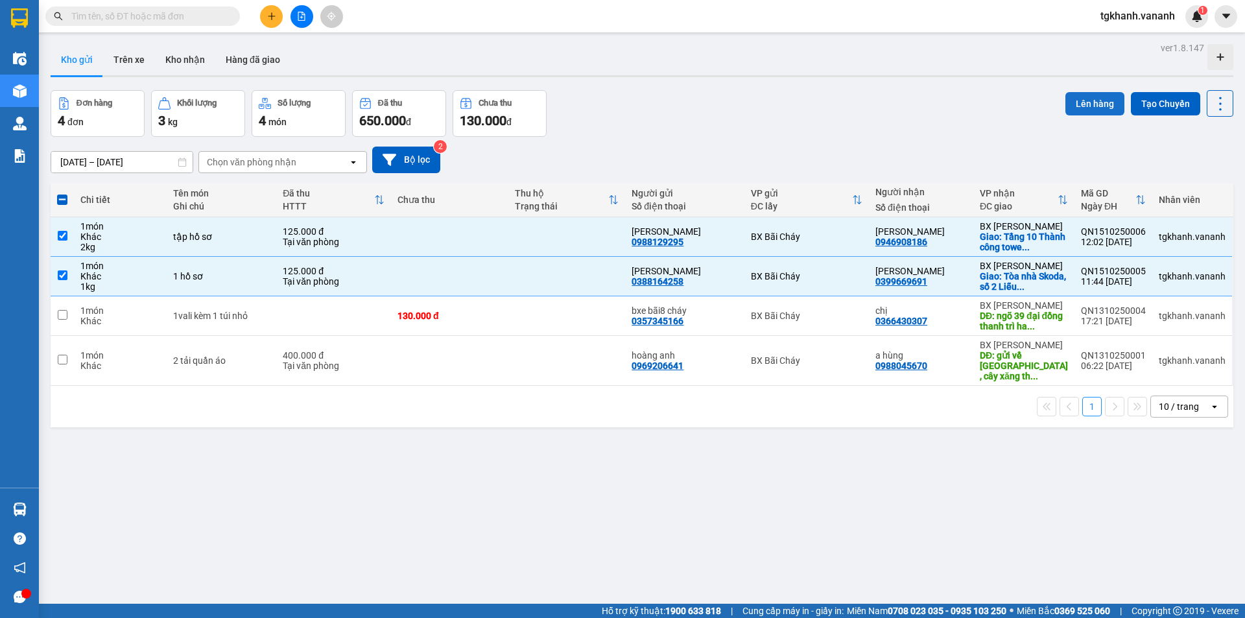
click at [1097, 102] on button "Lên hàng" at bounding box center [1094, 103] width 59 height 23
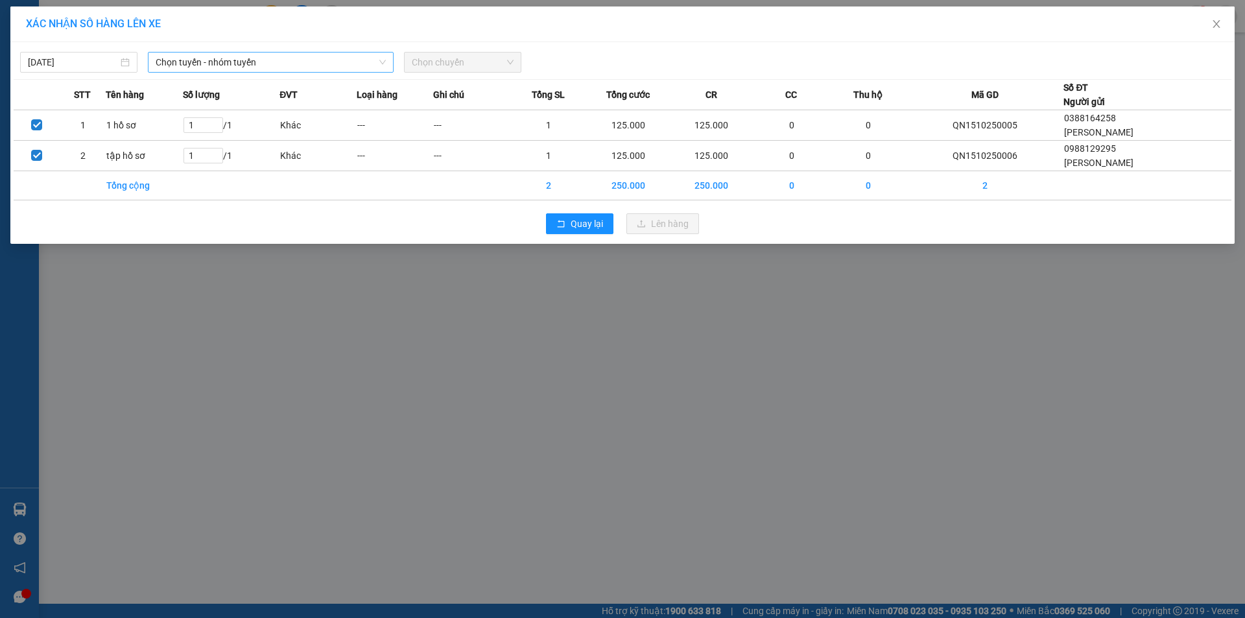
click at [282, 62] on span "Chọn tuyến - nhóm tuyến" at bounding box center [271, 62] width 230 height 19
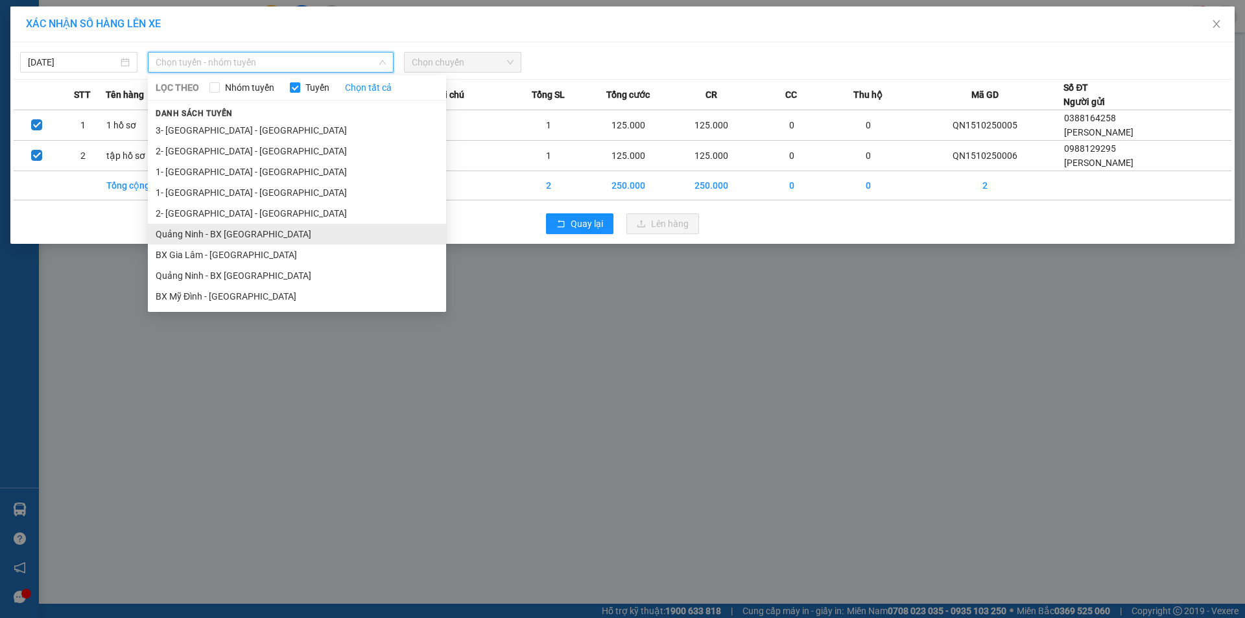
click at [229, 231] on li "Quảng Ninh - BX [GEOGRAPHIC_DATA]" at bounding box center [297, 234] width 298 height 21
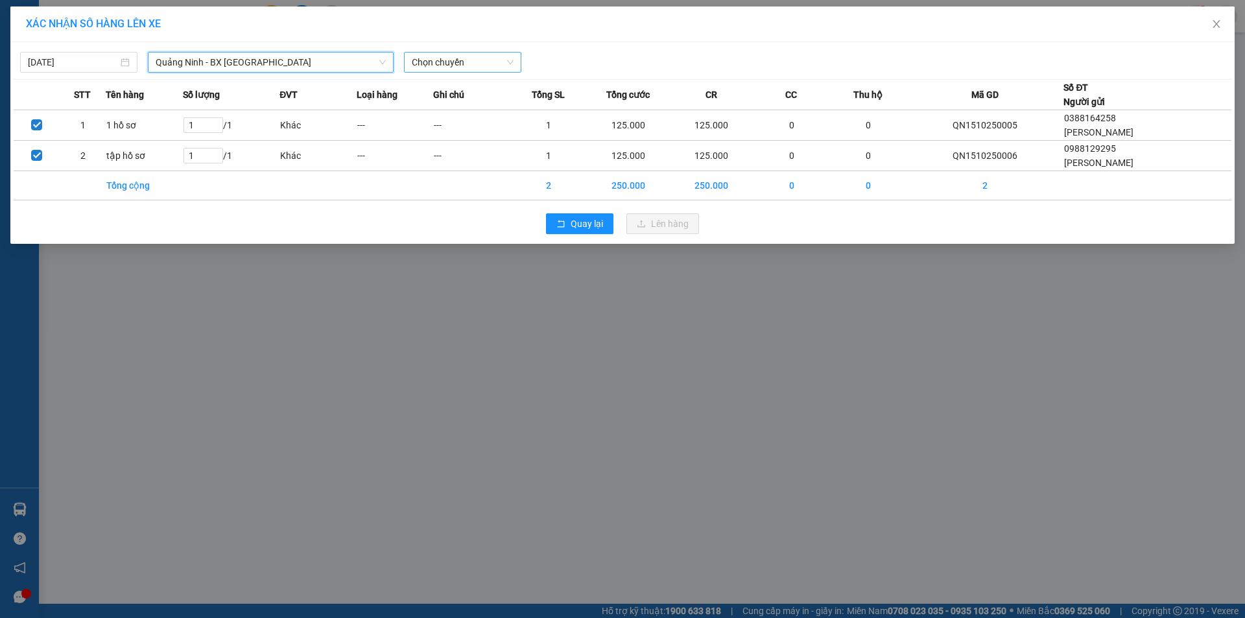
click at [457, 62] on span "Chọn chuyến" at bounding box center [463, 62] width 102 height 19
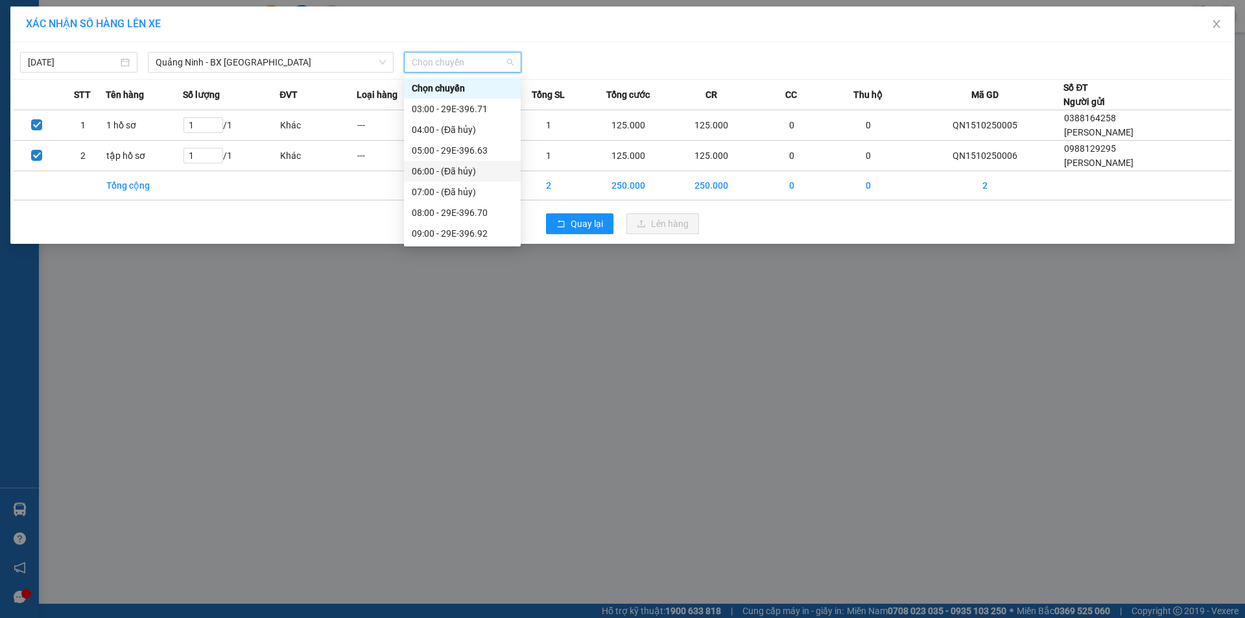
scroll to position [65, 0]
click at [464, 229] on div "12:00 - 29E-396.74" at bounding box center [462, 231] width 101 height 14
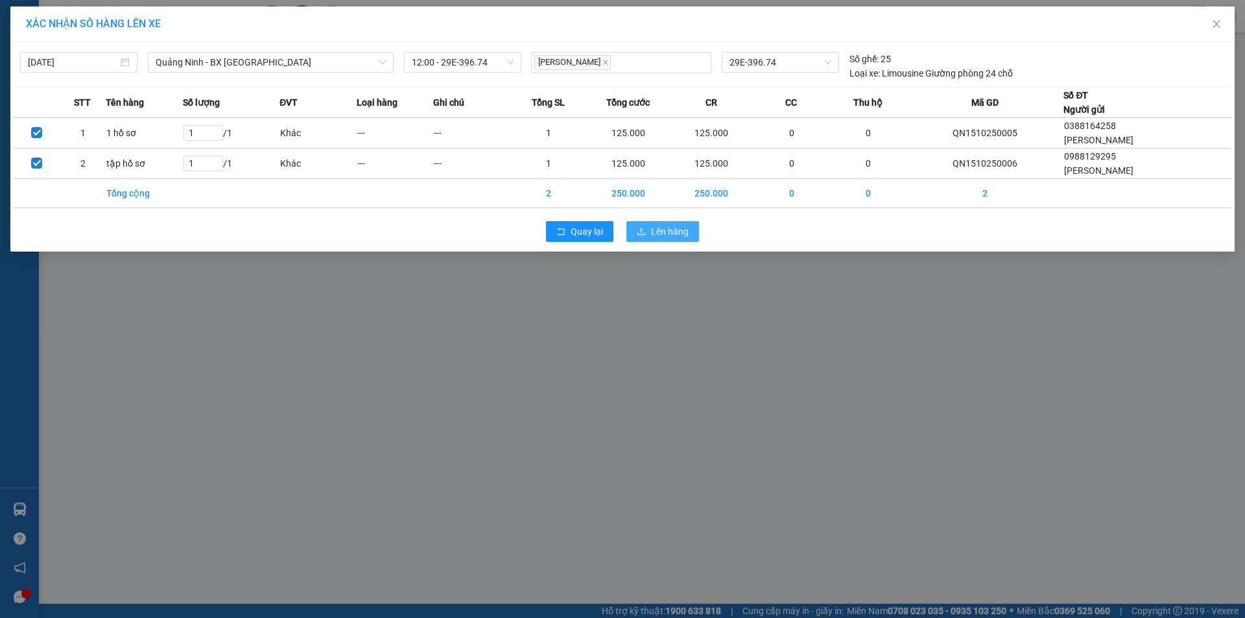
click at [683, 229] on span "Lên hàng" at bounding box center [670, 231] width 38 height 14
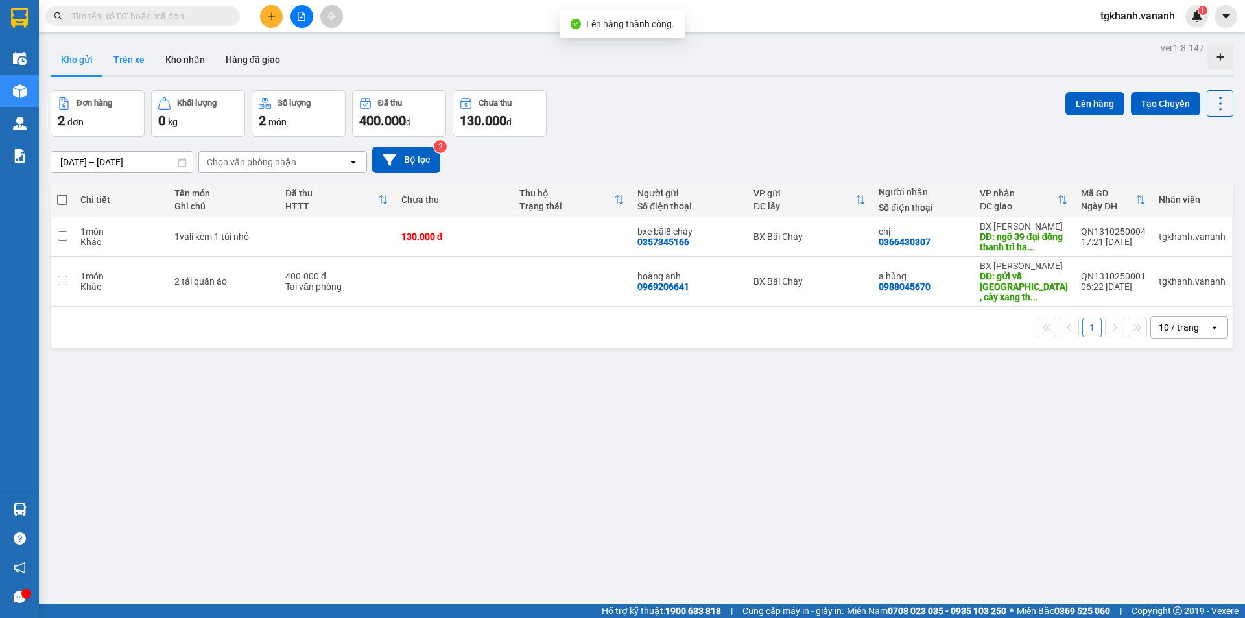
click at [126, 62] on button "Trên xe" at bounding box center [129, 59] width 52 height 31
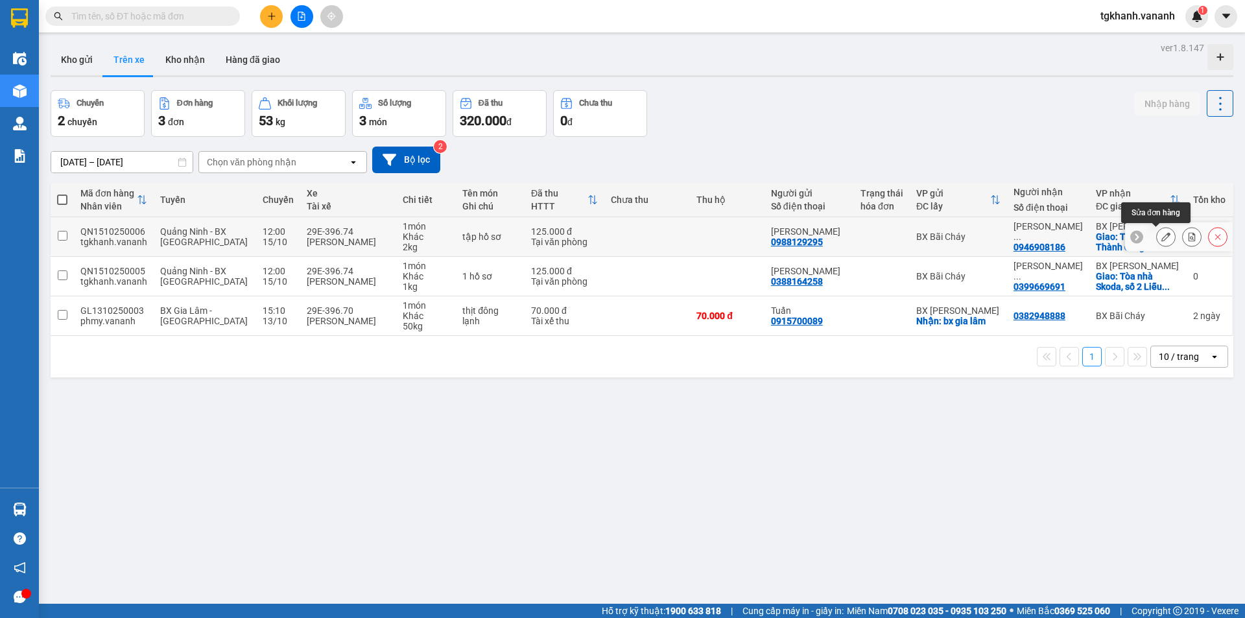
click at [1161, 237] on icon at bounding box center [1165, 236] width 9 height 9
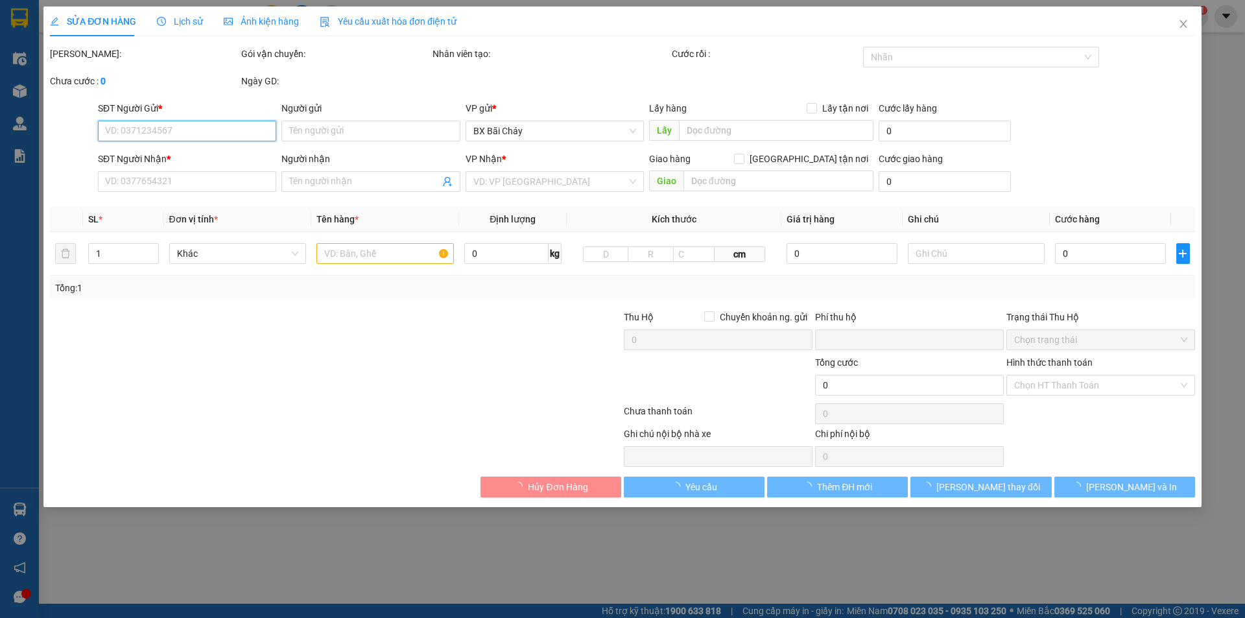
type input "0988129295"
type input "[PERSON_NAME]"
type input "0946908186"
type input "[PERSON_NAME]"
checkbox input "true"
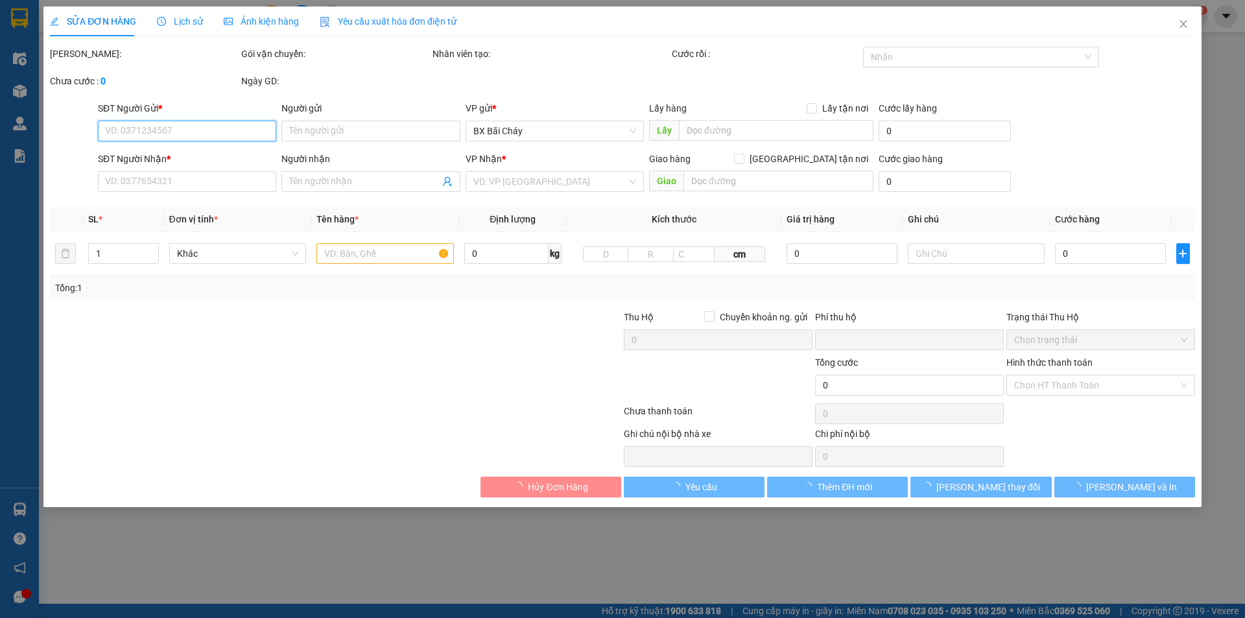
type input "Tầng 10 Thành công tower, dịch vọng hậu, cầu giấy"
type input "0"
type input "125.000"
type input "Bắt buộc phải gửi bằng grap"
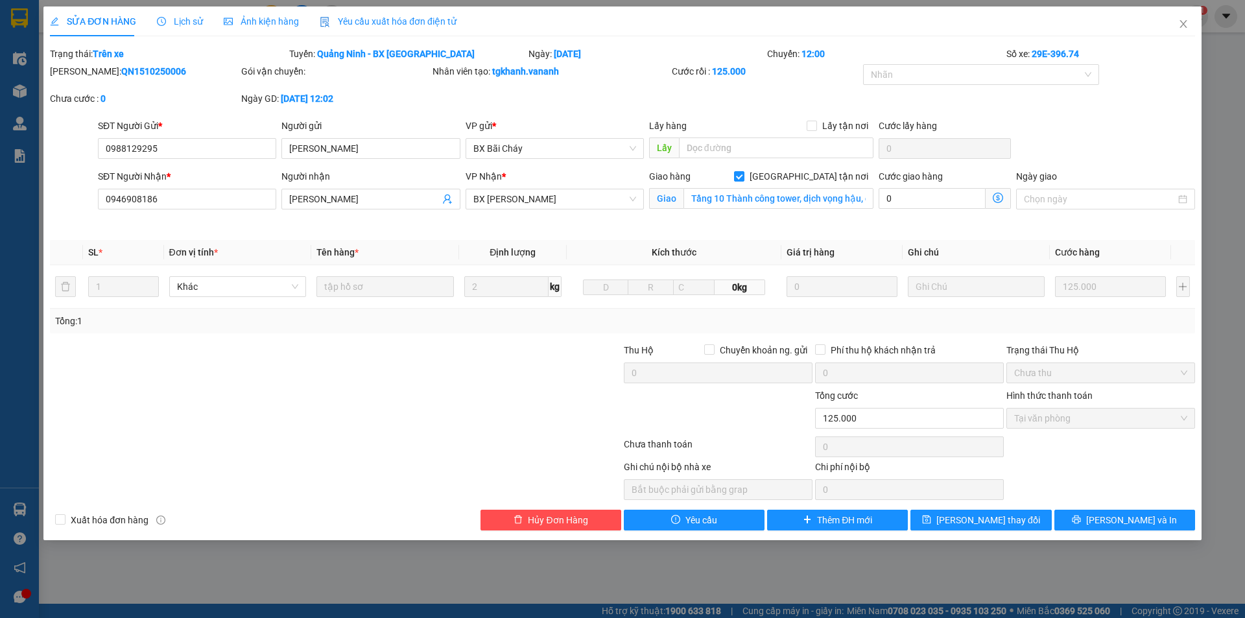
drag, startPoint x: 85, startPoint y: 71, endPoint x: 160, endPoint y: 71, distance: 75.2
click at [160, 71] on div "Mã ĐH: QN1510250006" at bounding box center [144, 71] width 189 height 14
copy b "QN1510250006"
click at [1188, 23] on icon "close" at bounding box center [1183, 24] width 10 height 10
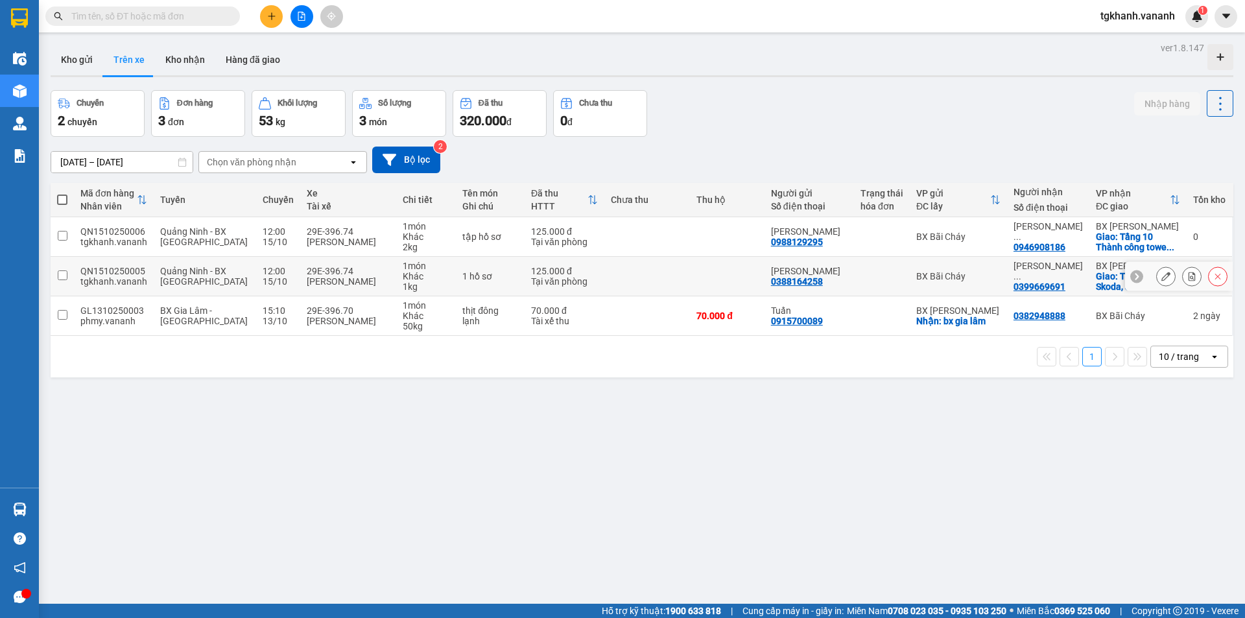
click at [429, 283] on div "1 kg" at bounding box center [426, 286] width 47 height 10
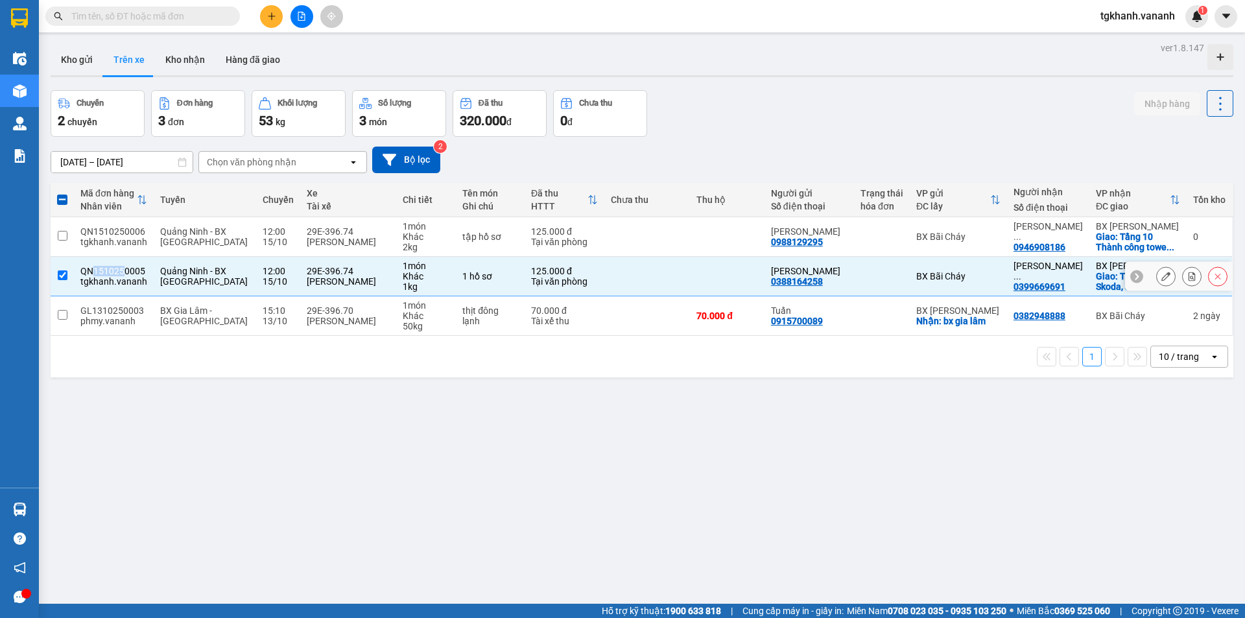
drag, startPoint x: 94, startPoint y: 268, endPoint x: 121, endPoint y: 270, distance: 26.6
click at [125, 270] on div "QN1510250005" at bounding box center [113, 271] width 67 height 10
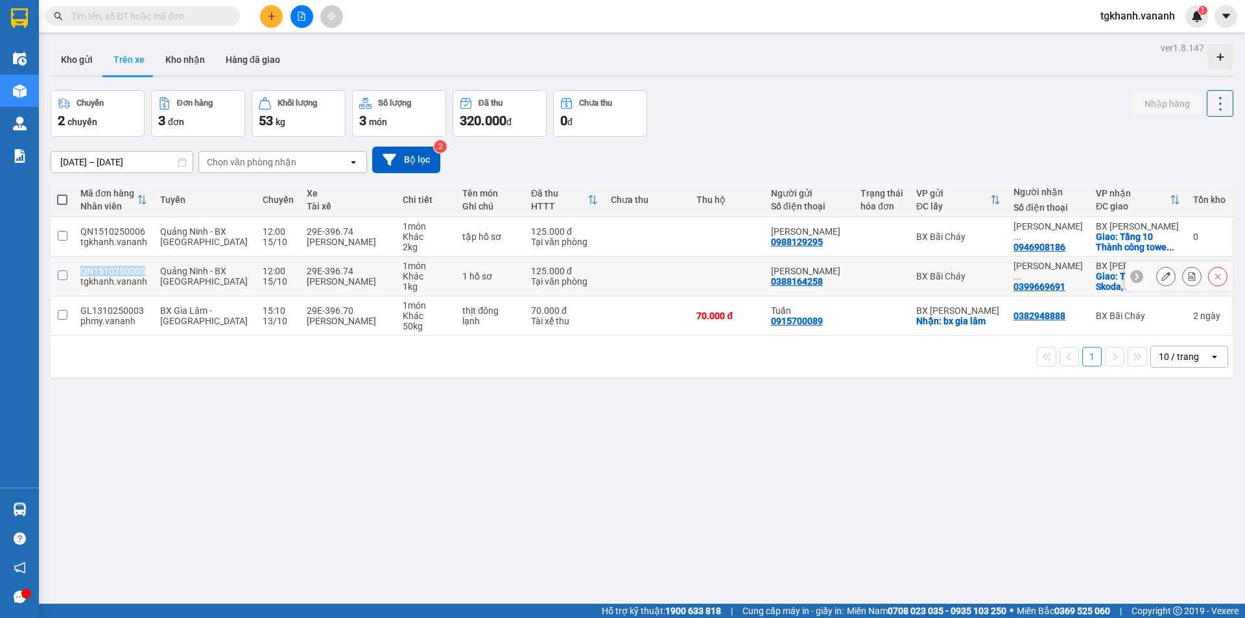
drag, startPoint x: 82, startPoint y: 272, endPoint x: 141, endPoint y: 274, distance: 58.4
click at [141, 274] on div "QN1510250005" at bounding box center [113, 271] width 67 height 10
checkbox input "true"
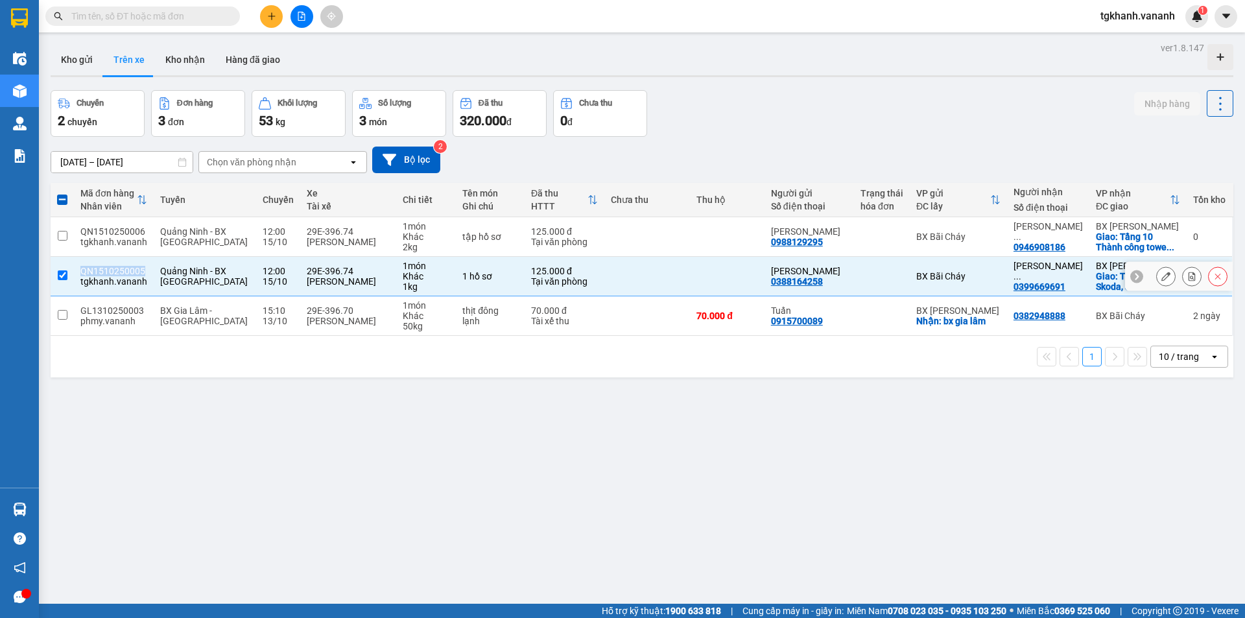
copy div "QN1510250005"
